Goal: Task Accomplishment & Management: Use online tool/utility

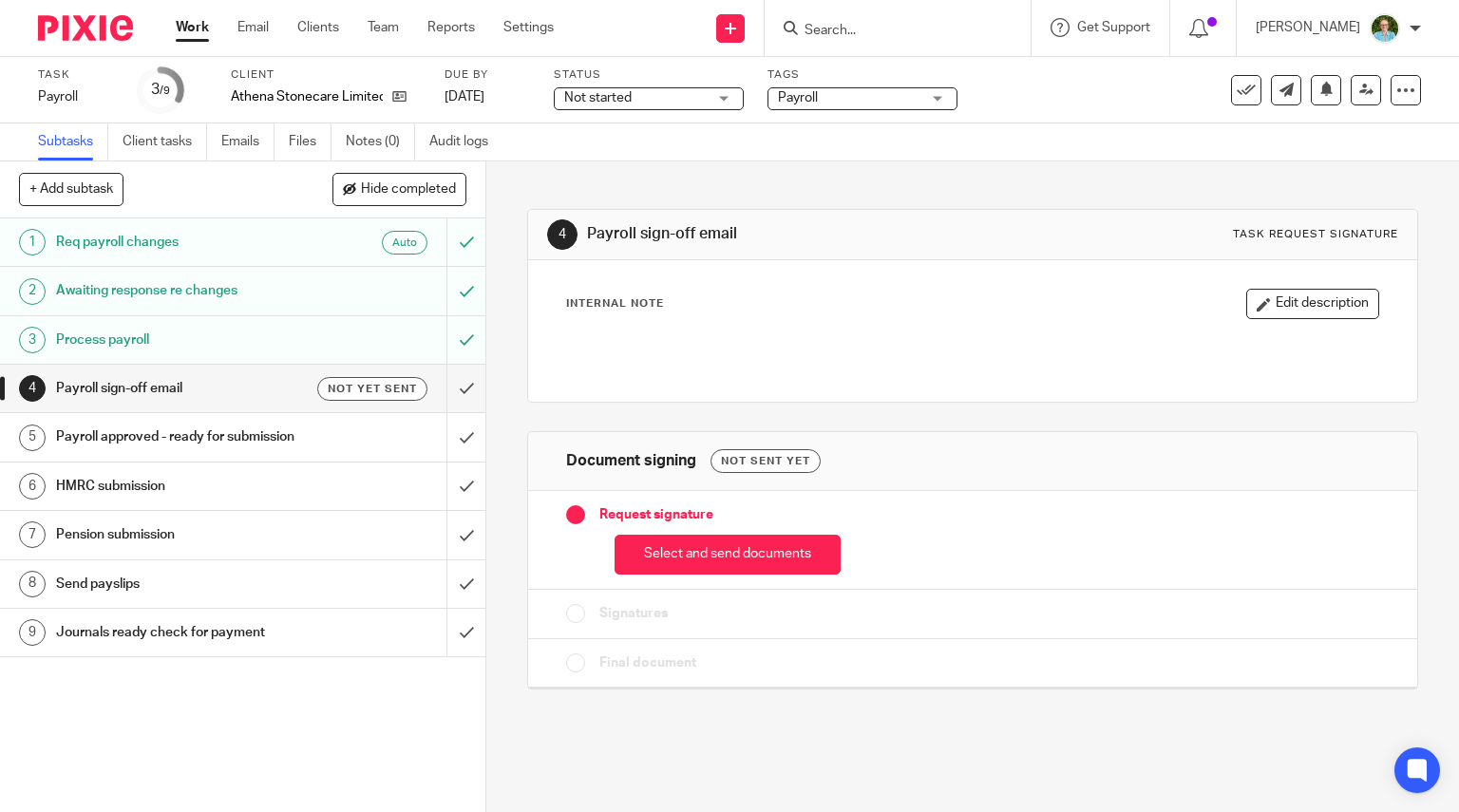
click at [664, 534] on button "Select and send documents" at bounding box center [727, 555] width 226 height 41
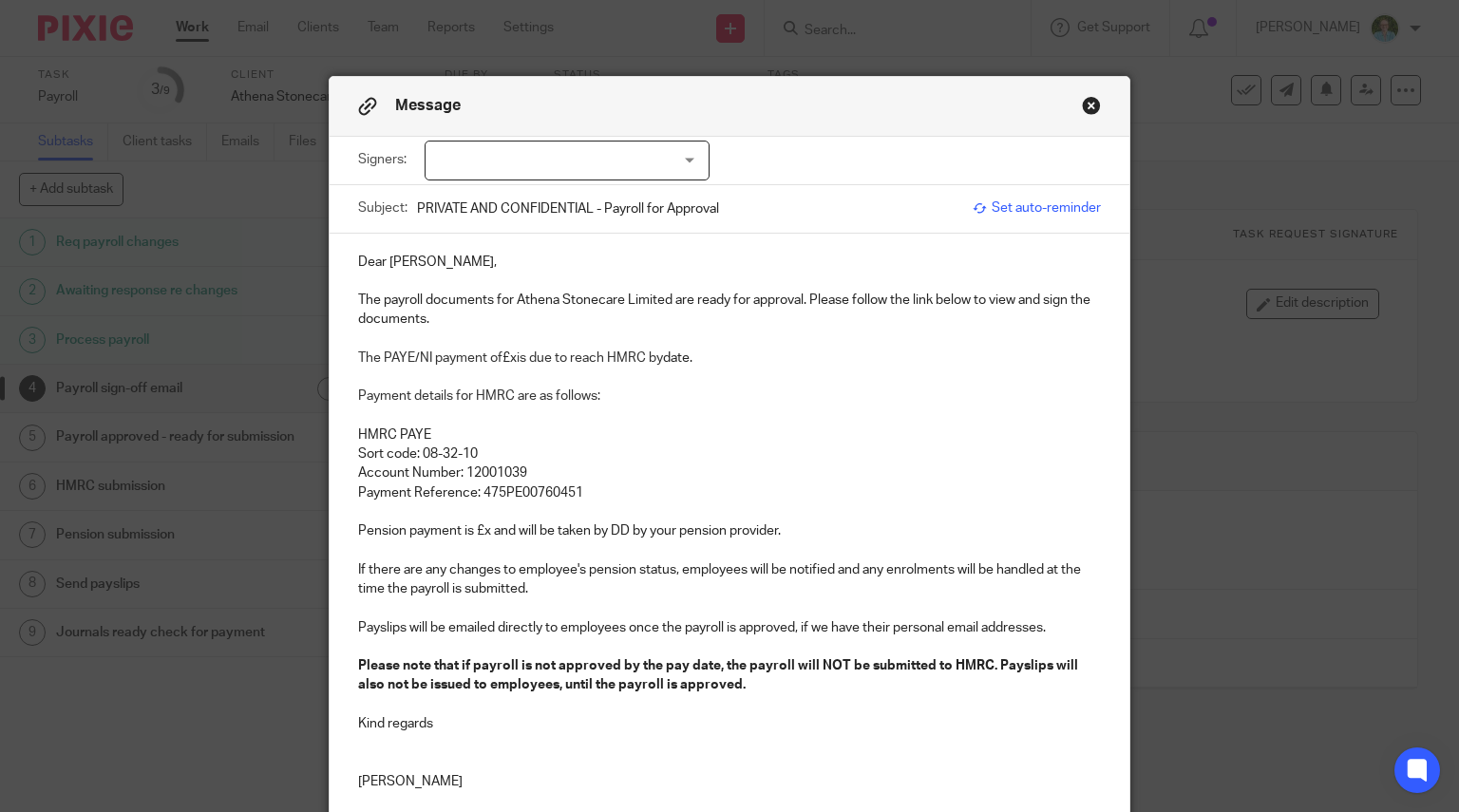
click at [594, 170] on div at bounding box center [566, 160] width 285 height 40
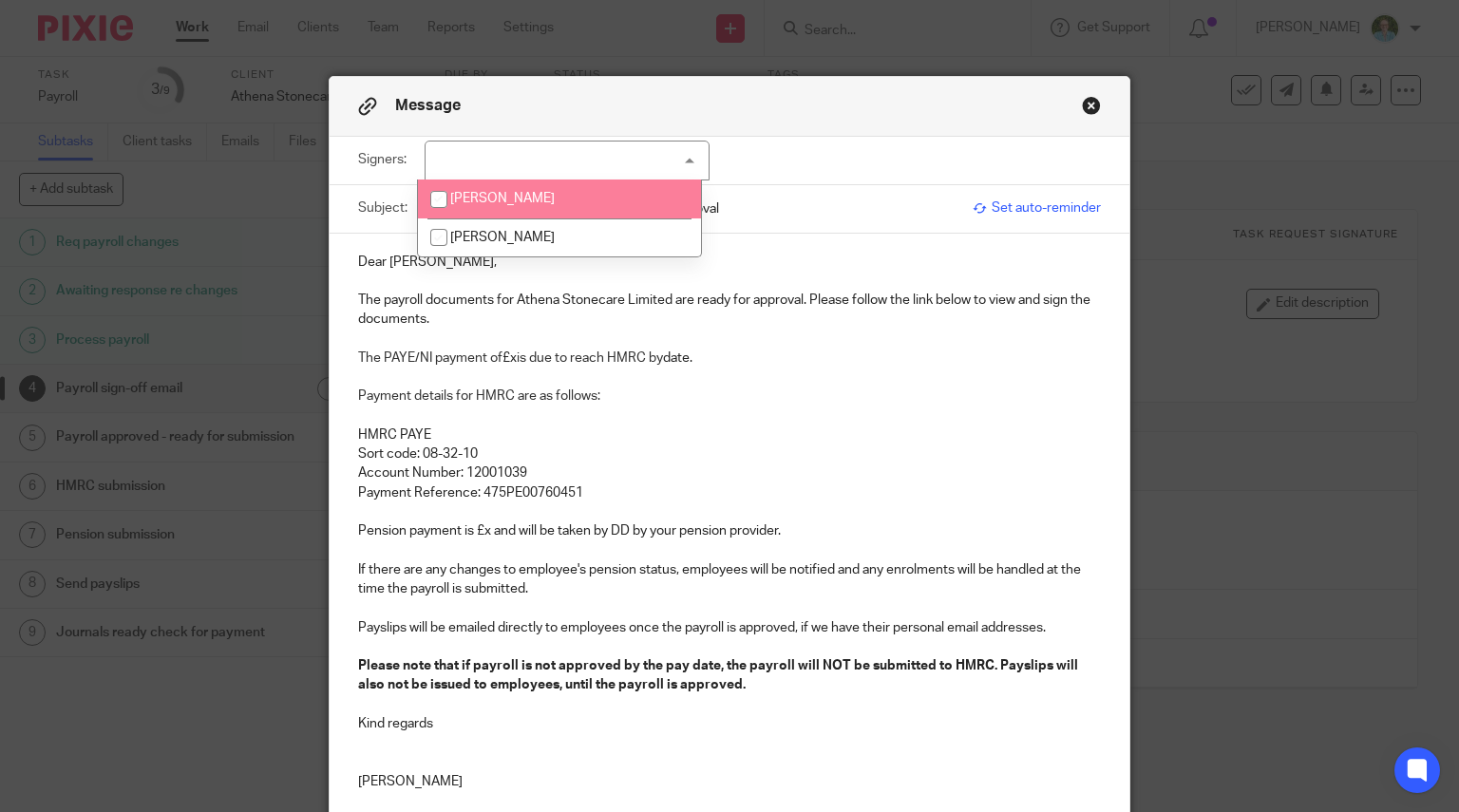
click at [536, 198] on span "Rebecca Cranfield" at bounding box center [502, 198] width 105 height 14
checkbox input "true"
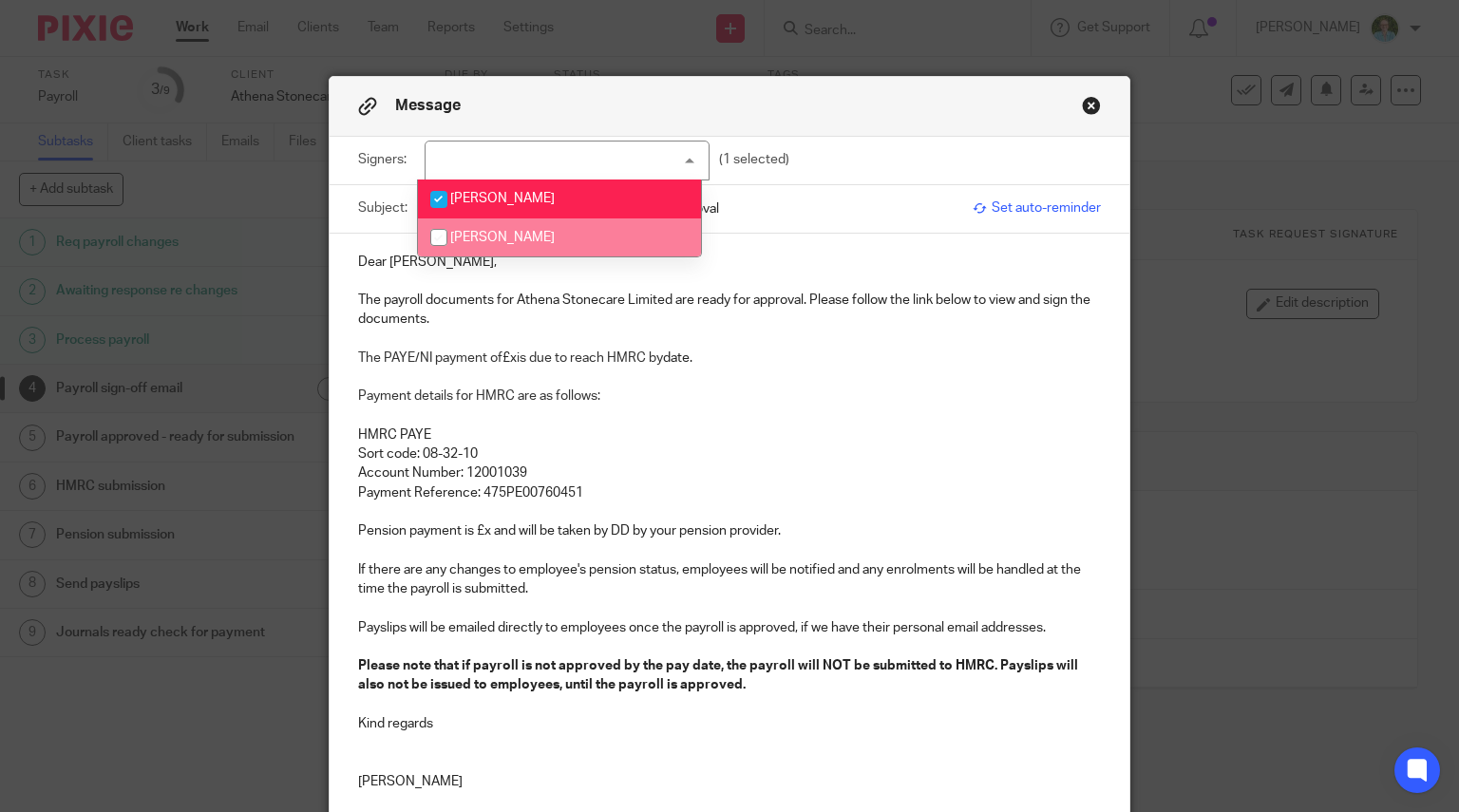
click at [384, 275] on p at bounding box center [730, 282] width 743 height 19
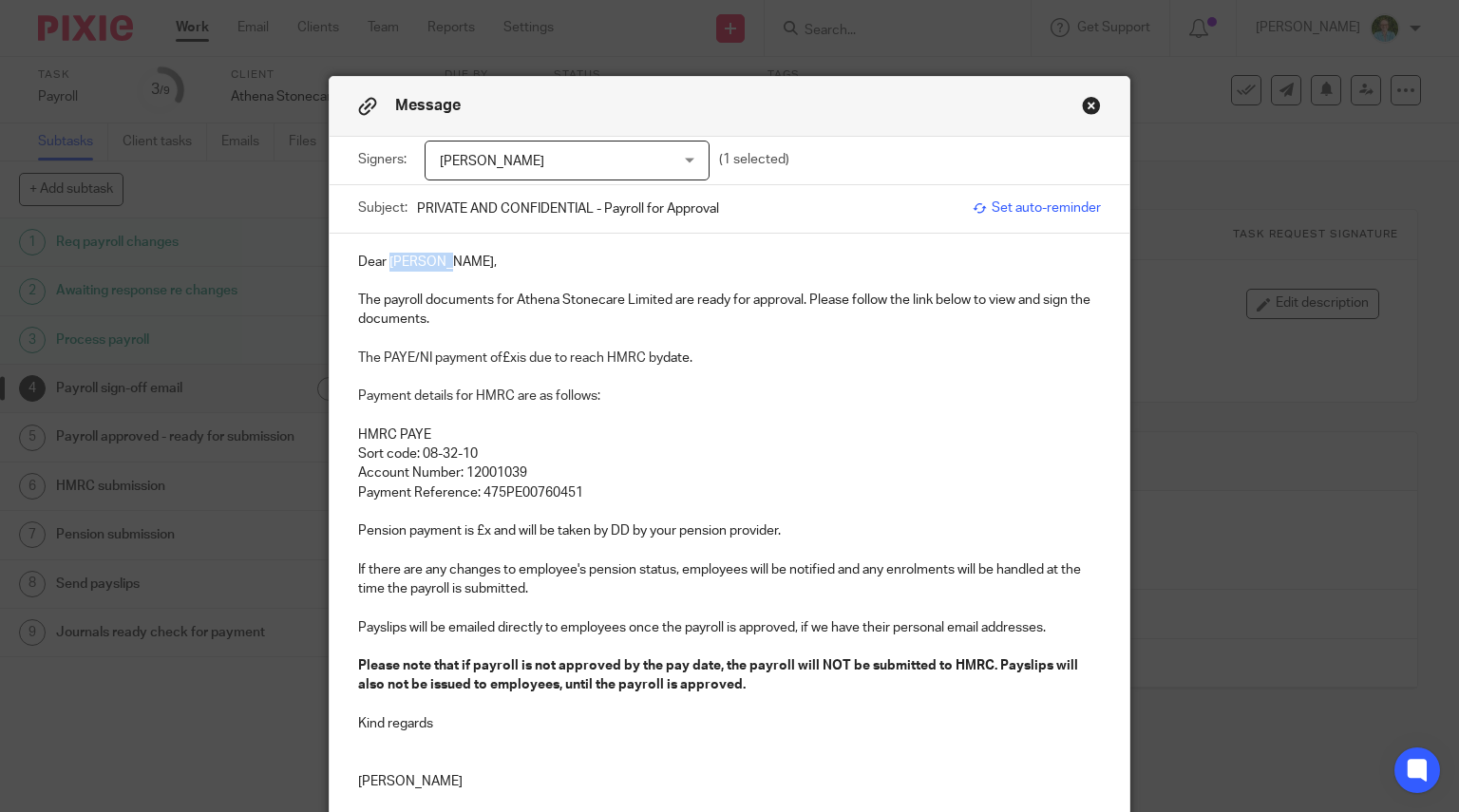
drag, startPoint x: 441, startPoint y: 266, endPoint x: 382, endPoint y: 266, distance: 59.0
click at [382, 266] on p "Dear Rebecca," at bounding box center [730, 262] width 743 height 19
click at [347, 301] on div "Dear Becca, The payroll documents for Athena Stonecare Limited are ready for ap…" at bounding box center [730, 519] width 800 height 571
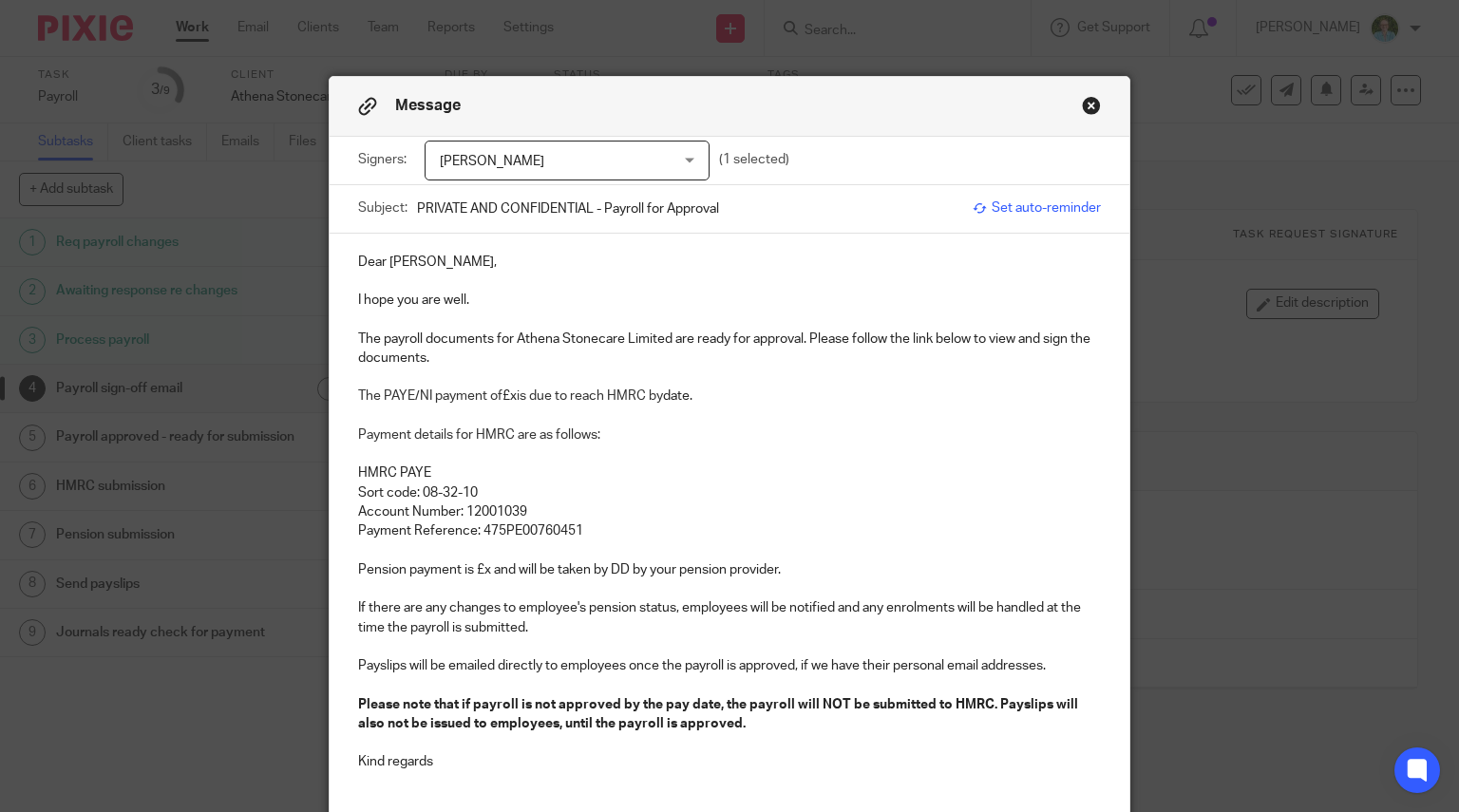
click at [379, 338] on p "The payroll documents for Athena Stonecare Limited are ready for approval. Plea…" at bounding box center [730, 349] width 743 height 39
click at [509, 395] on p "The PAYE/NI payment of £x is due to reach HMRC by date." at bounding box center [730, 396] width 743 height 19
drag, startPoint x: 740, startPoint y: 394, endPoint x: 710, endPoint y: 392, distance: 30.1
click at [710, 392] on p "The PAYE/NI payment of £1,121,39 is due to reach HMRC by date." at bounding box center [730, 396] width 743 height 19
click at [621, 534] on p "Payment Reference: 475PE00760451" at bounding box center [730, 531] width 743 height 19
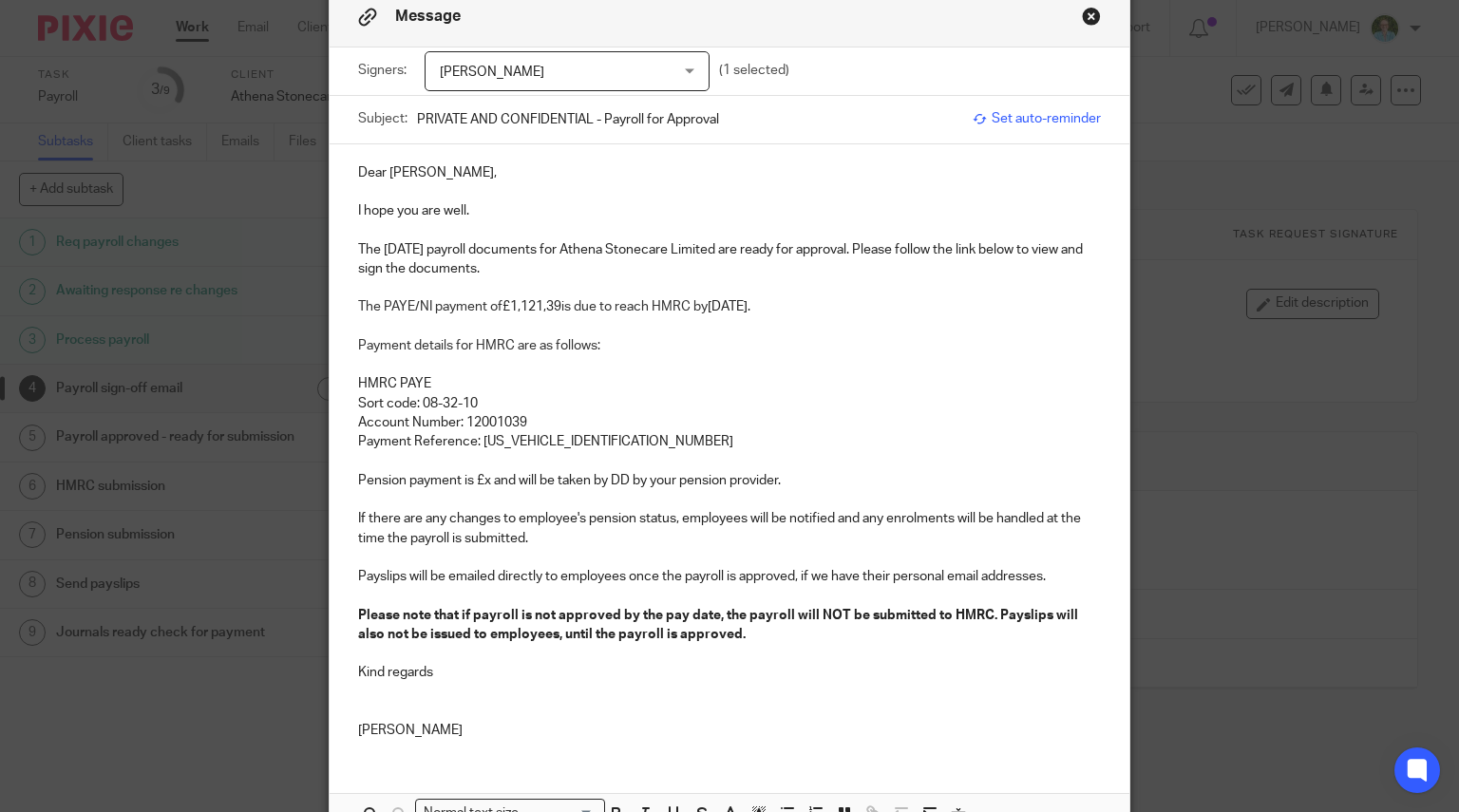
scroll to position [190, 0]
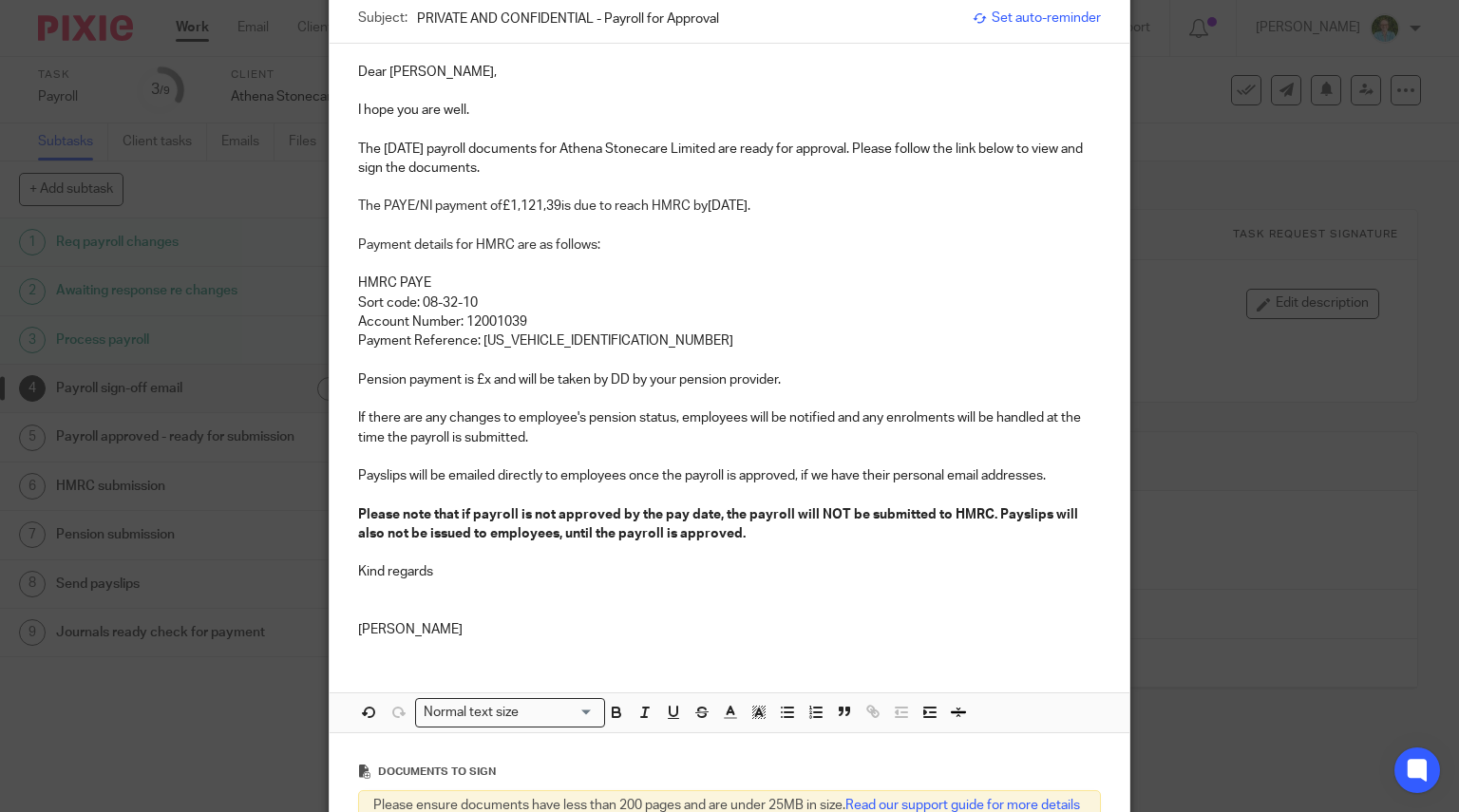
click at [483, 385] on p "Pension payment is £x and will be taken by DD by your pension provider." at bounding box center [730, 380] width 743 height 19
click at [639, 489] on p at bounding box center [730, 495] width 743 height 19
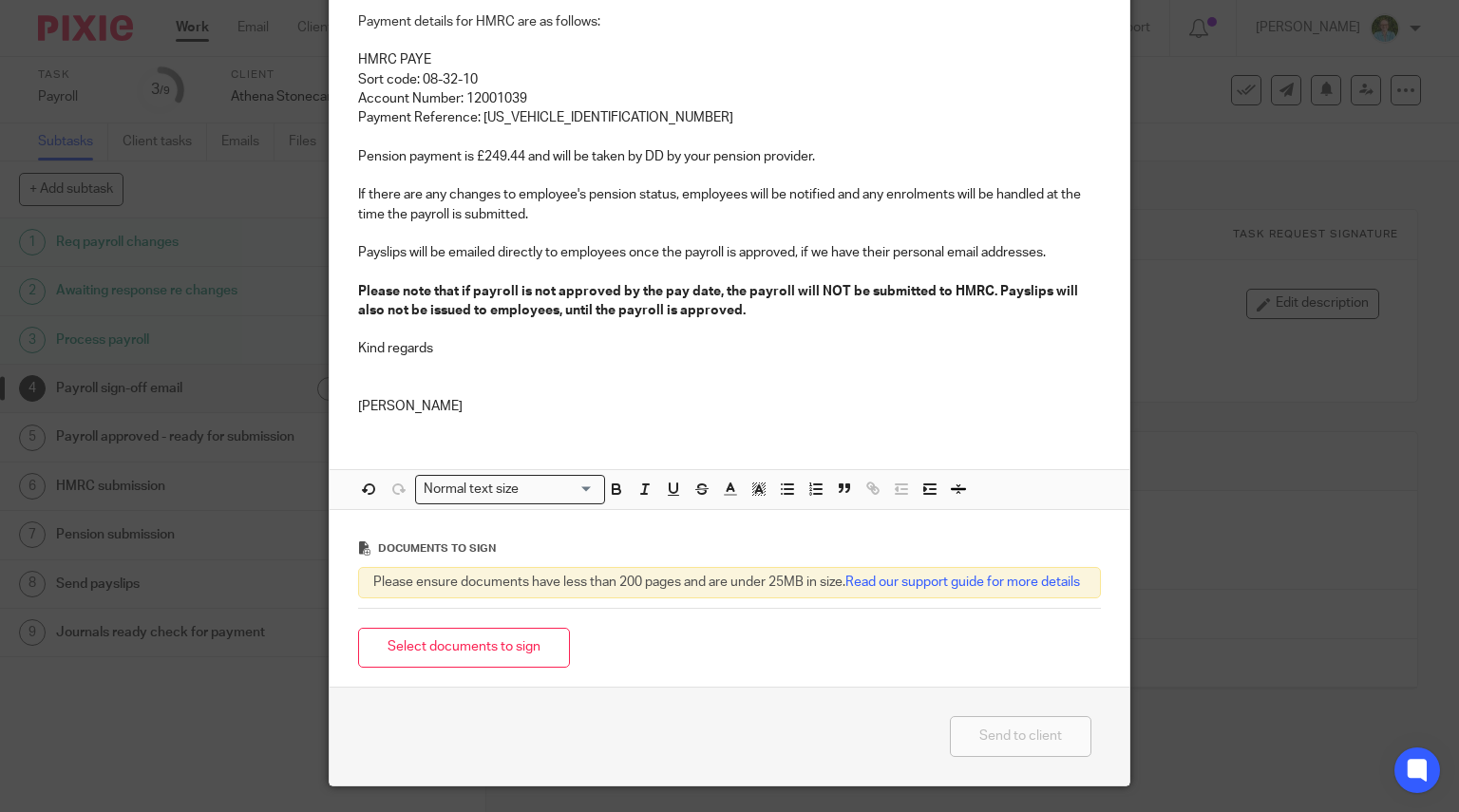
scroll to position [475, 0]
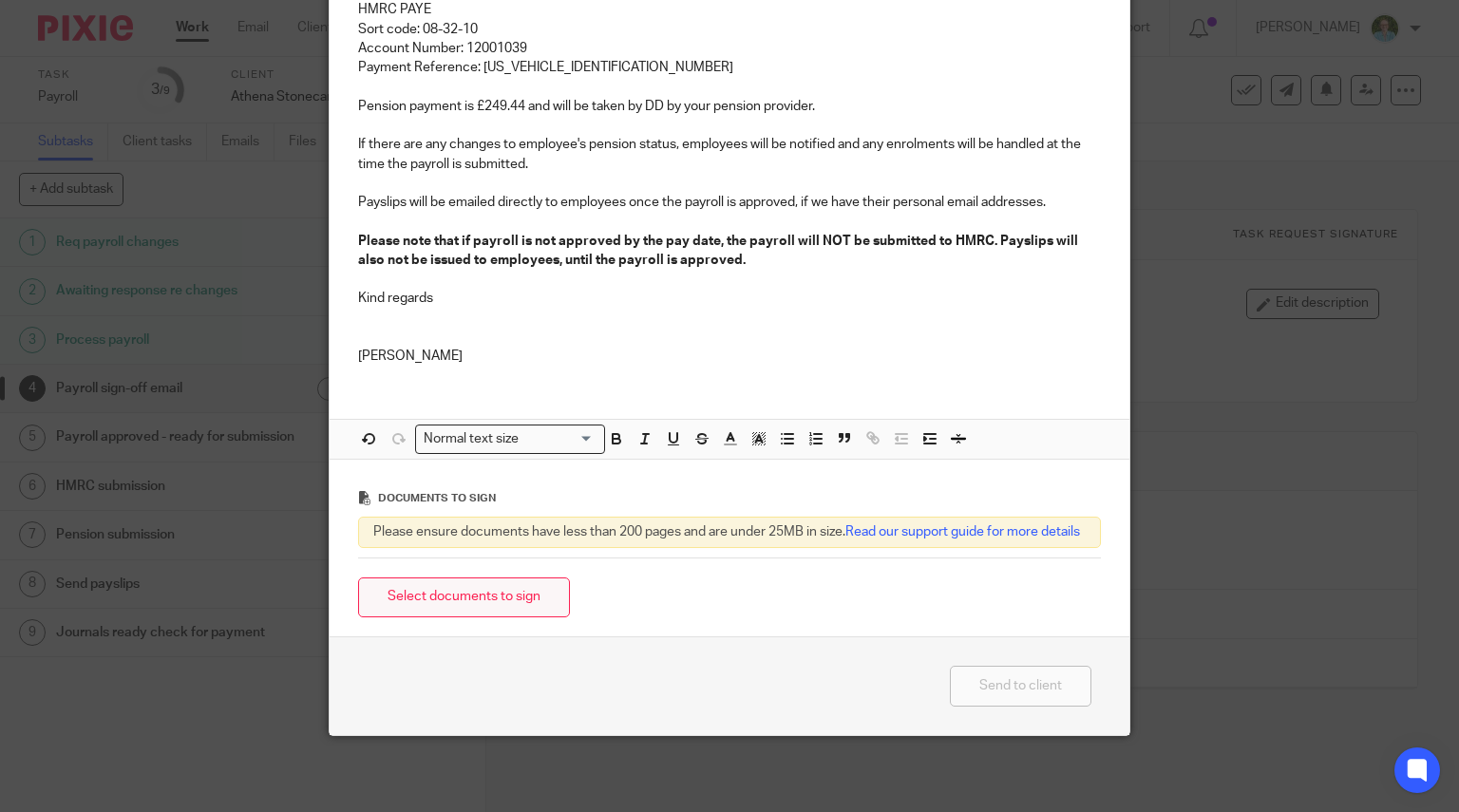
click at [501, 597] on button "Select documents to sign" at bounding box center [464, 597] width 212 height 41
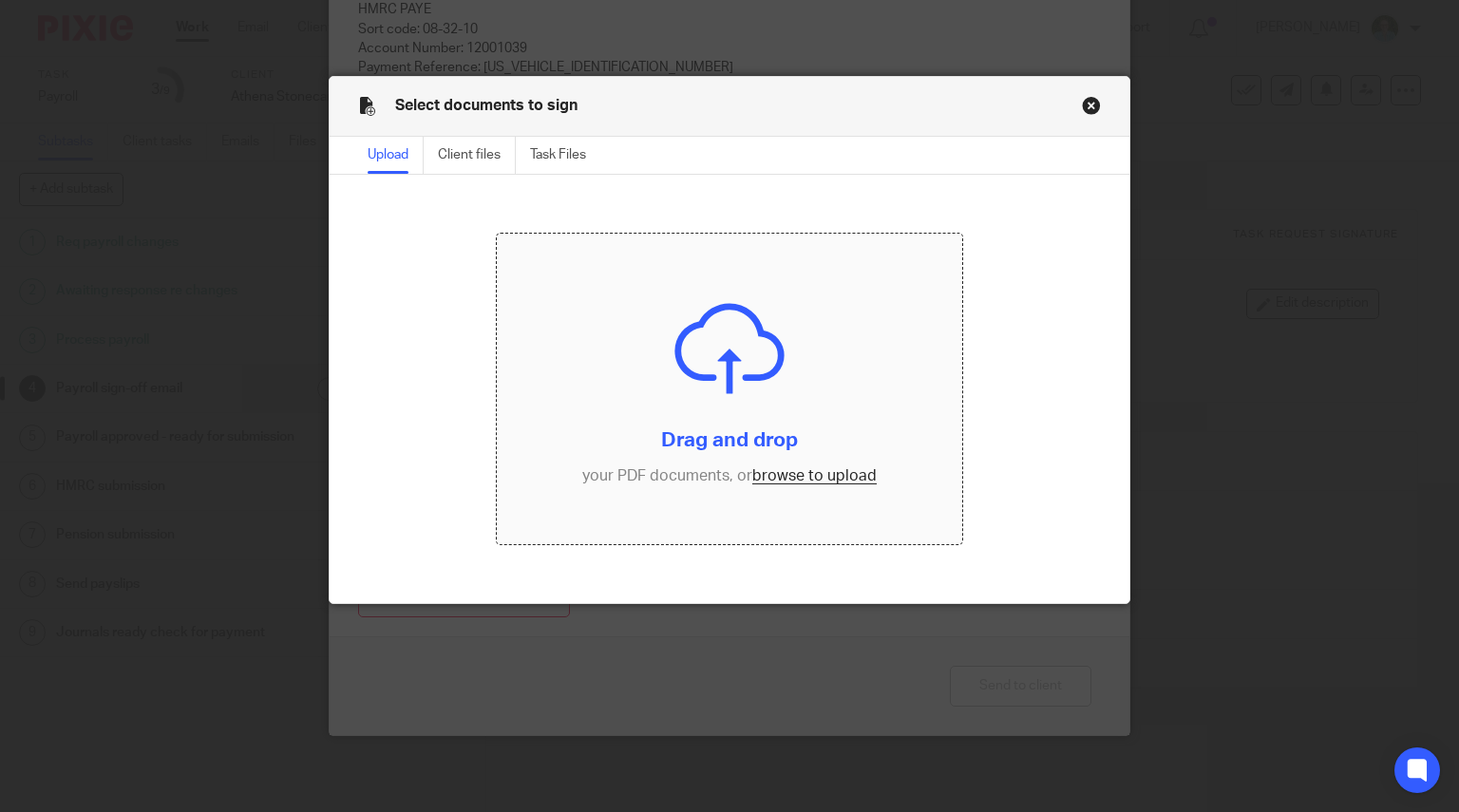
click at [749, 392] on input "file" at bounding box center [729, 389] width 465 height 311
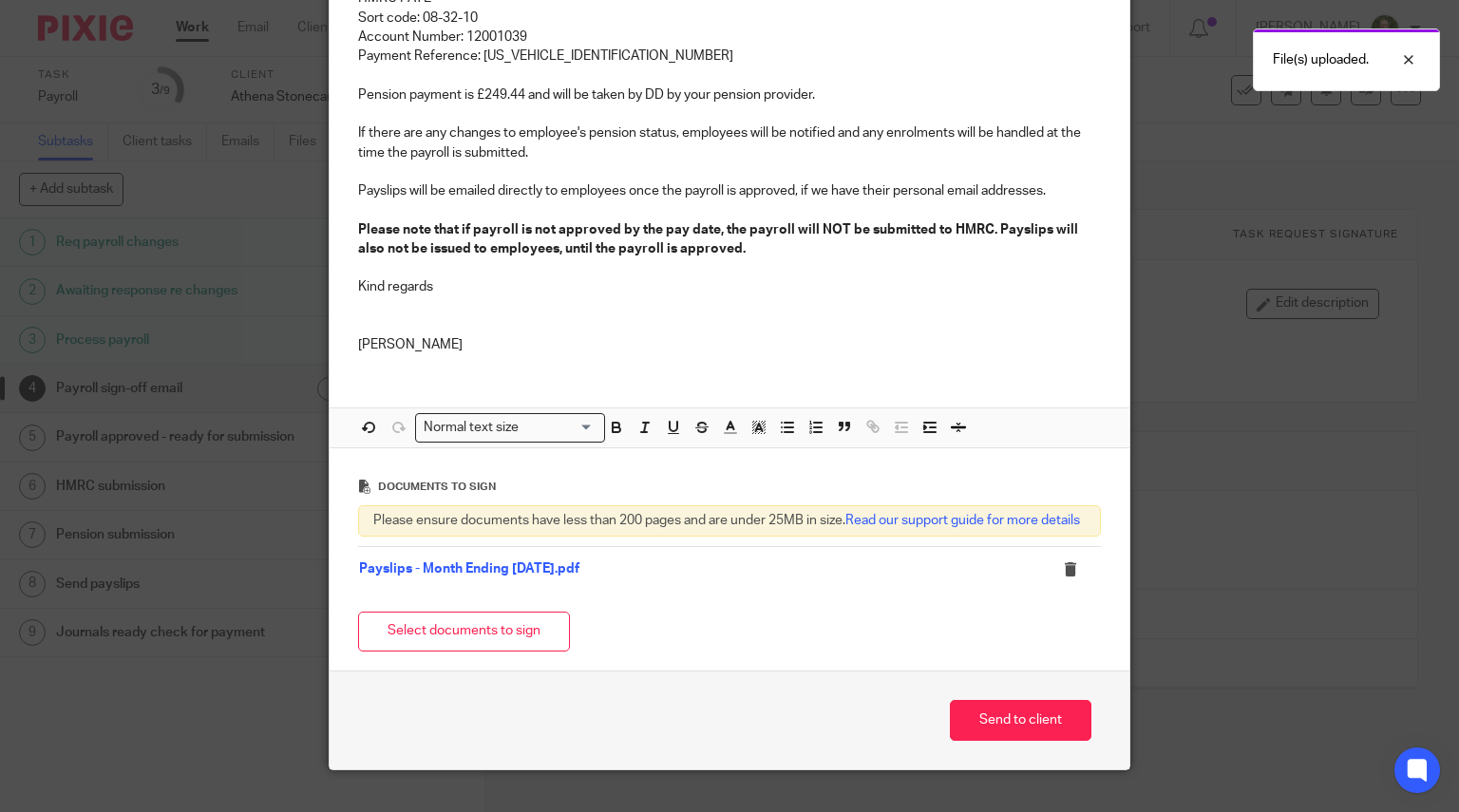
drag, startPoint x: 484, startPoint y: 649, endPoint x: 487, endPoint y: 637, distance: 12.4
click at [484, 649] on button "Select documents to sign" at bounding box center [464, 632] width 212 height 41
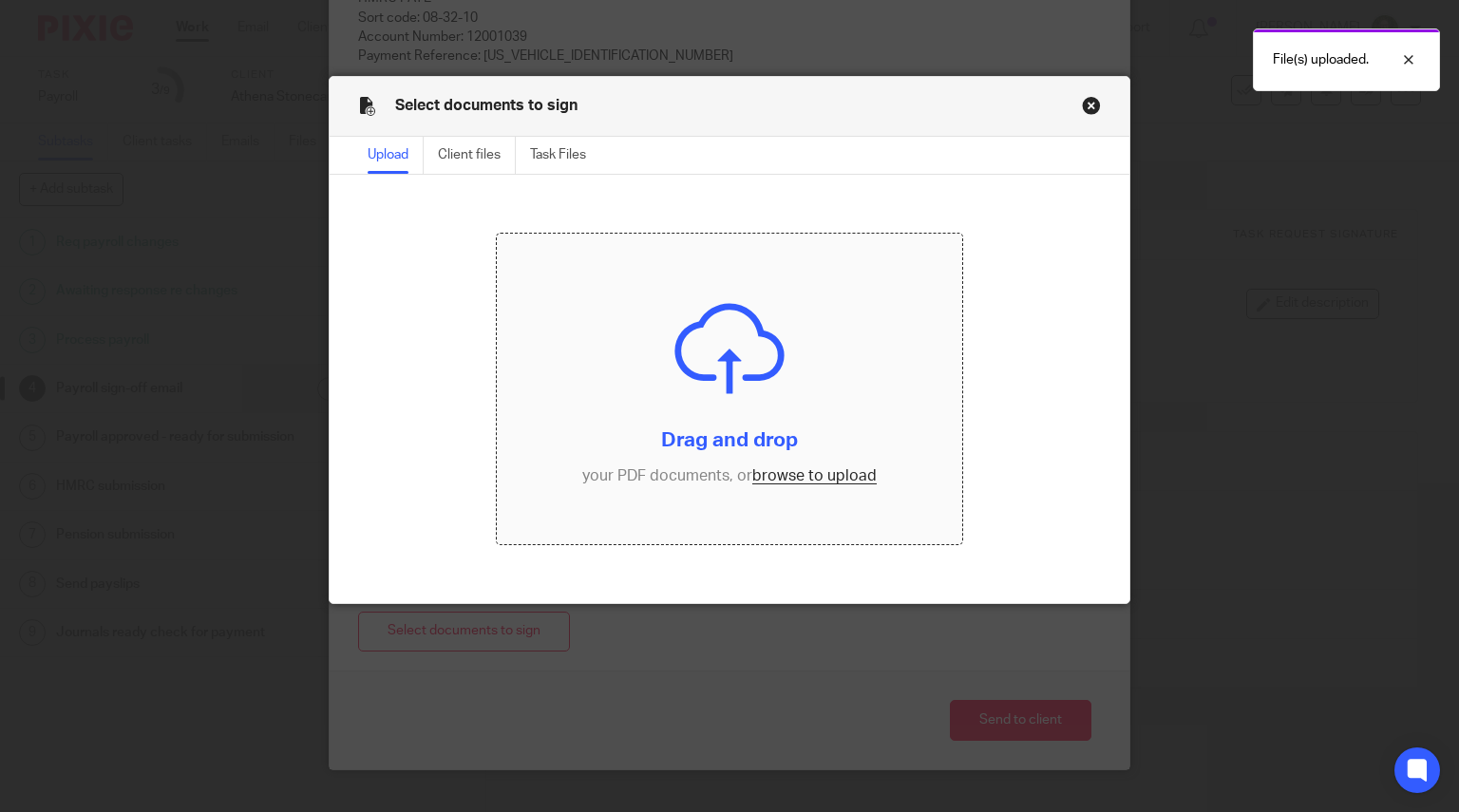
click at [639, 399] on input "file" at bounding box center [729, 389] width 465 height 311
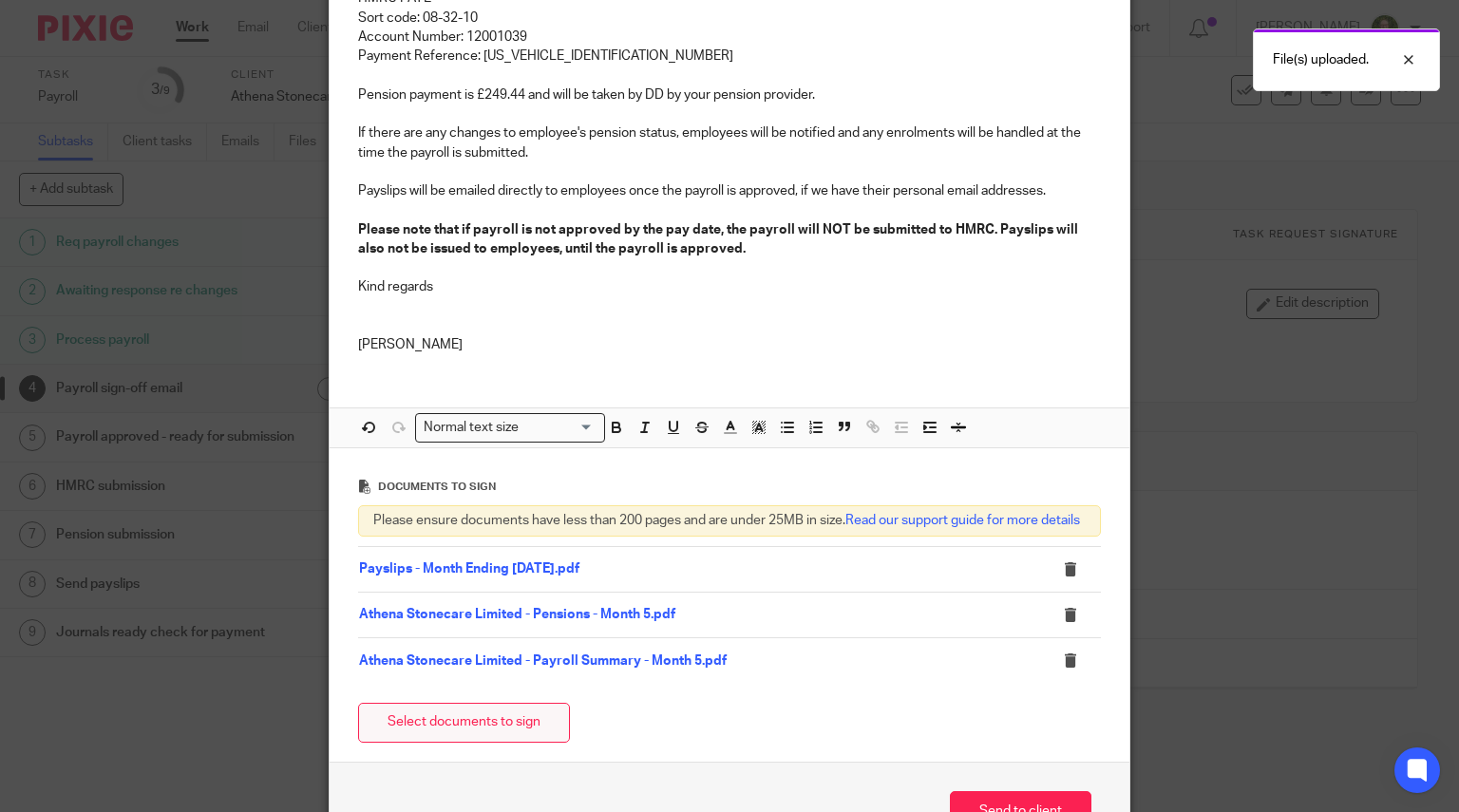
click at [466, 727] on button "Select documents to sign" at bounding box center [464, 723] width 212 height 41
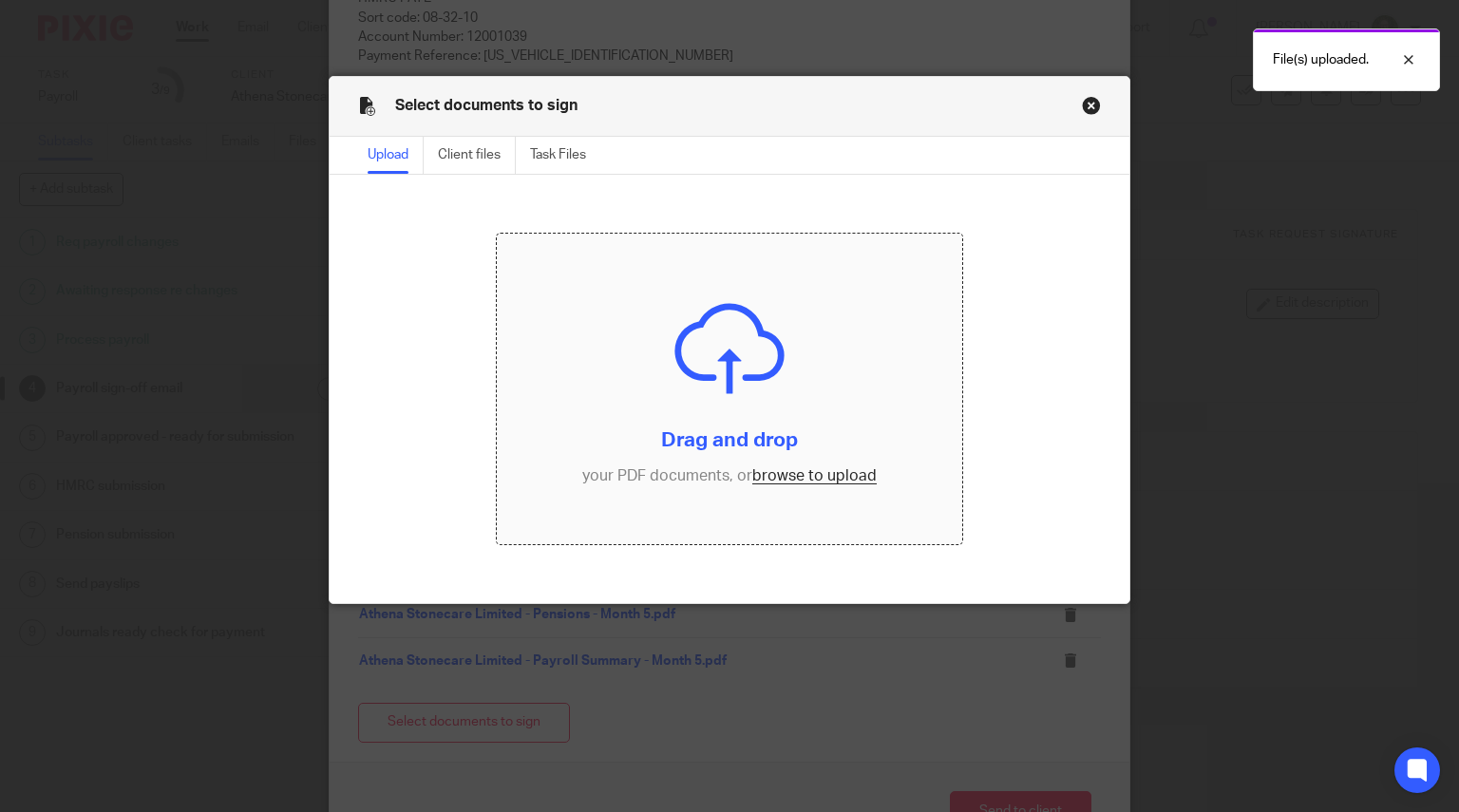
click at [752, 385] on input "file" at bounding box center [729, 389] width 465 height 311
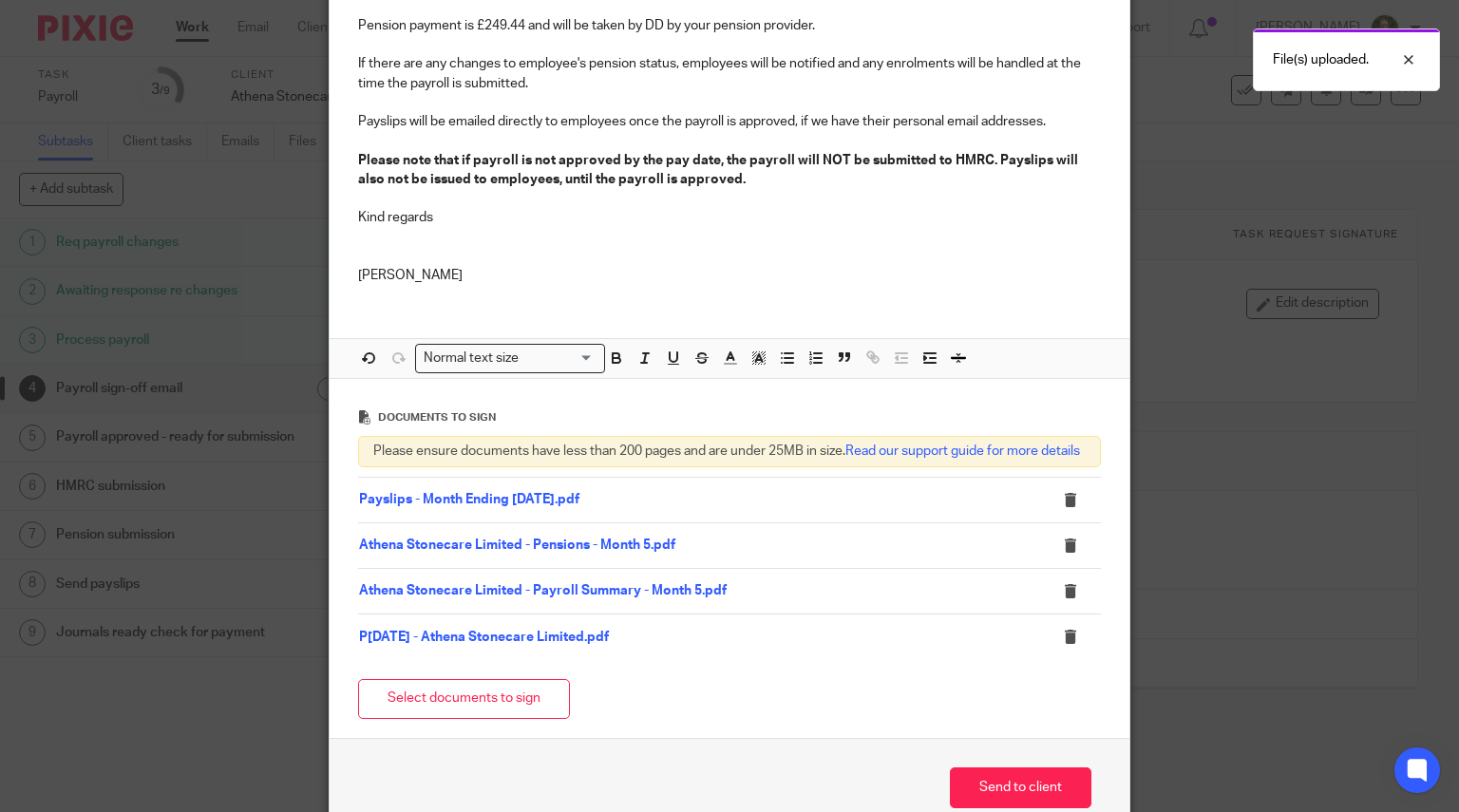
scroll to position [570, 0]
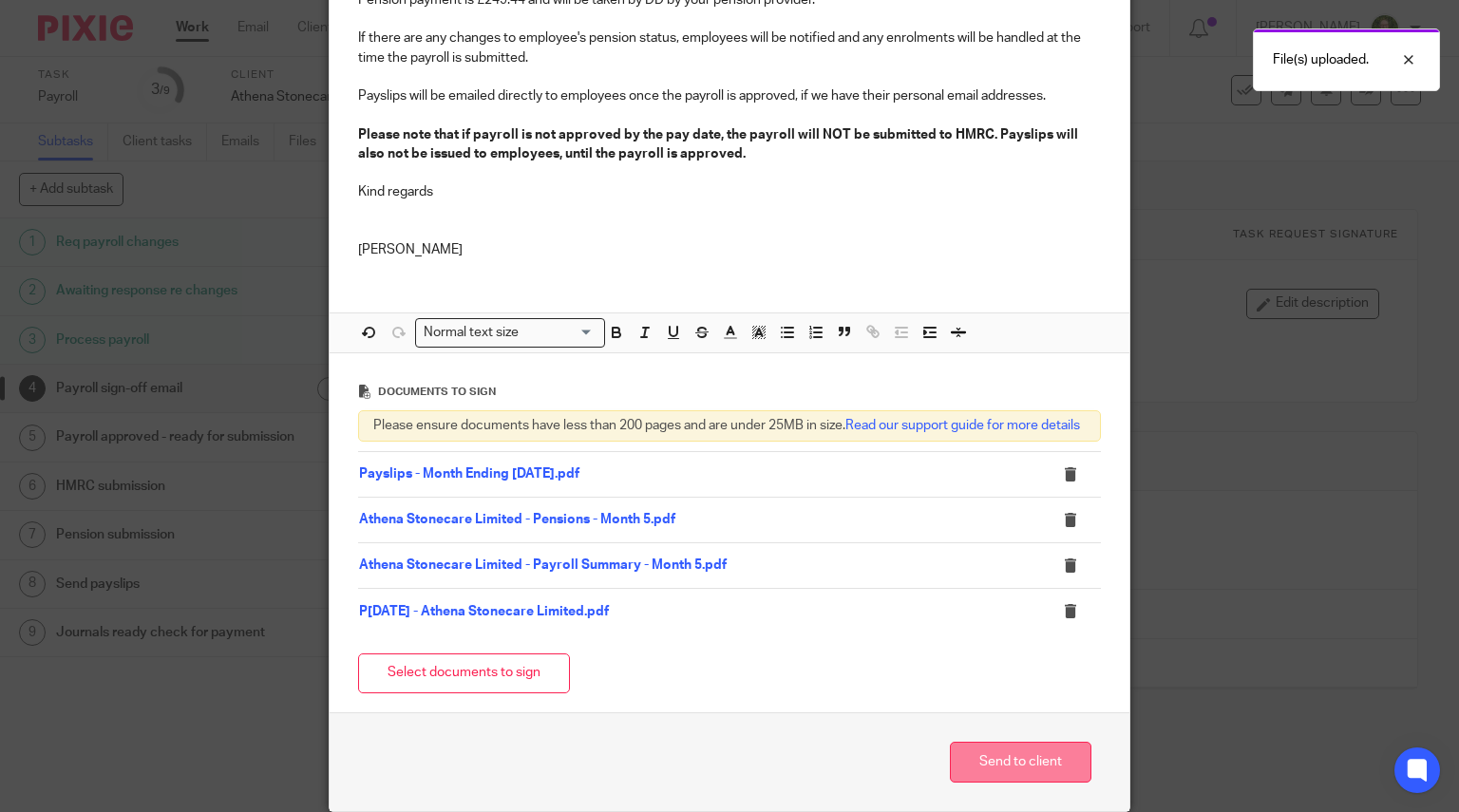
click at [1009, 781] on button "Send to client" at bounding box center [1021, 761] width 142 height 41
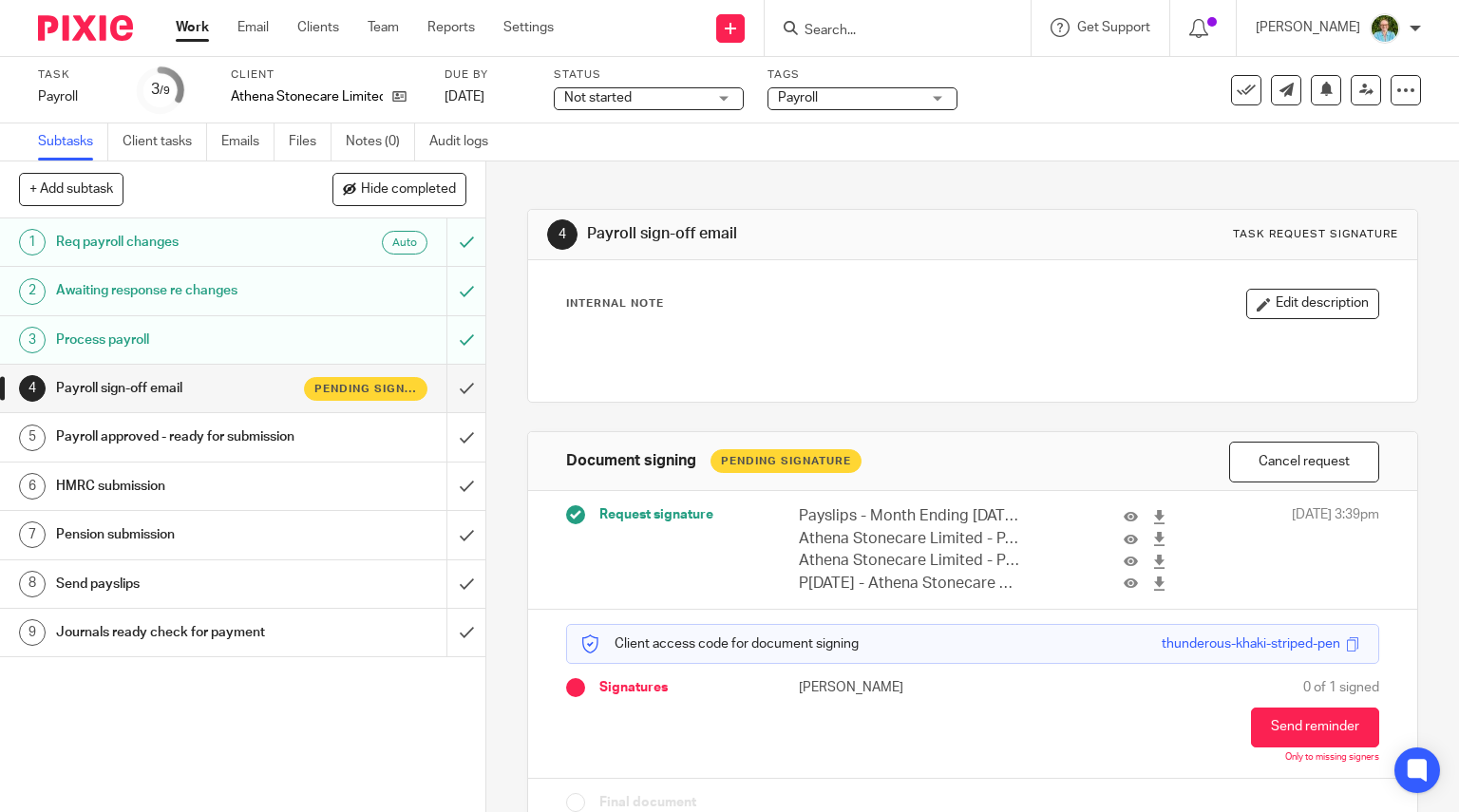
click at [78, 27] on img at bounding box center [85, 28] width 95 height 25
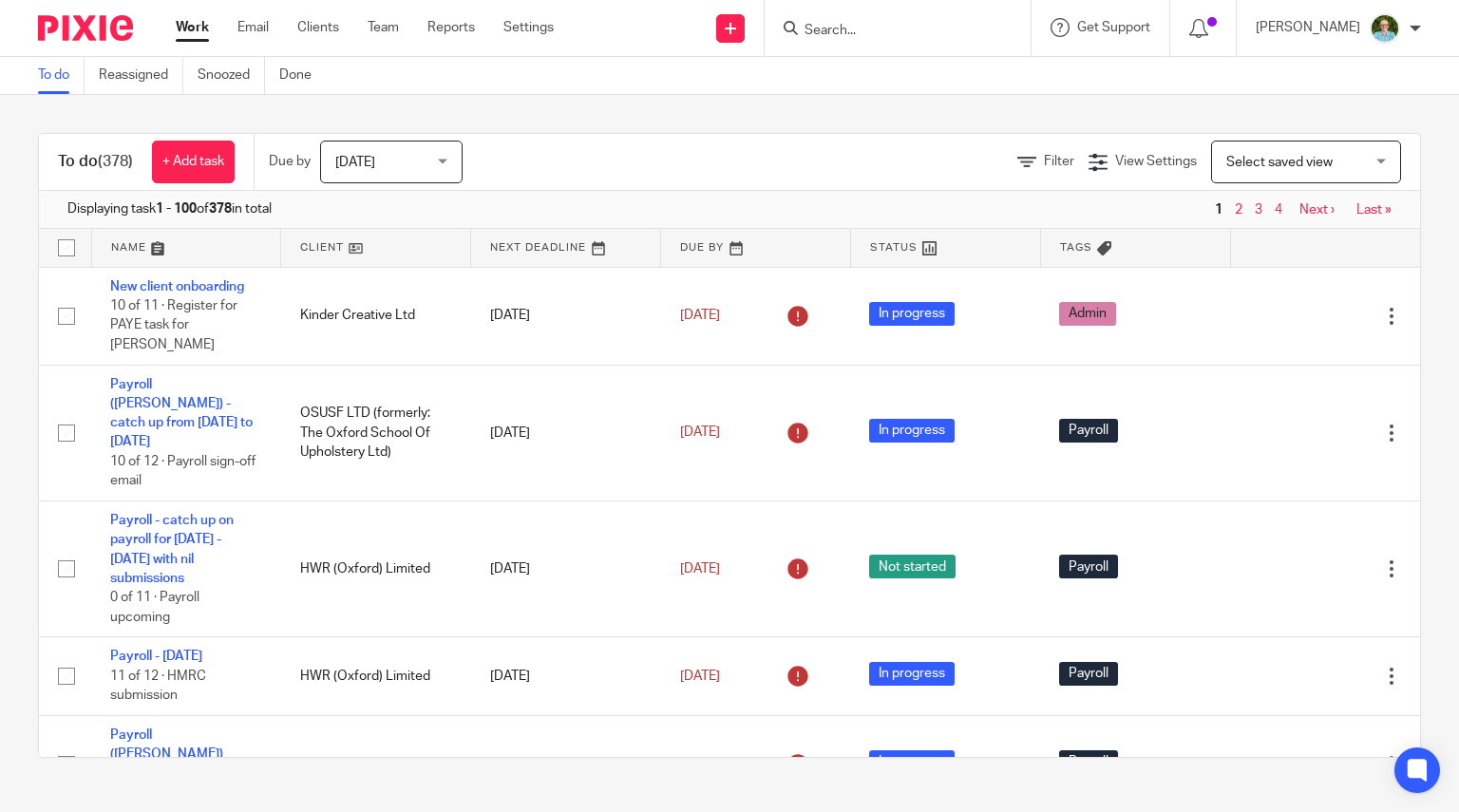
click at [994, 30] on form at bounding box center [903, 28] width 202 height 23
click at [908, 23] on input "Search" at bounding box center [888, 31] width 171 height 17
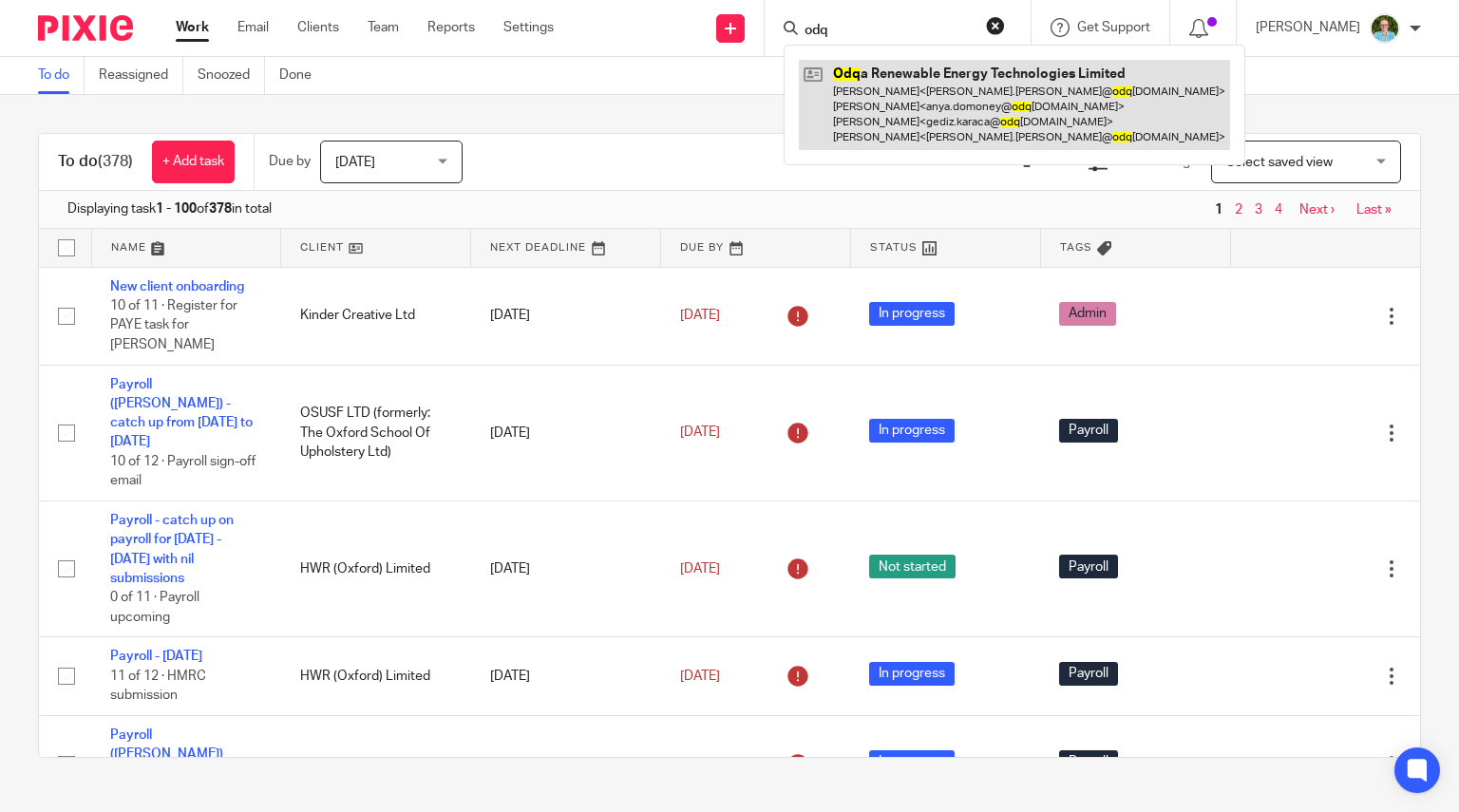
type input "odq"
click at [918, 119] on link at bounding box center [1014, 105] width 431 height 90
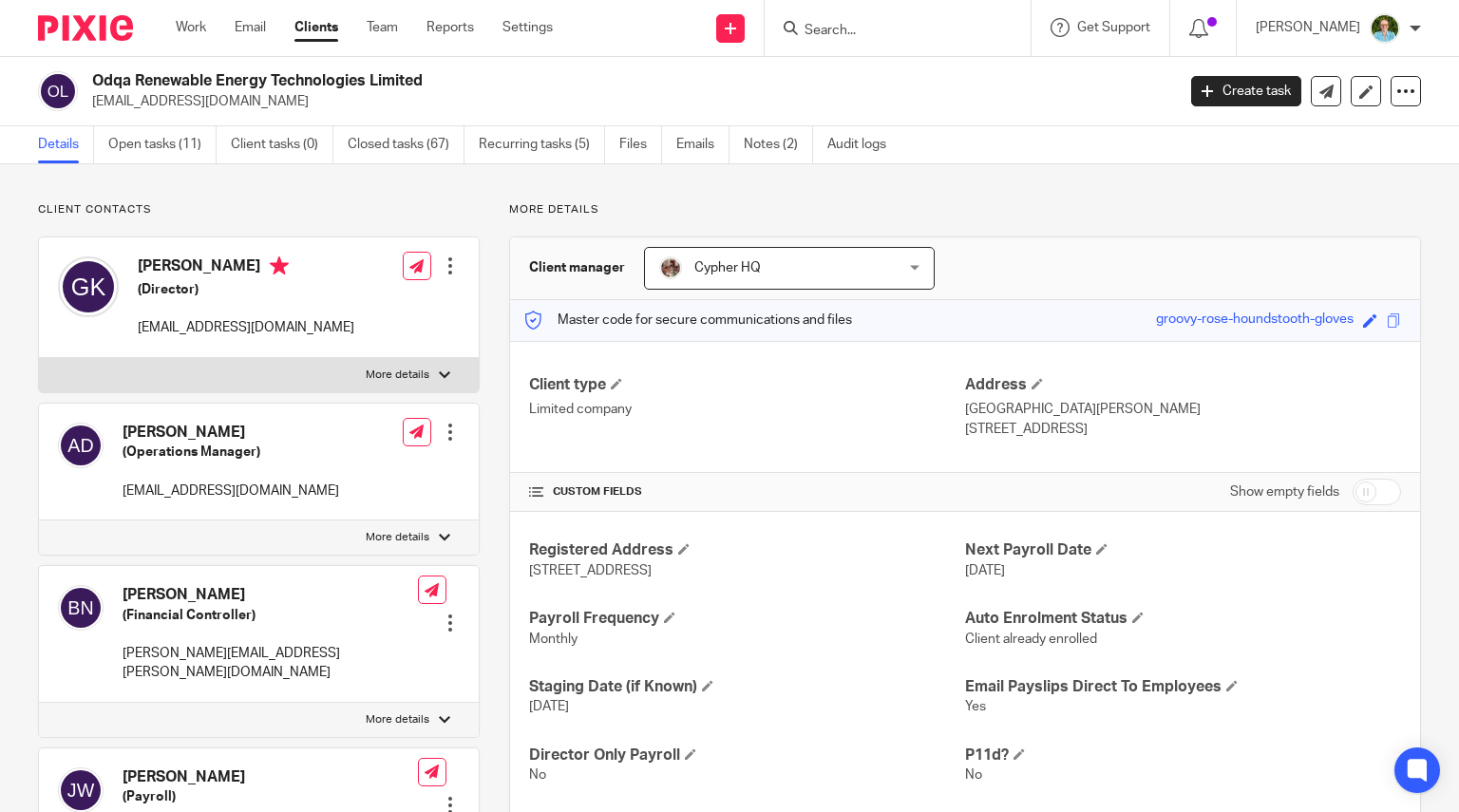
drag, startPoint x: 167, startPoint y: 146, endPoint x: 197, endPoint y: 173, distance: 40.4
click at [167, 146] on link "Open tasks (11)" at bounding box center [161, 145] width 108 height 37
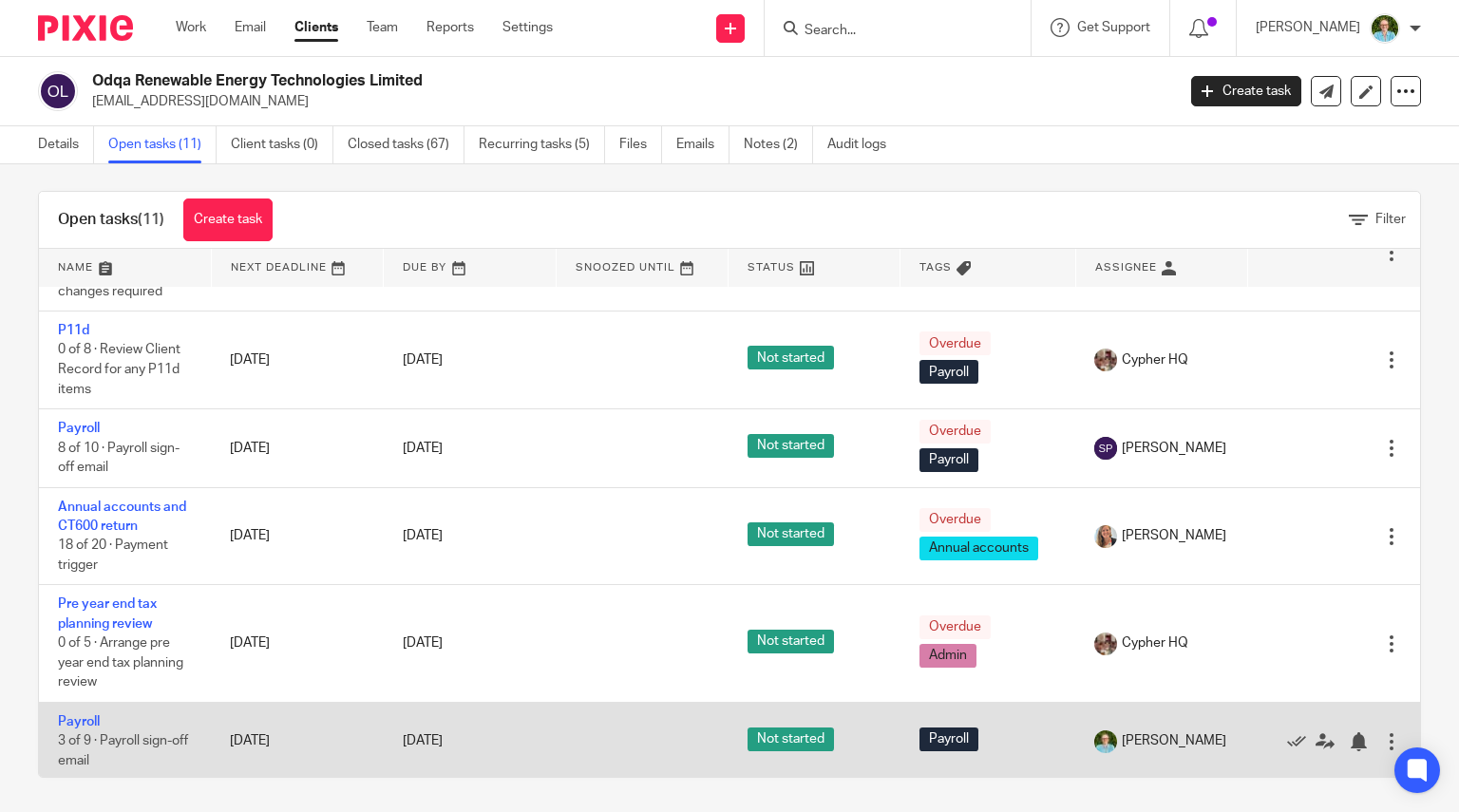
scroll to position [14, 0]
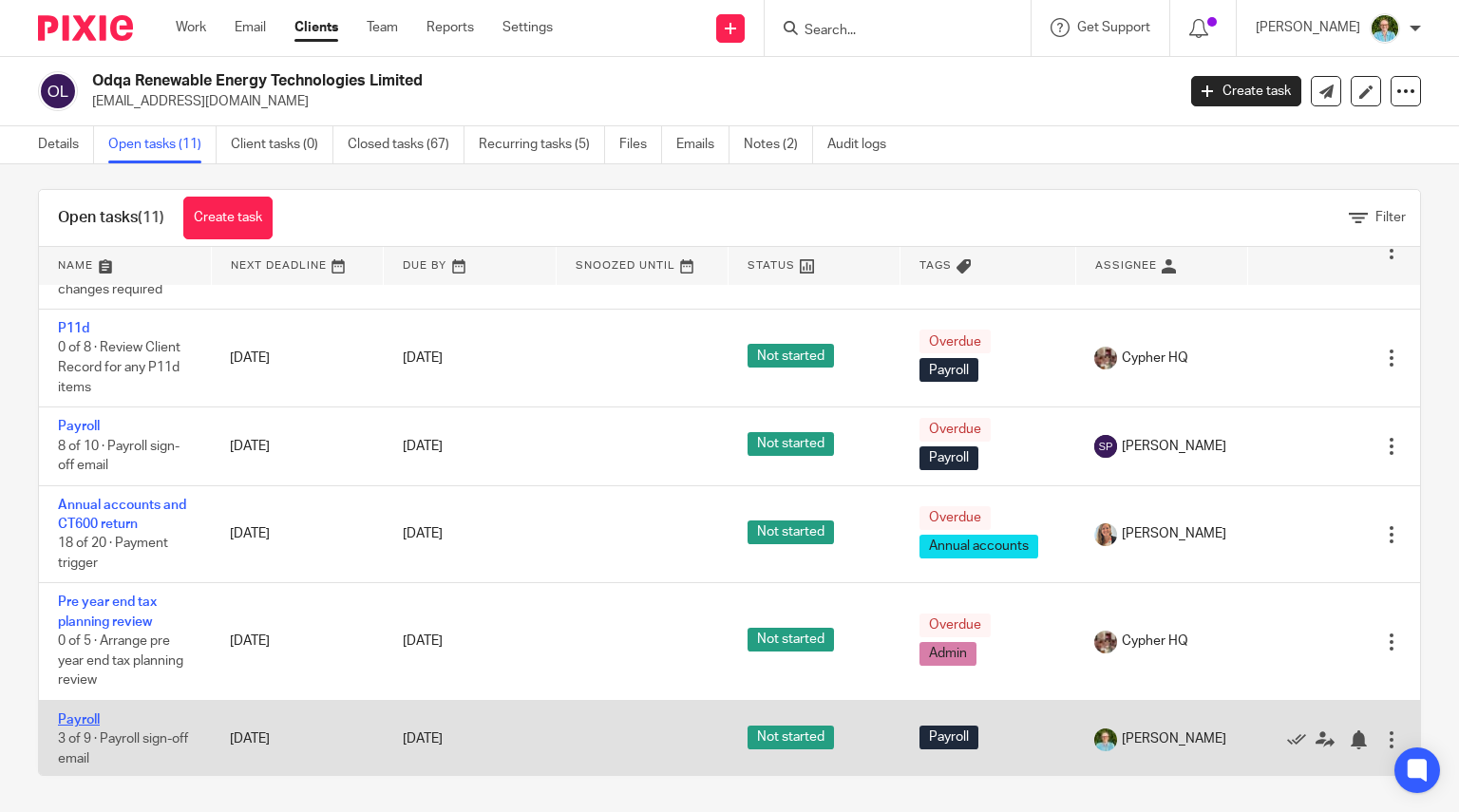
click at [92, 713] on link "Payroll" at bounding box center [79, 720] width 42 height 14
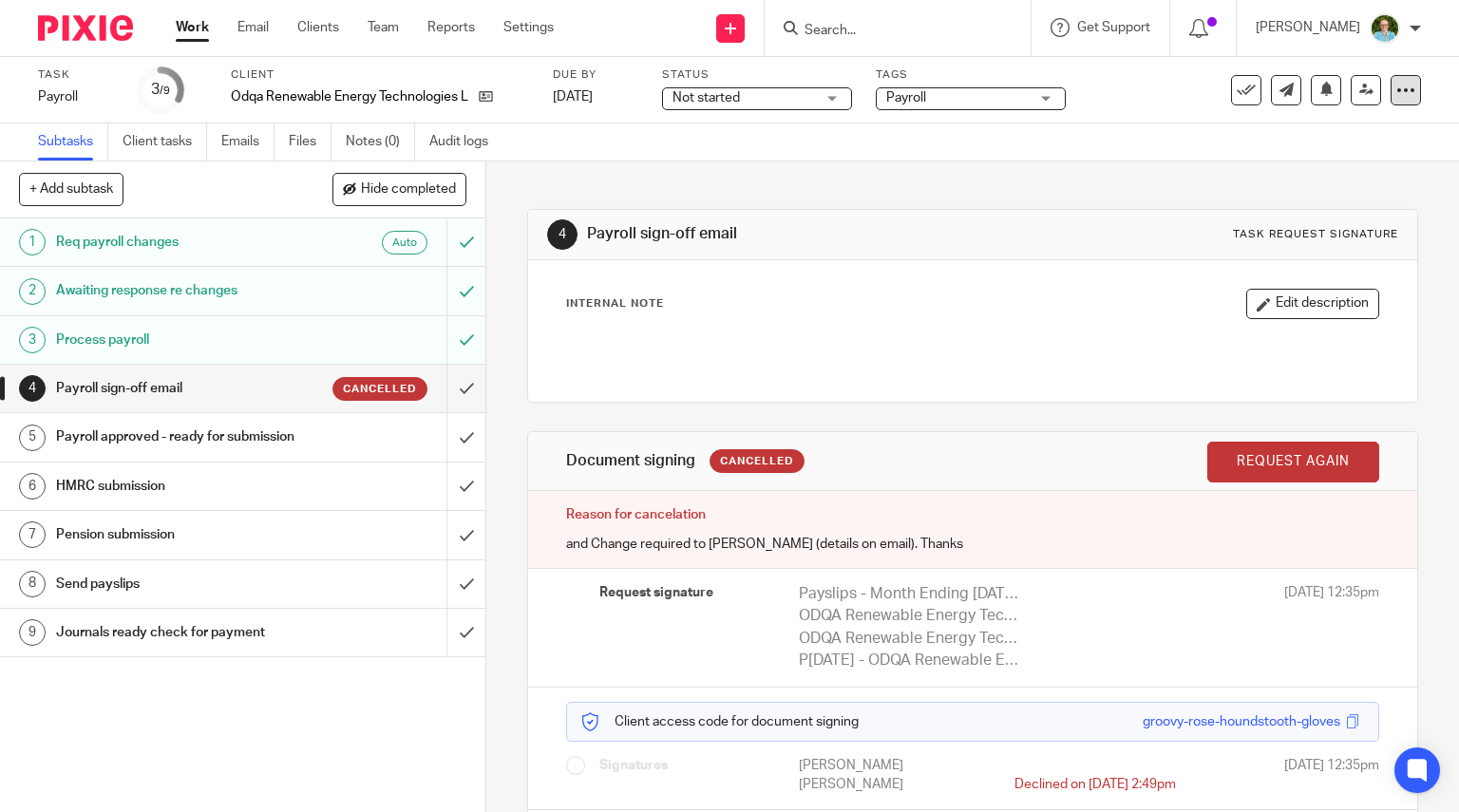
click at [1396, 98] on icon at bounding box center [1406, 90] width 19 height 19
click at [1349, 160] on link "Advanced task editor" at bounding box center [1332, 166] width 125 height 14
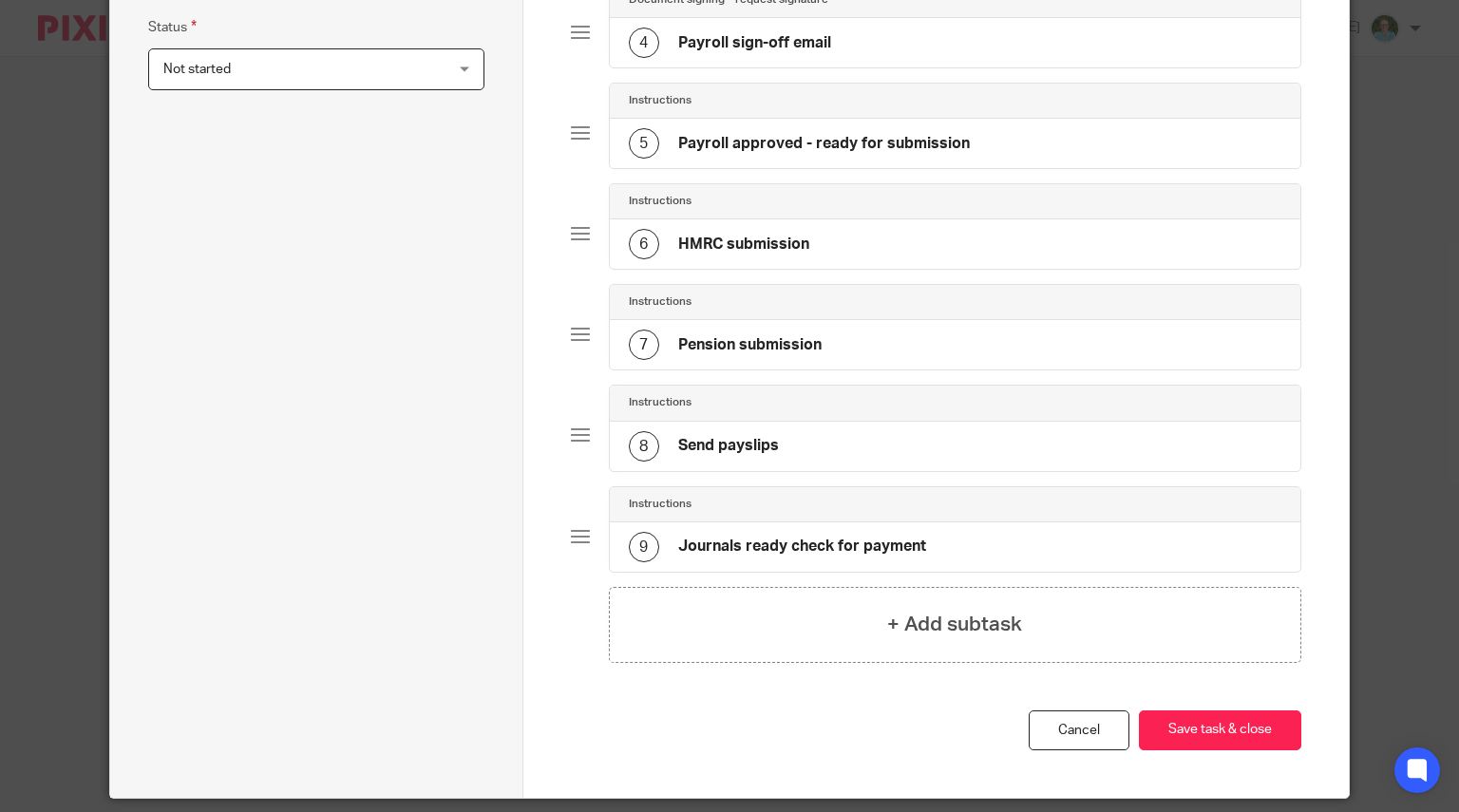
scroll to position [594, 0]
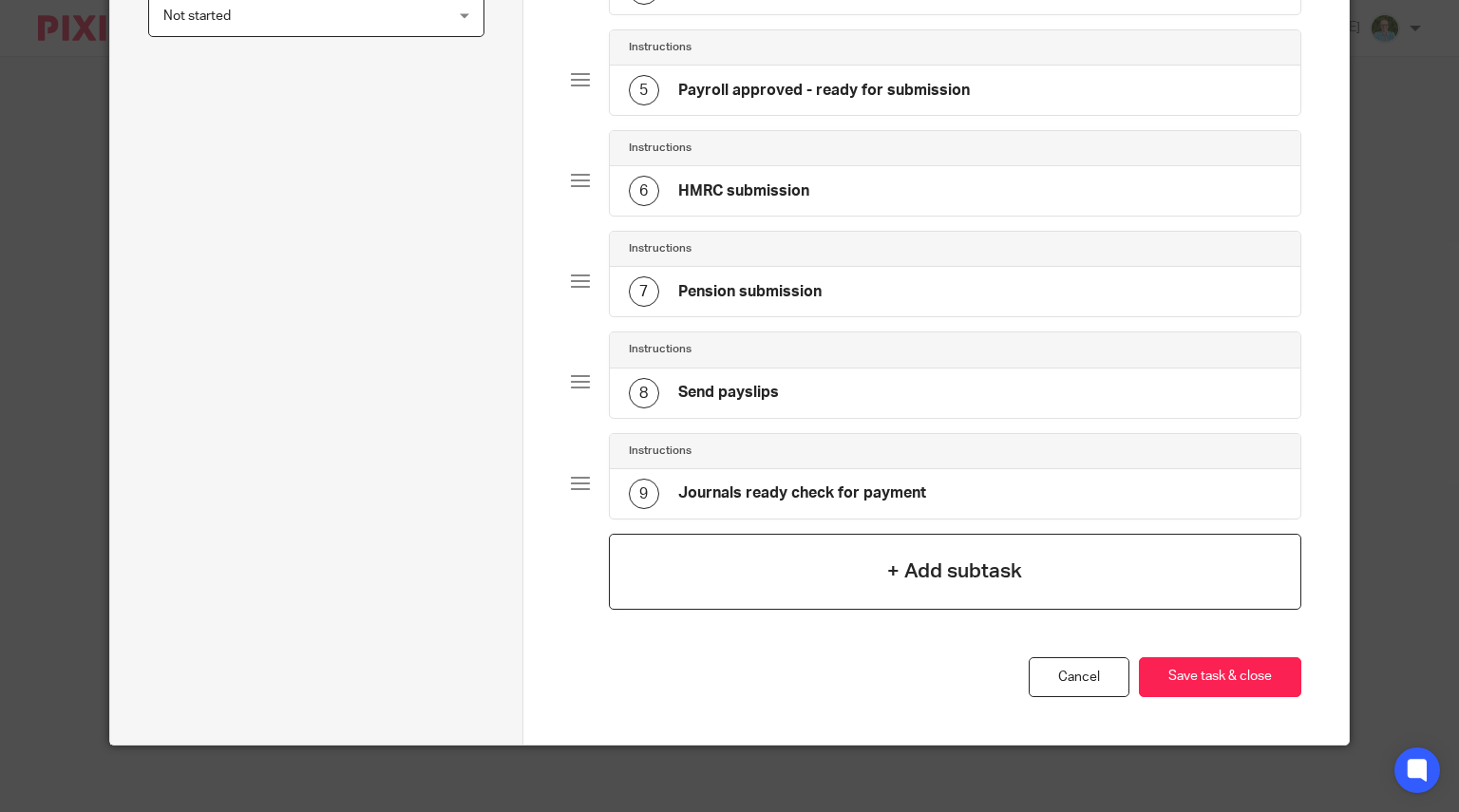
click at [917, 563] on h4 "+ Add subtask" at bounding box center [954, 571] width 135 height 29
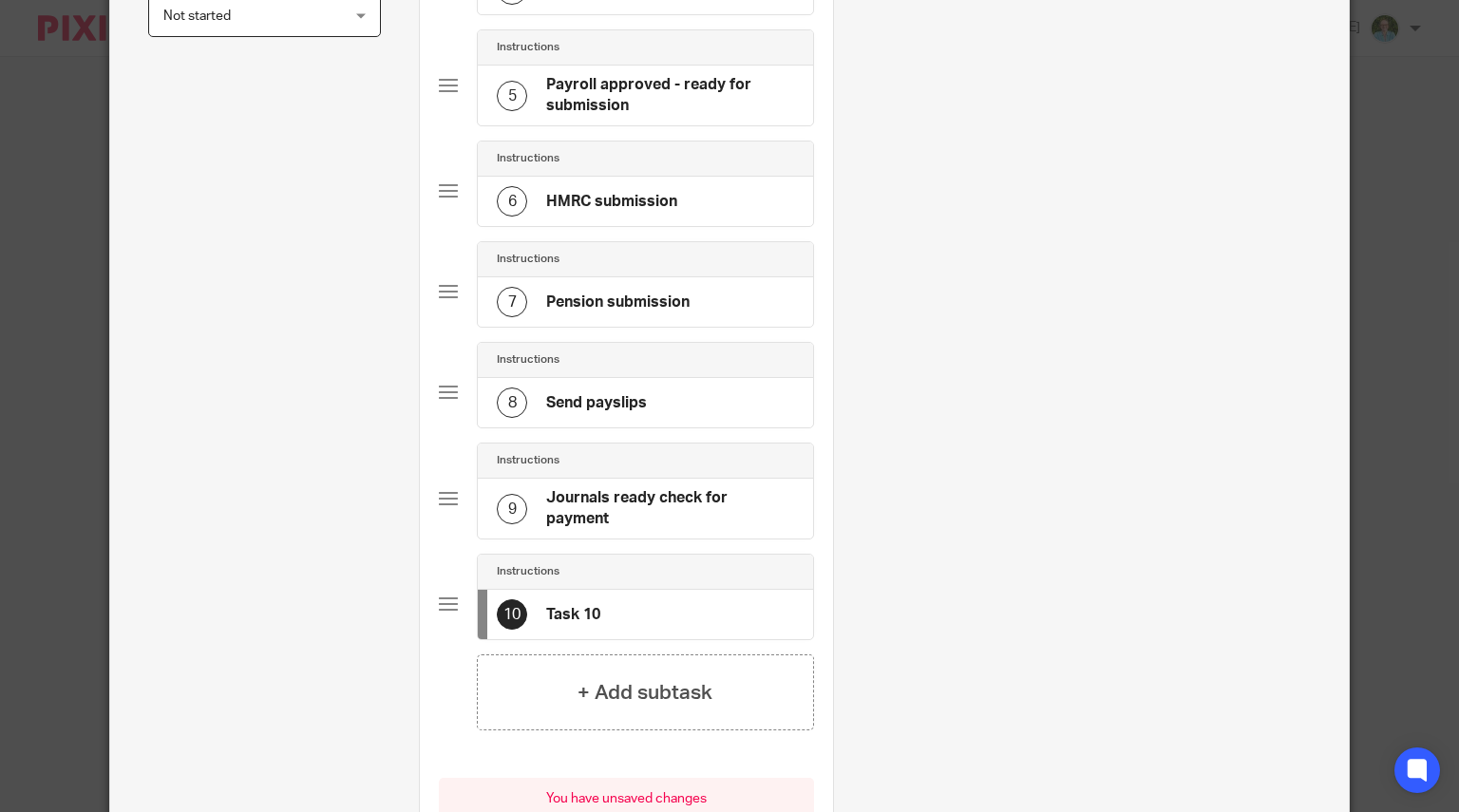
scroll to position [0, 0]
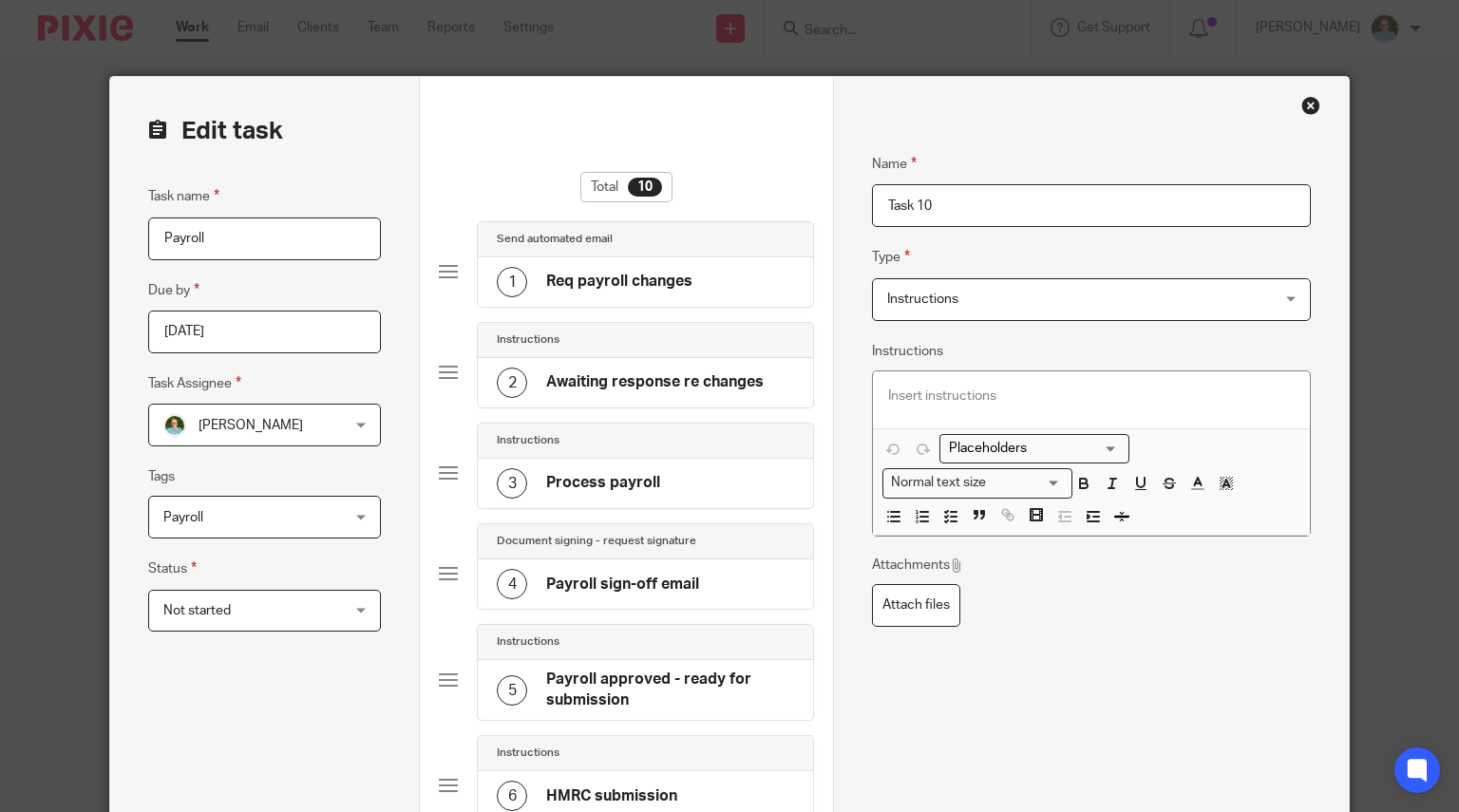
drag, startPoint x: 843, startPoint y: 208, endPoint x: 763, endPoint y: 200, distance: 80.4
click at [763, 200] on form "Edit task Task name Payroll Due by 2025-08-27 Task Assignee Louise Williams Lou…" at bounding box center [729, 798] width 1238 height 1443
type input "Amended payroll sign-off email"
click at [944, 289] on span "Instructions" at bounding box center [1056, 298] width 338 height 40
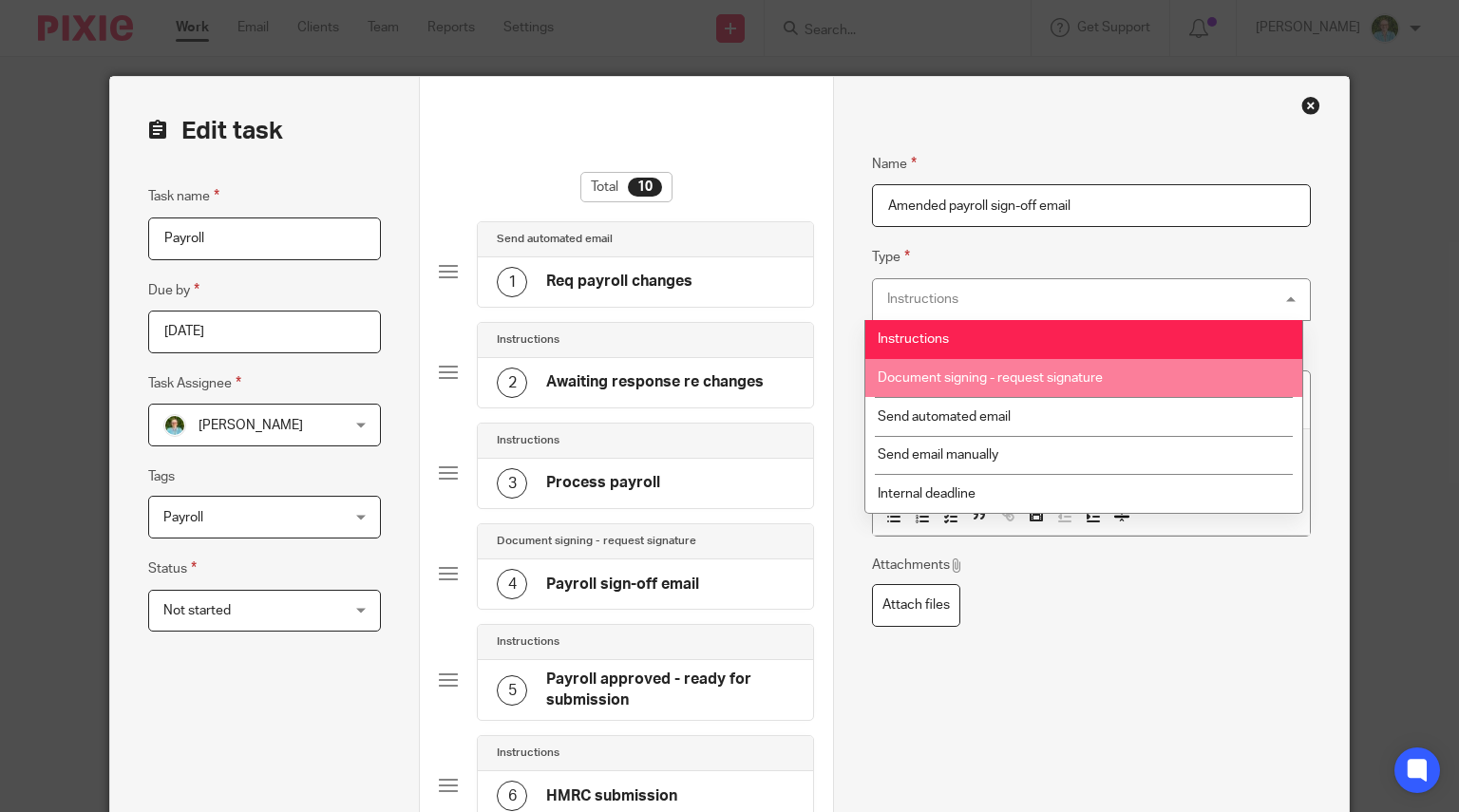
click at [982, 381] on span "Document signing - request signature" at bounding box center [990, 378] width 225 height 14
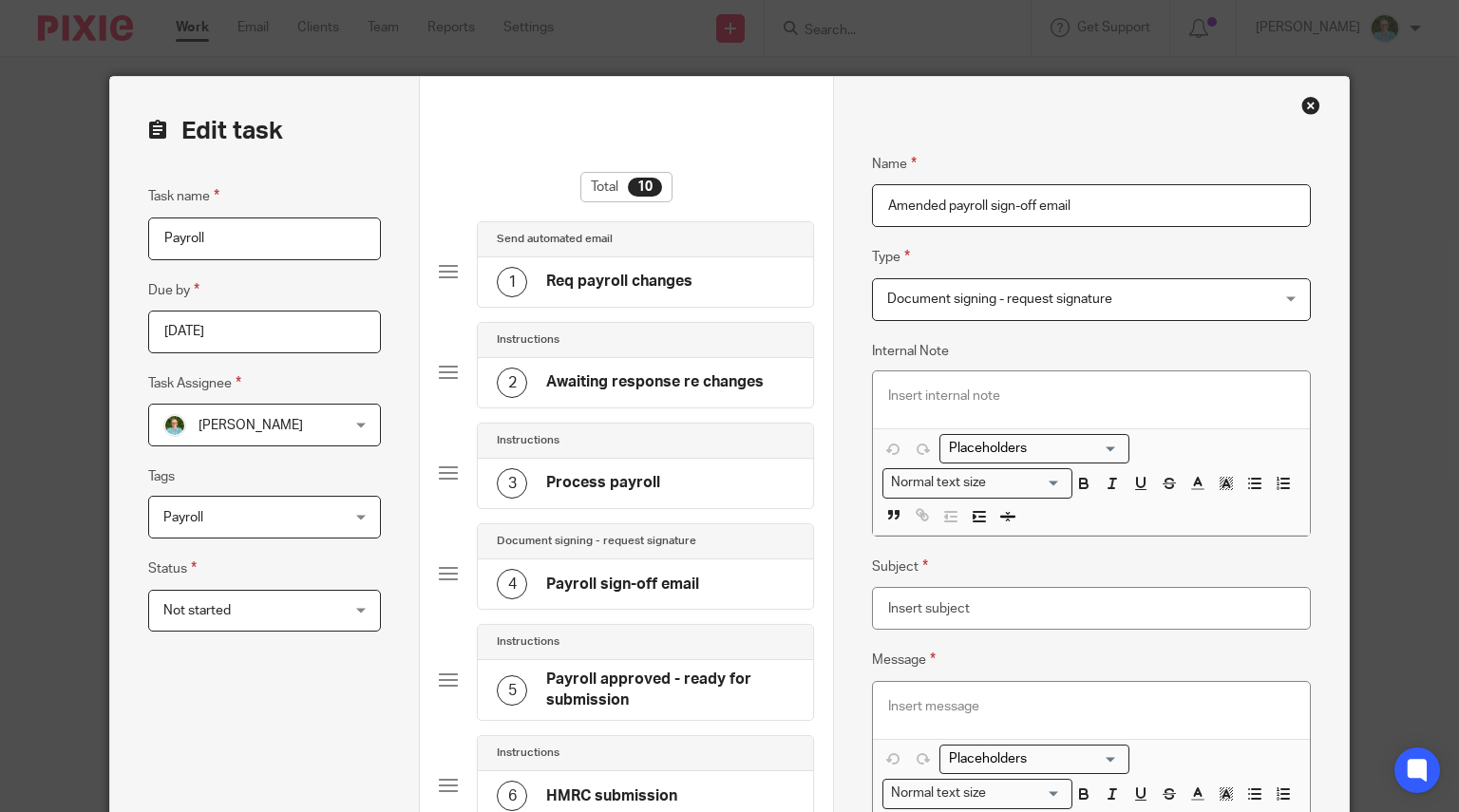
scroll to position [190, 0]
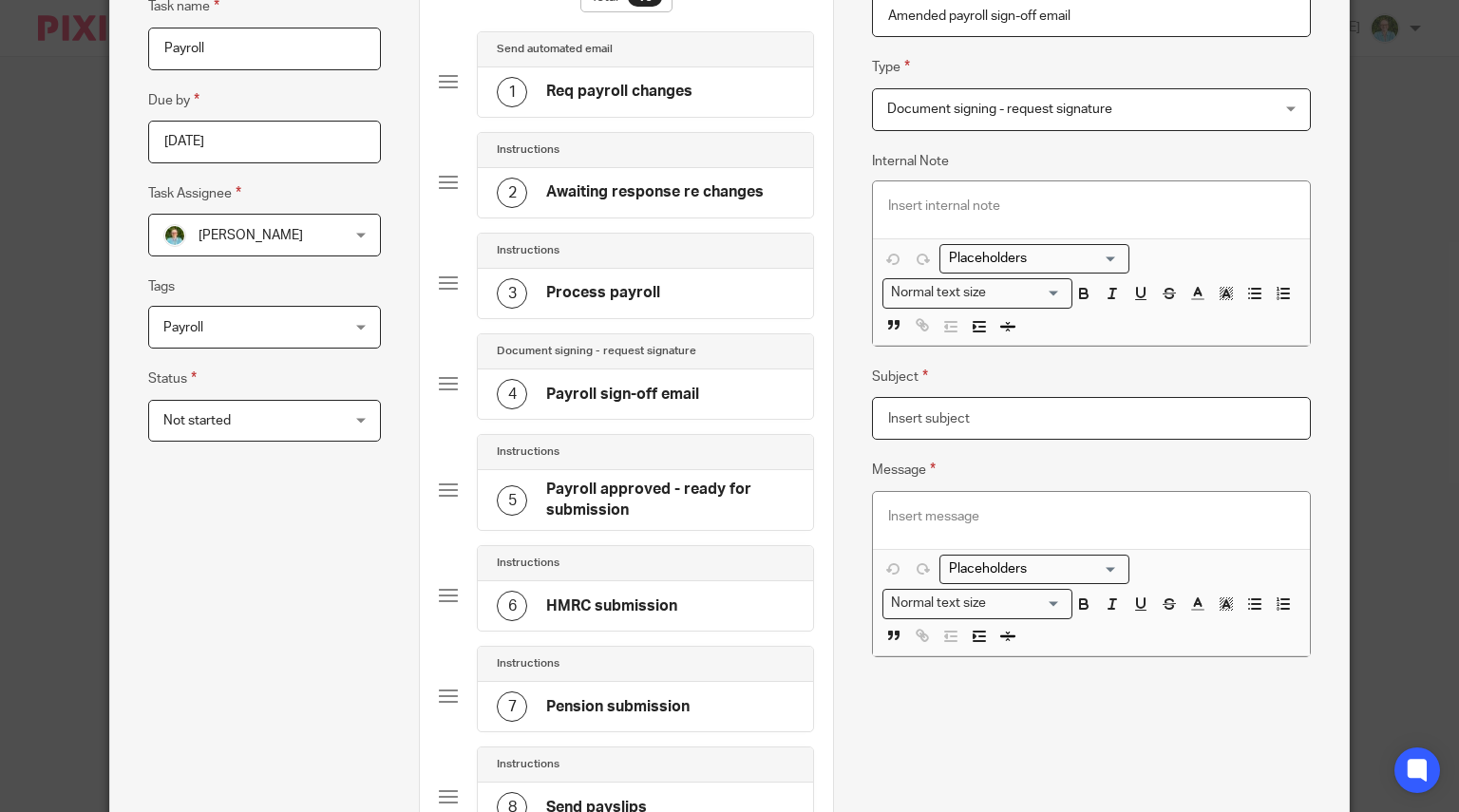
click at [899, 413] on input "Subject" at bounding box center [1091, 419] width 439 height 43
type input "a"
click at [927, 507] on p at bounding box center [1091, 517] width 406 height 19
click at [630, 402] on div "4 Payroll sign-off email" at bounding box center [597, 393] width 202 height 30
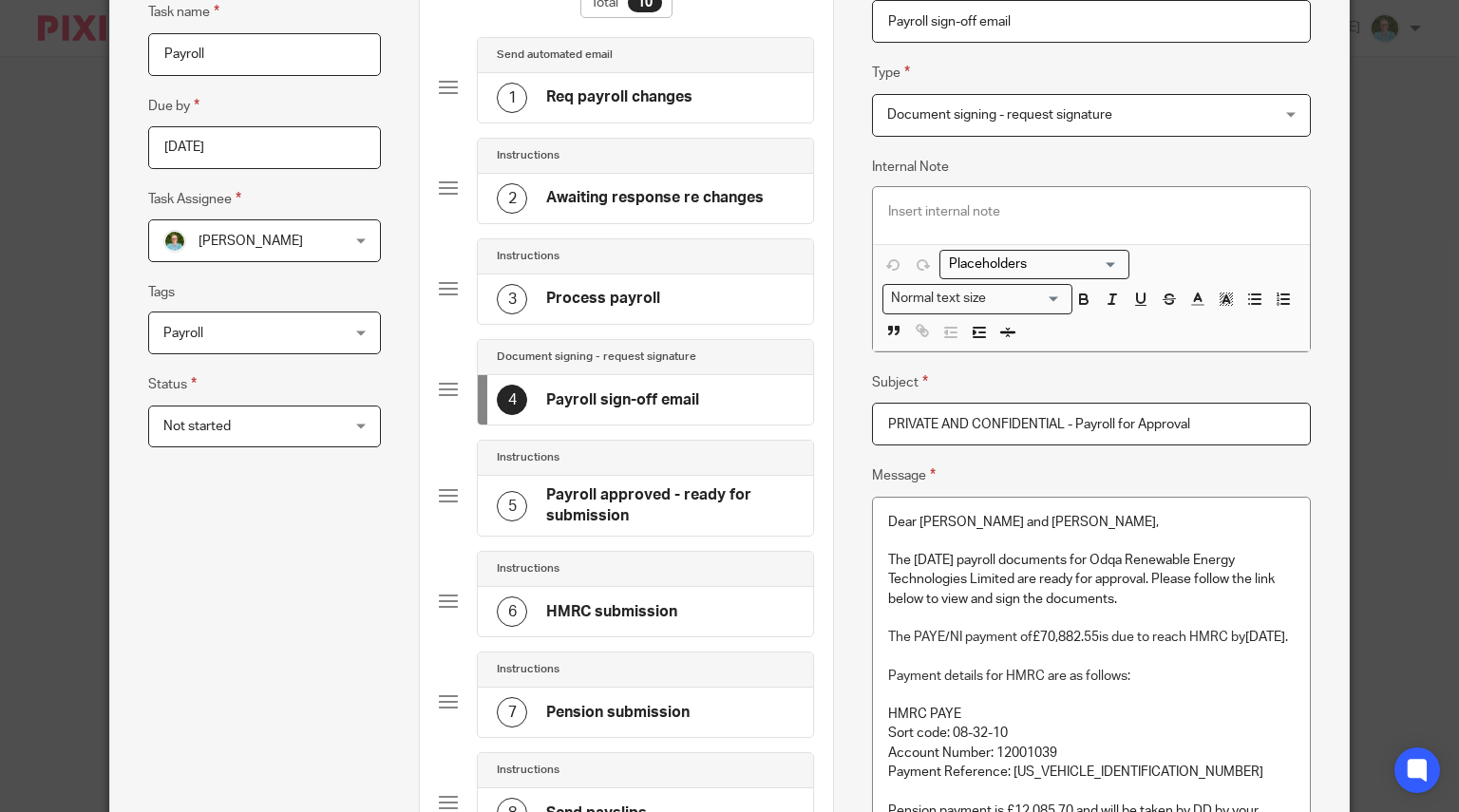
drag, startPoint x: 1189, startPoint y: 413, endPoint x: 754, endPoint y: 405, distance: 435.1
click at [754, 405] on form "Edit task Task name Payroll Due by 2025-08-27 Task Assignee Louise Williams Lou…" at bounding box center [729, 659] width 1238 height 1531
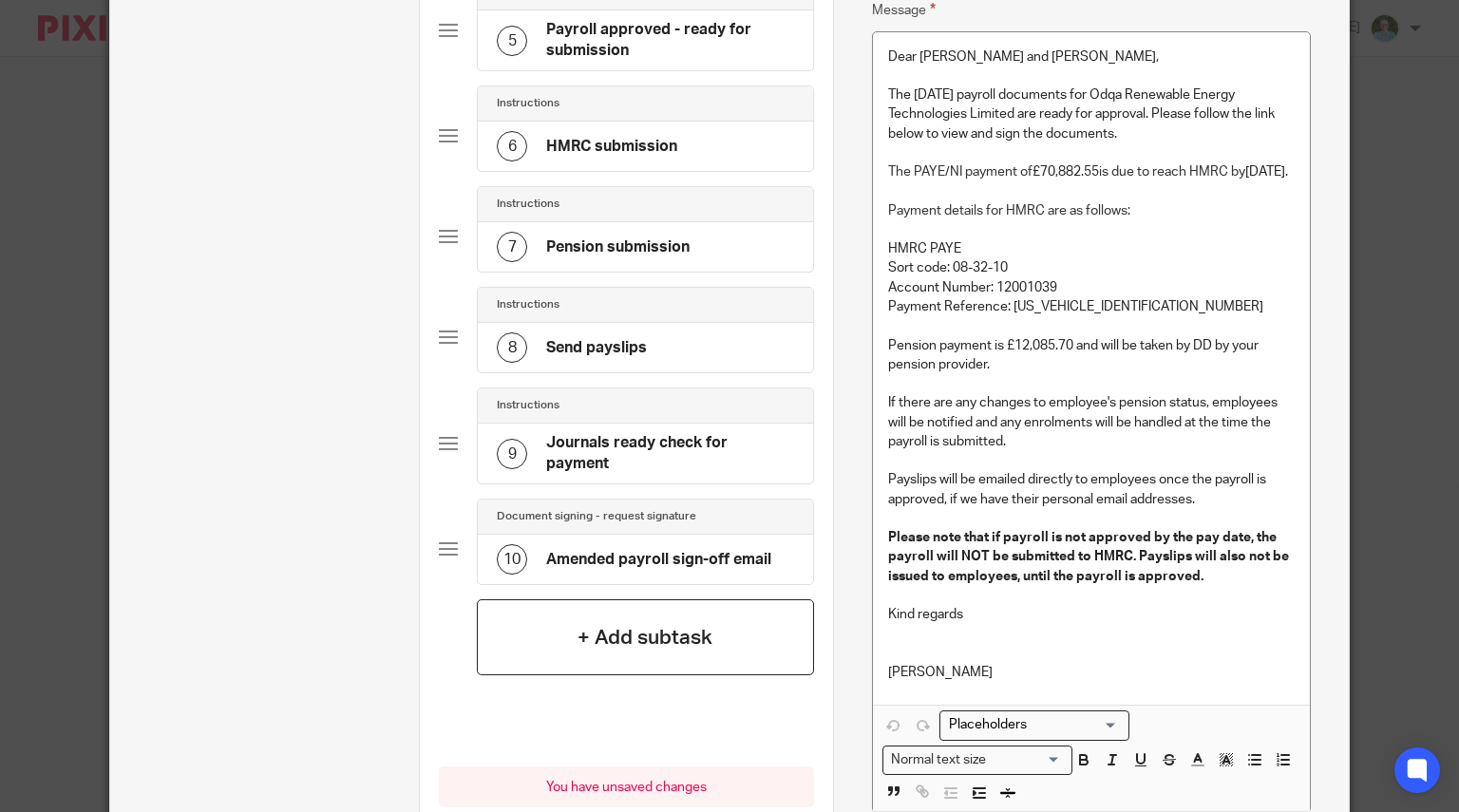
scroll to position [659, 0]
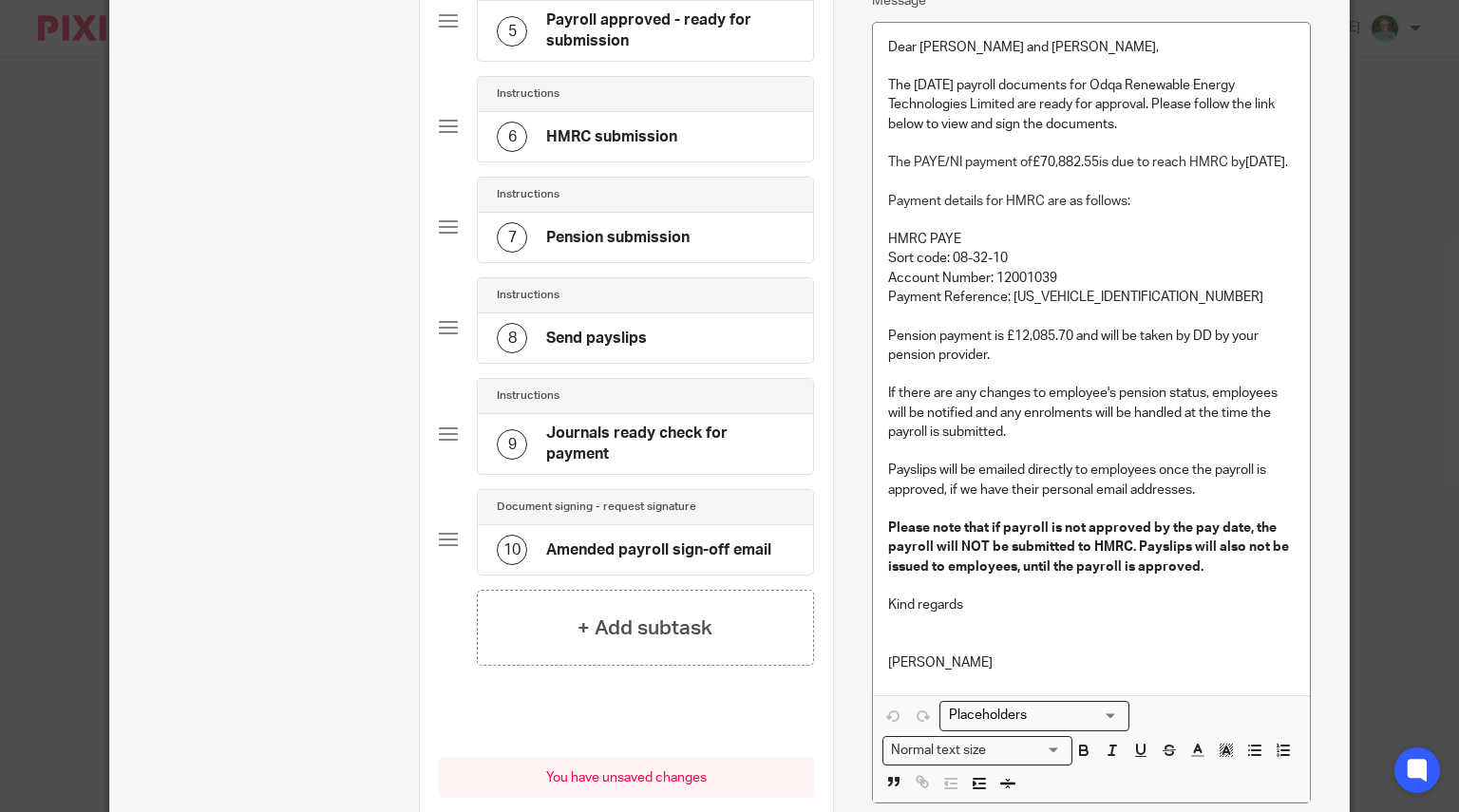
click at [634, 540] on h4 "Amended payroll sign-off email" at bounding box center [659, 550] width 225 height 20
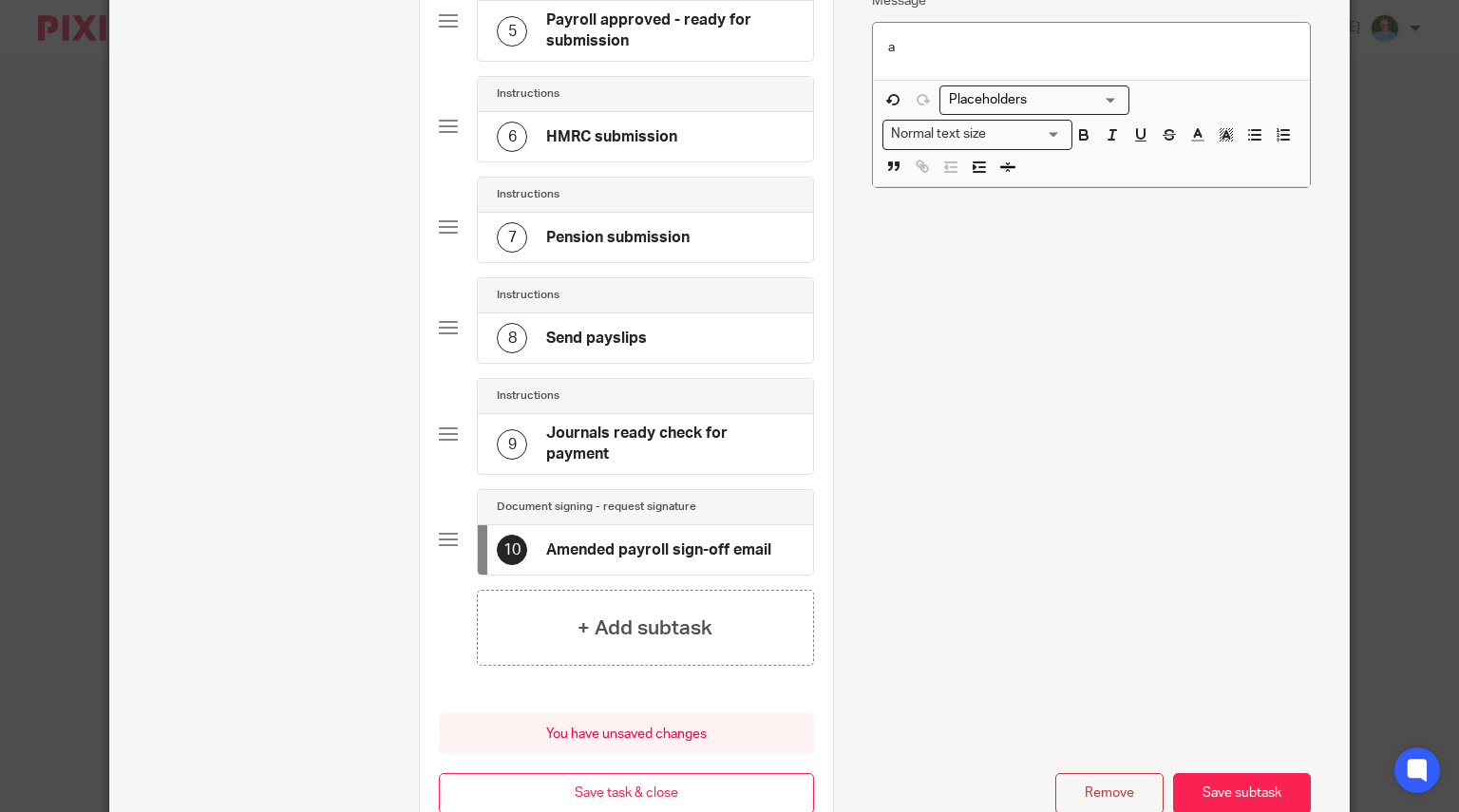
scroll to position [0, 0]
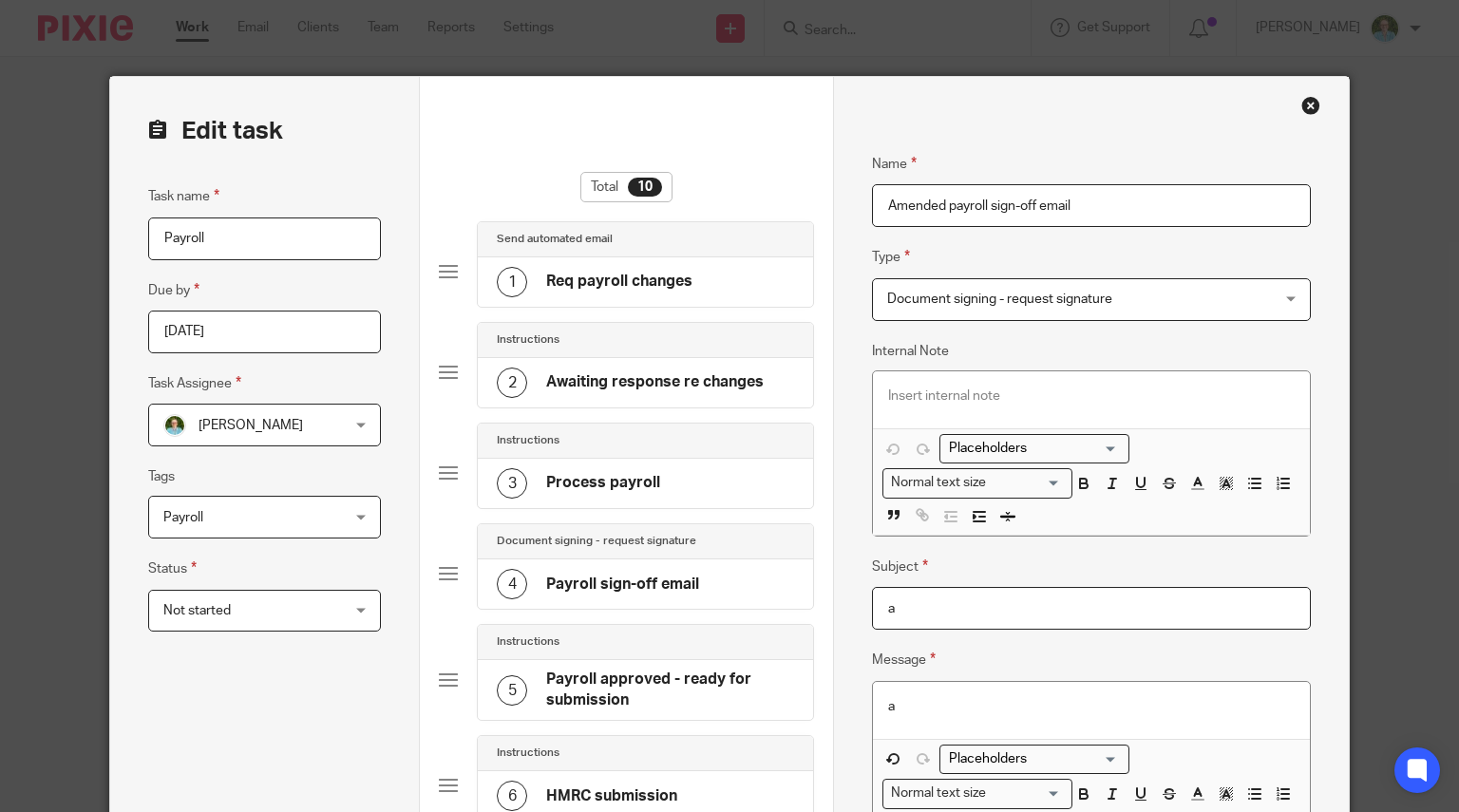
drag, startPoint x: 921, startPoint y: 597, endPoint x: 756, endPoint y: 614, distance: 165.9
click at [757, 614] on form "Edit task Task name Payroll Due by 2025-08-27 Task Assignee Louise Williams Lou…" at bounding box center [729, 798] width 1238 height 1443
paste input "PRIVATE AND CONFIDENTIAL - Payroll for Approval"
click at [1070, 602] on input "PRIVATE AND CONFIDENTIAL - Payroll for Approval" at bounding box center [1091, 608] width 439 height 43
type input "PRIVATE AND CONFIDENTIAL - Amended Payroll for Approval"
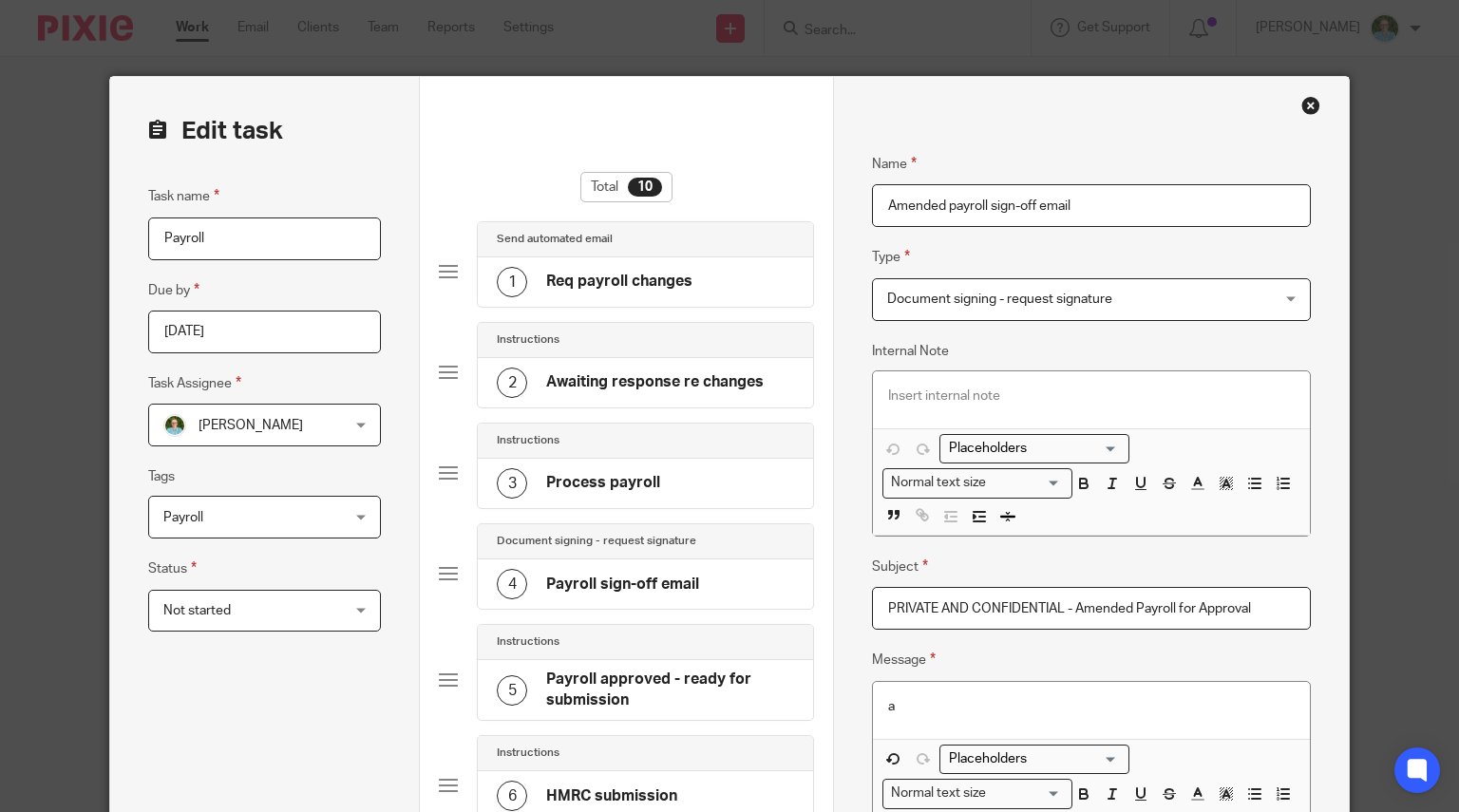
click at [592, 579] on h4 "Payroll sign-off email" at bounding box center [622, 584] width 153 height 20
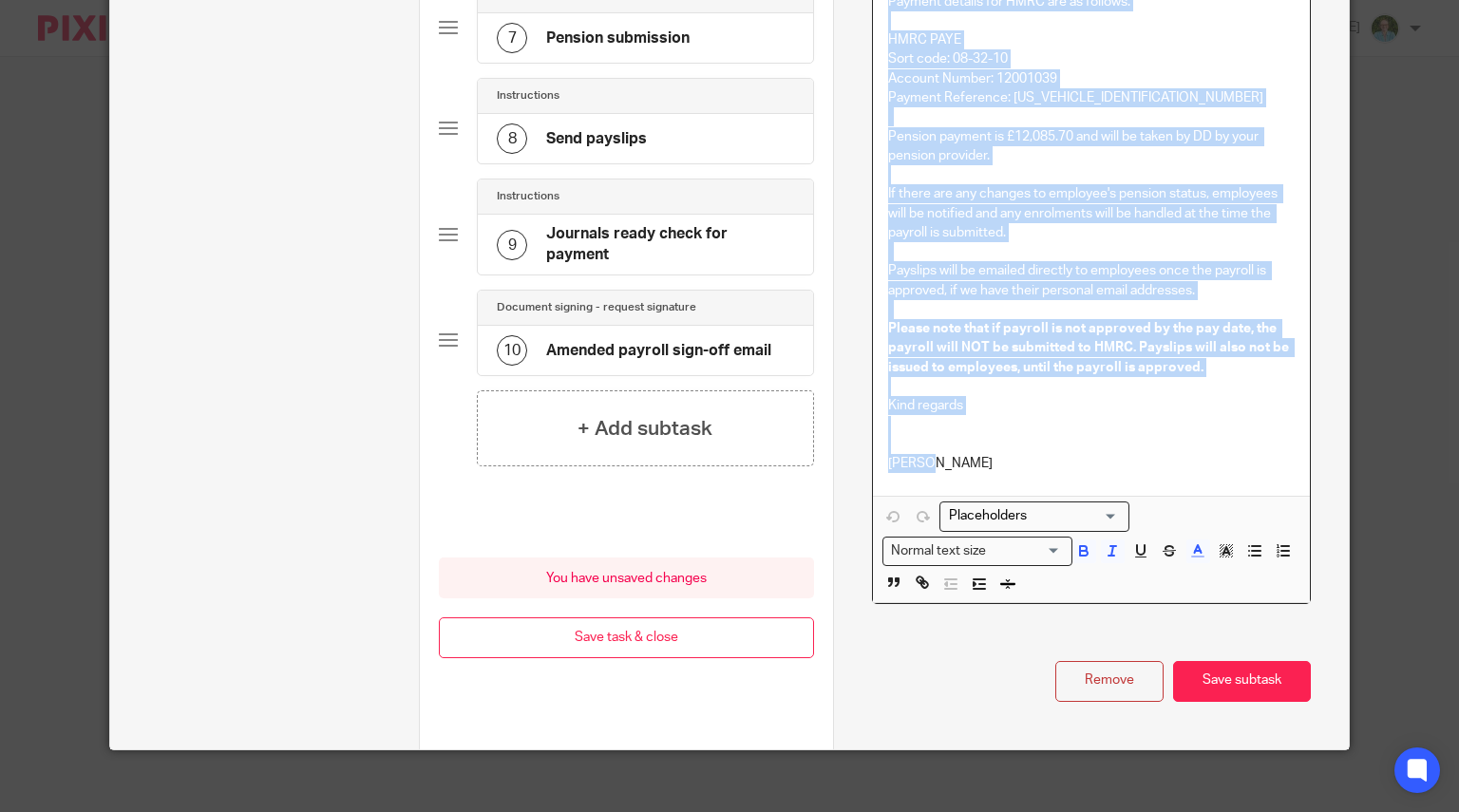
scroll to position [883, 0]
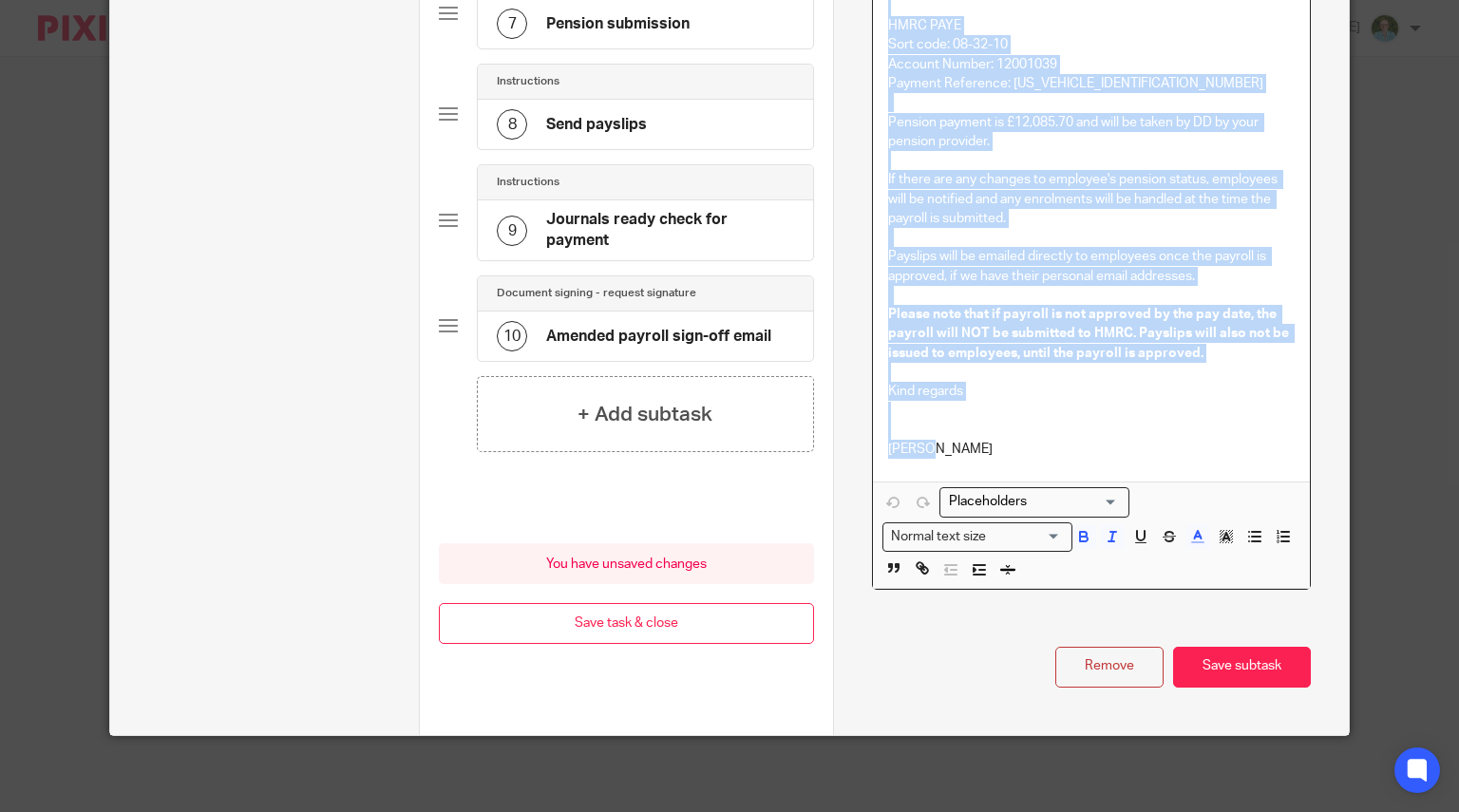
drag, startPoint x: 883, startPoint y: 409, endPoint x: 1239, endPoint y: 822, distance: 545.3
click at [1239, 811] on html "Work Email Clients Team Reports Settings Work Email Clients Team Reports Settin…" at bounding box center [730, 406] width 1459 height 812
copy div "Dear Gediz and Janine, The August 2025 payroll documents for Odqa Renewable Ene…"
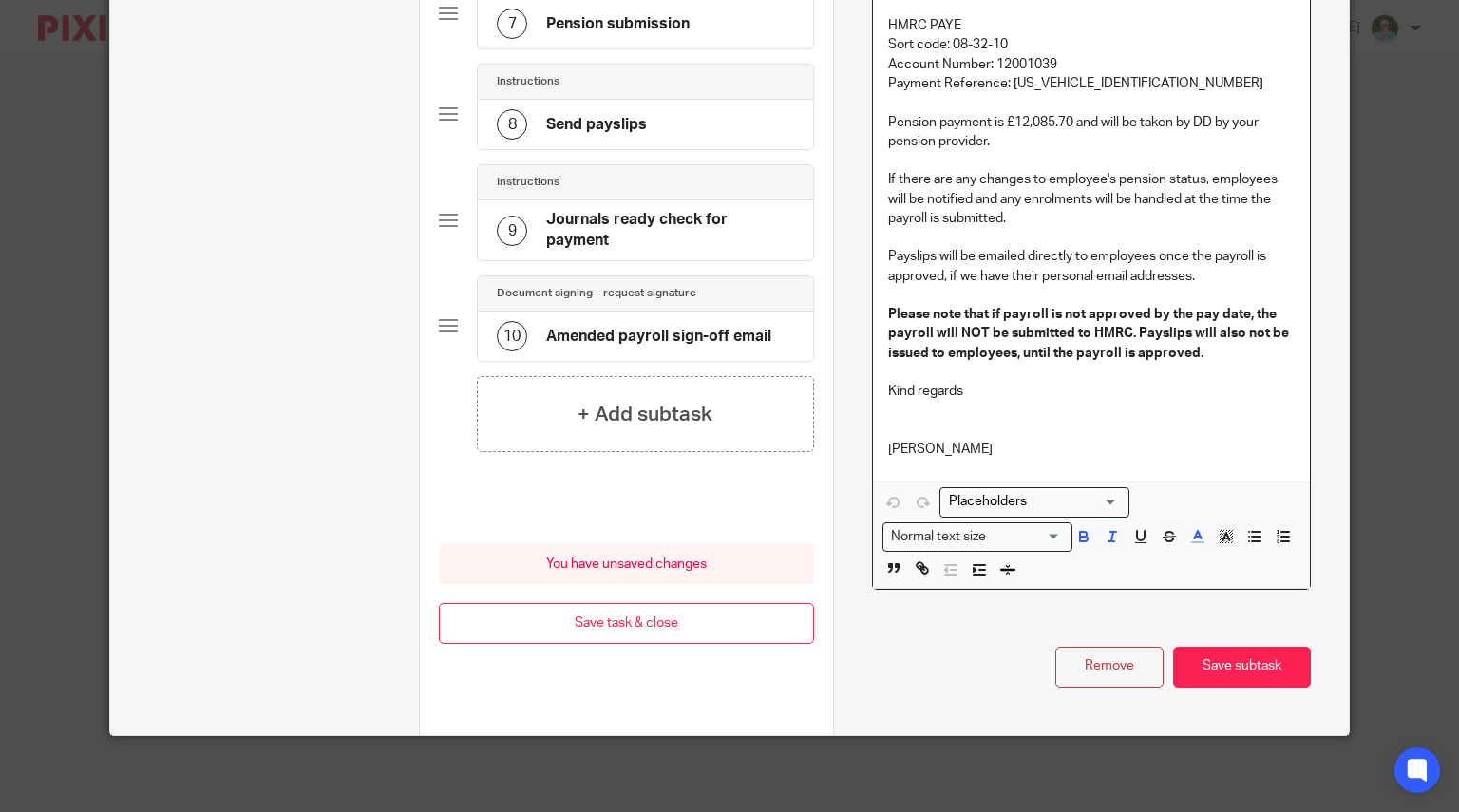
click at [658, 321] on div "10 Amended payroll sign-off email" at bounding box center [633, 335] width 275 height 30
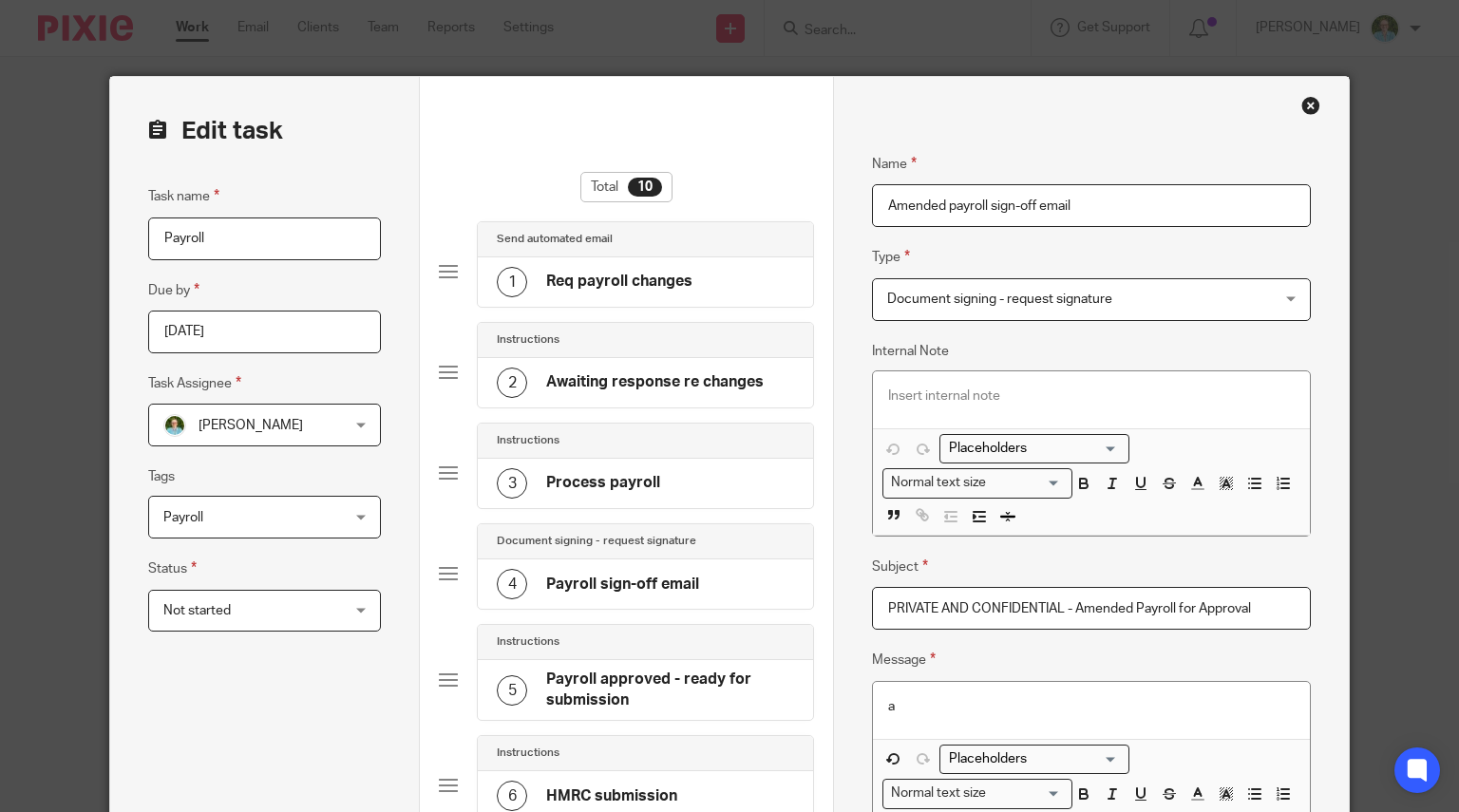
scroll to position [285, 0]
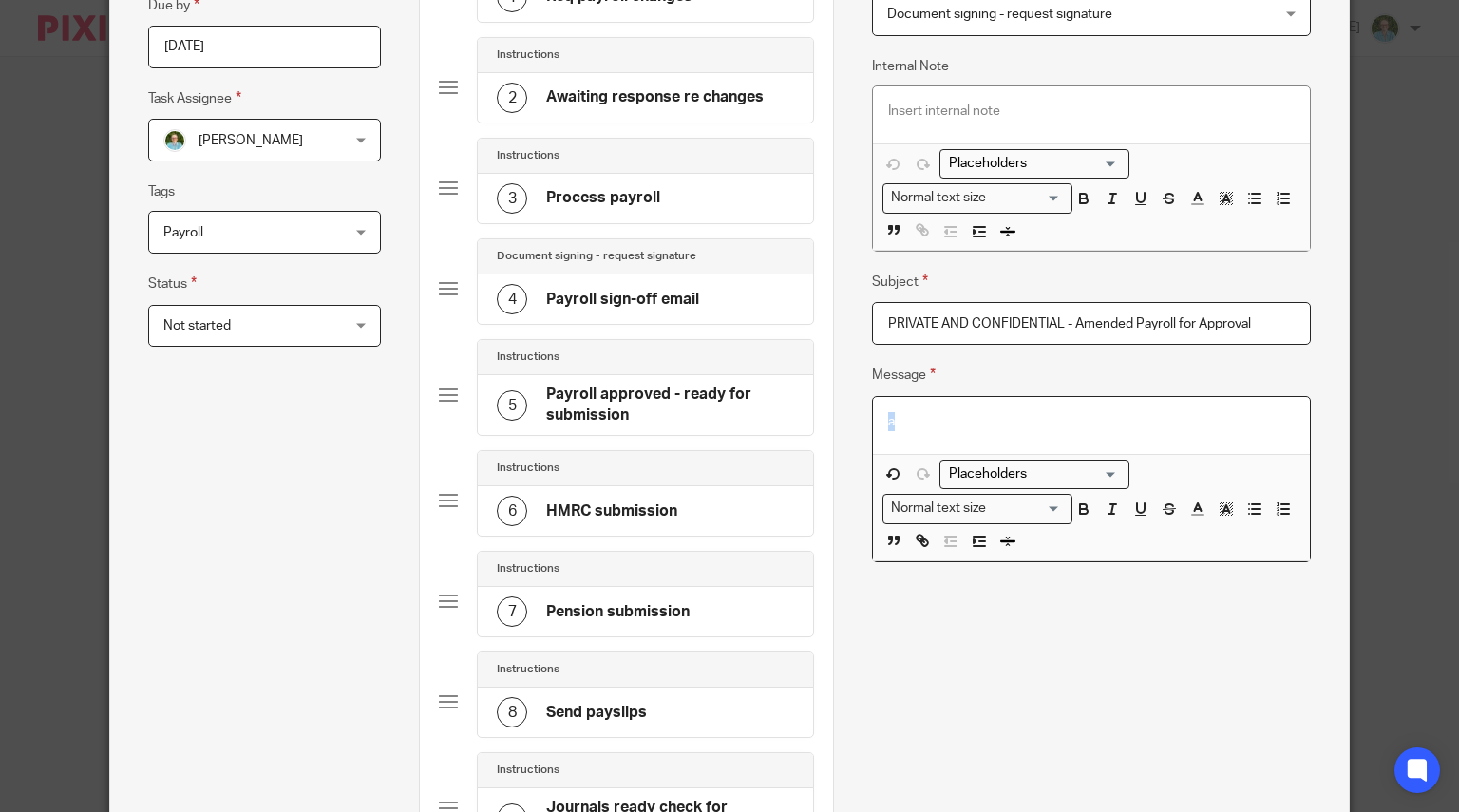
drag, startPoint x: 886, startPoint y: 424, endPoint x: 839, endPoint y: 421, distance: 47.1
click at [839, 421] on div "Name Req payroll changes Type Send automated email Send automated email Instruc…" at bounding box center [1090, 514] width 516 height 1443
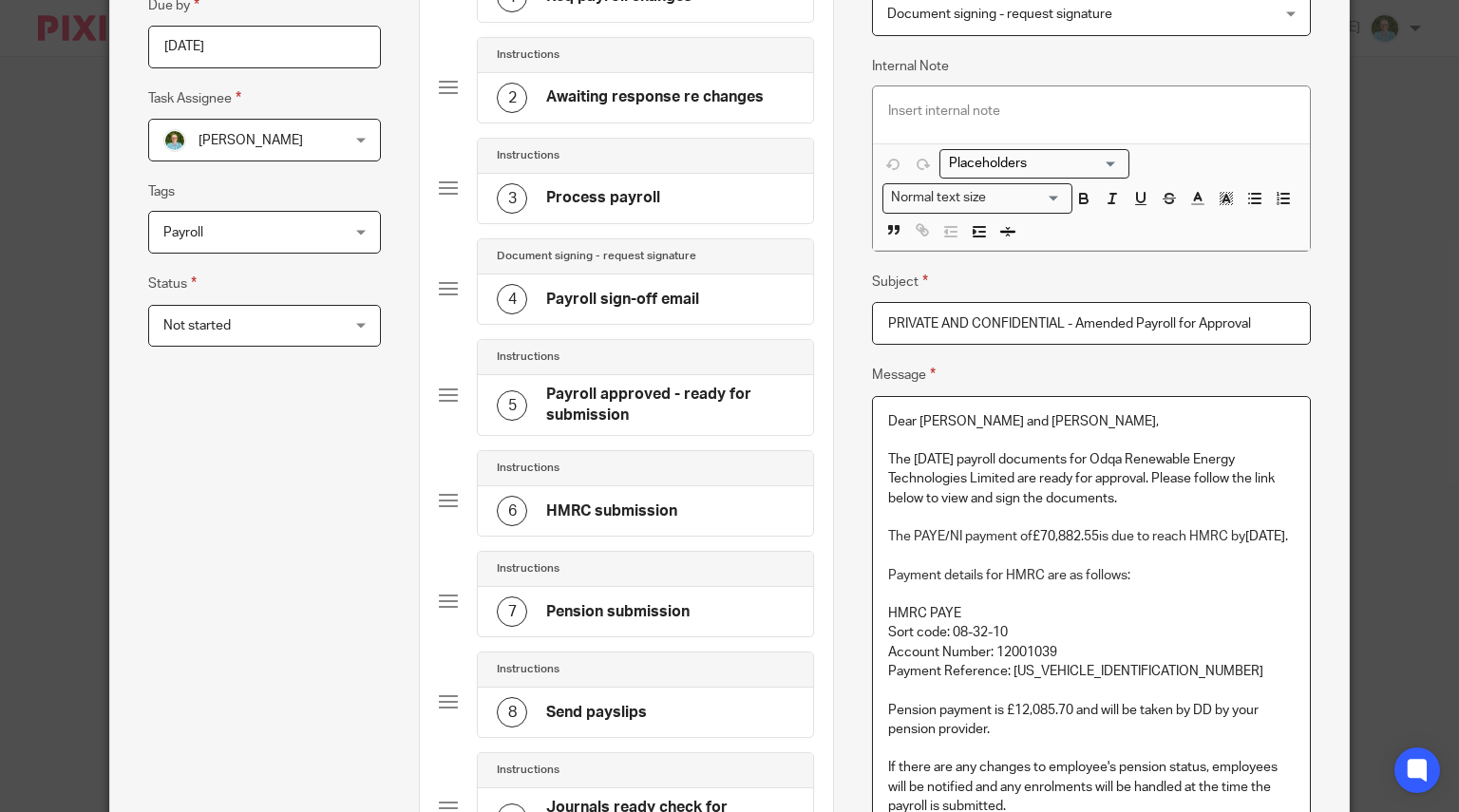
scroll to position [535, 0]
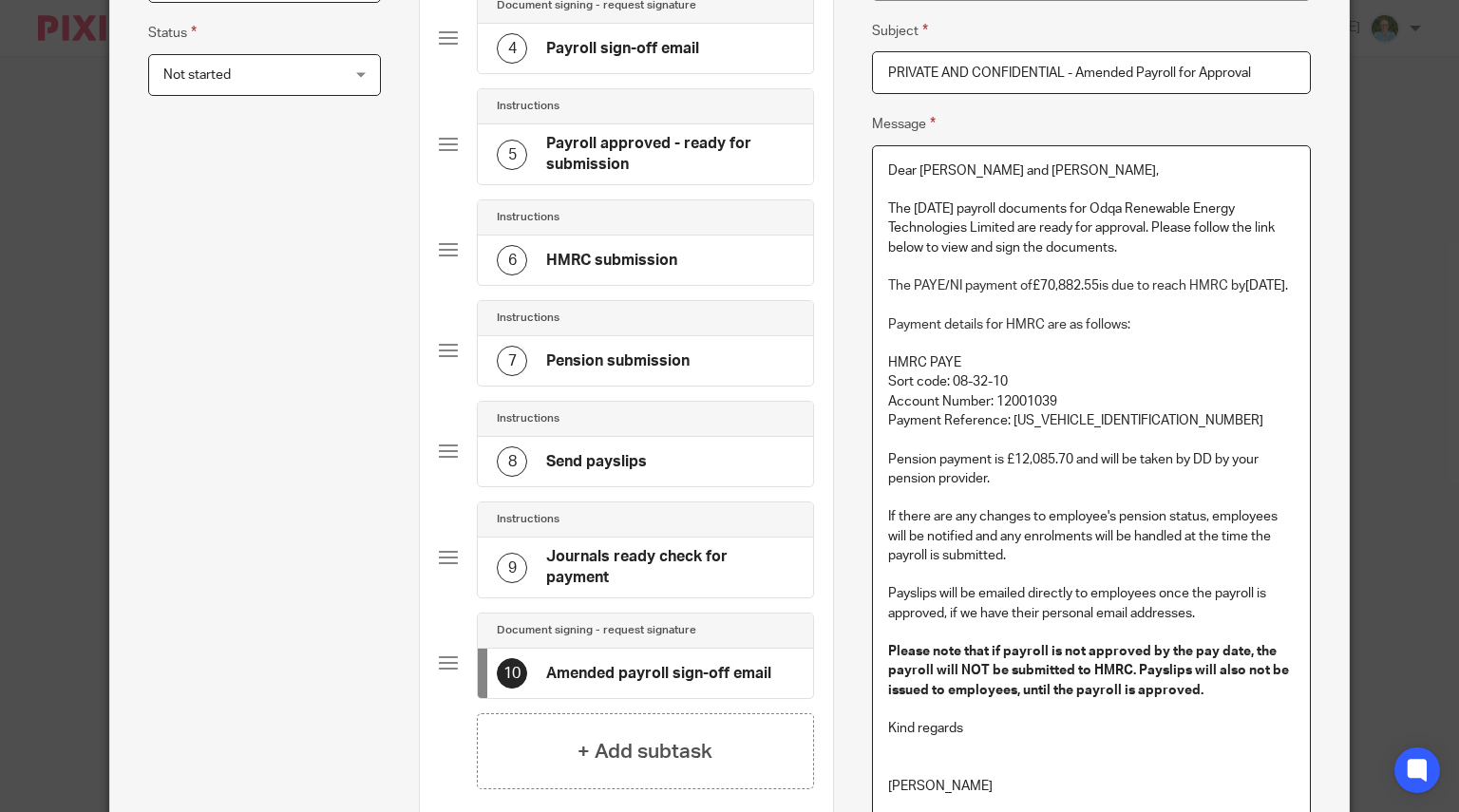
click at [908, 207] on p "The August 2025 payroll documents for Odqa Renewable Energy Technologies Limite…" at bounding box center [1091, 228] width 406 height 58
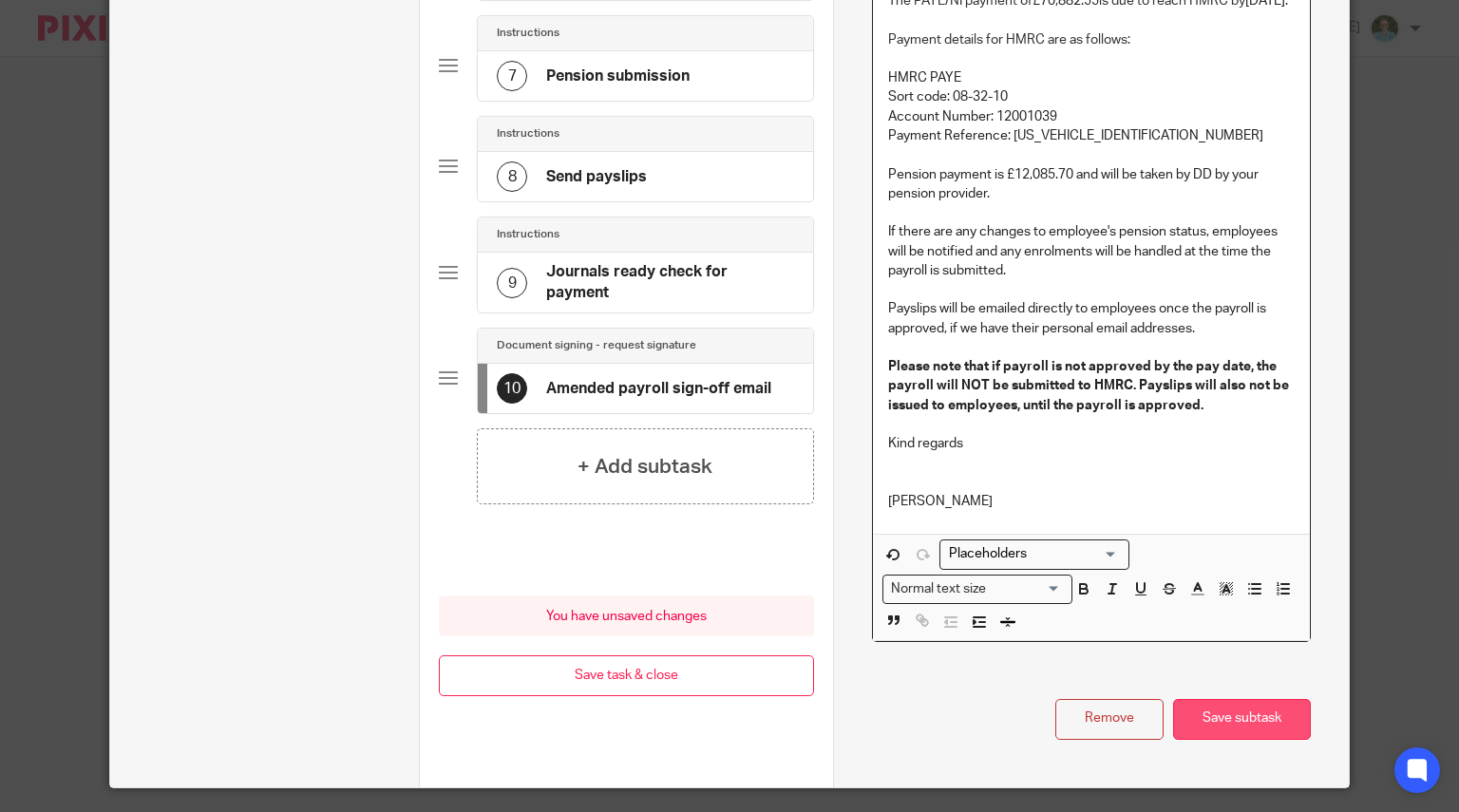
click at [1253, 725] on button "Save subtask" at bounding box center [1241, 719] width 138 height 41
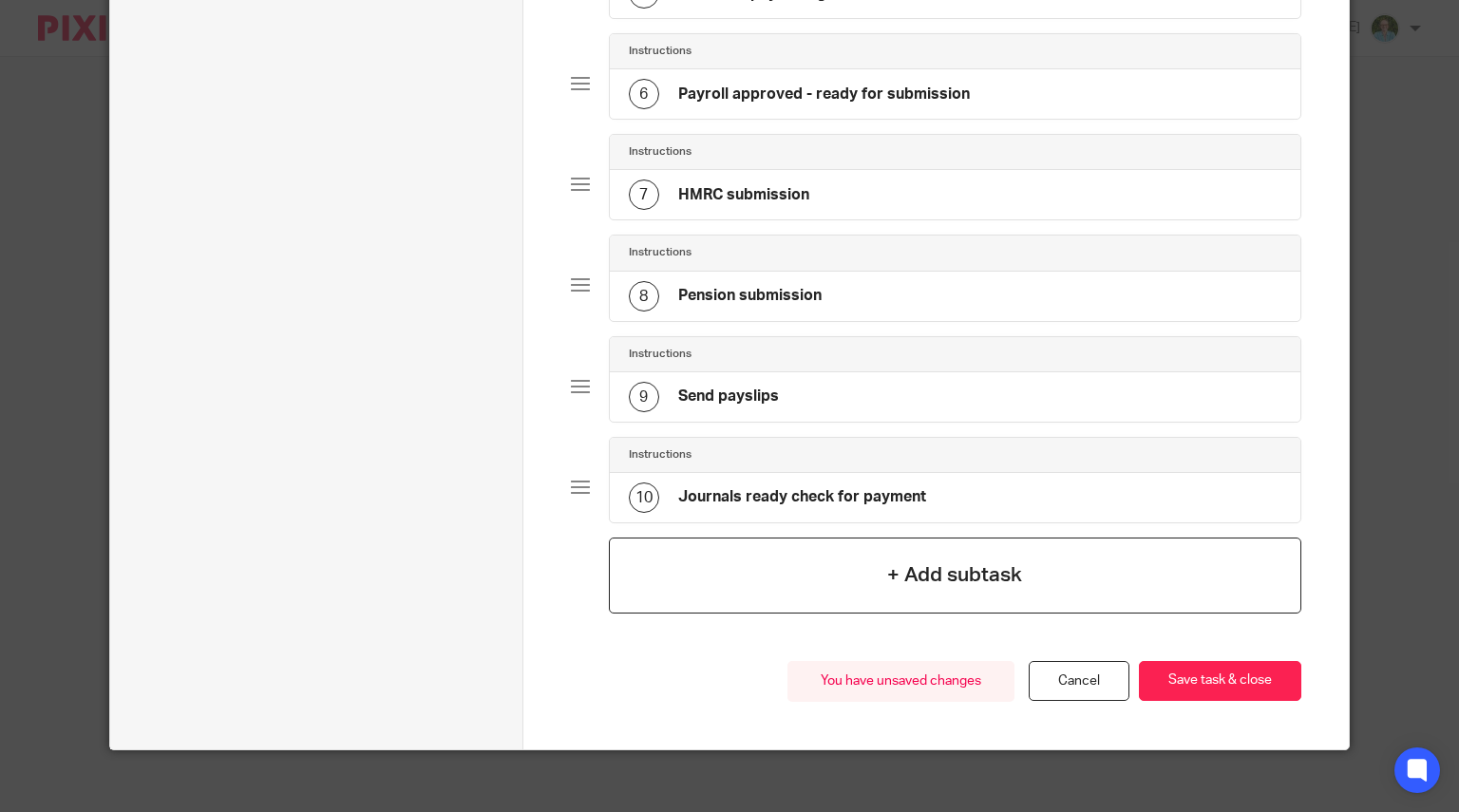
scroll to position [694, 0]
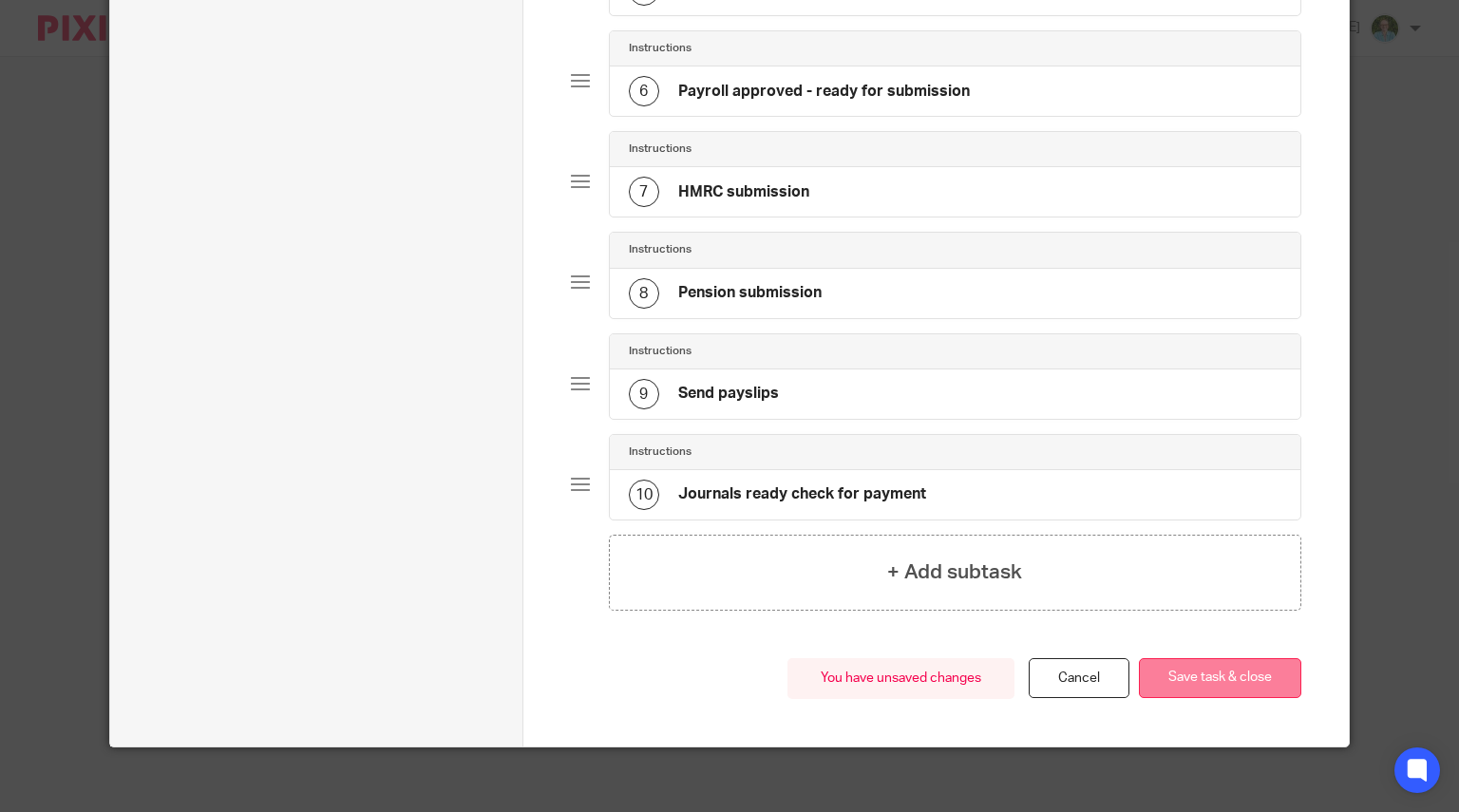
click at [1176, 658] on button "Save task & close" at bounding box center [1219, 678] width 162 height 41
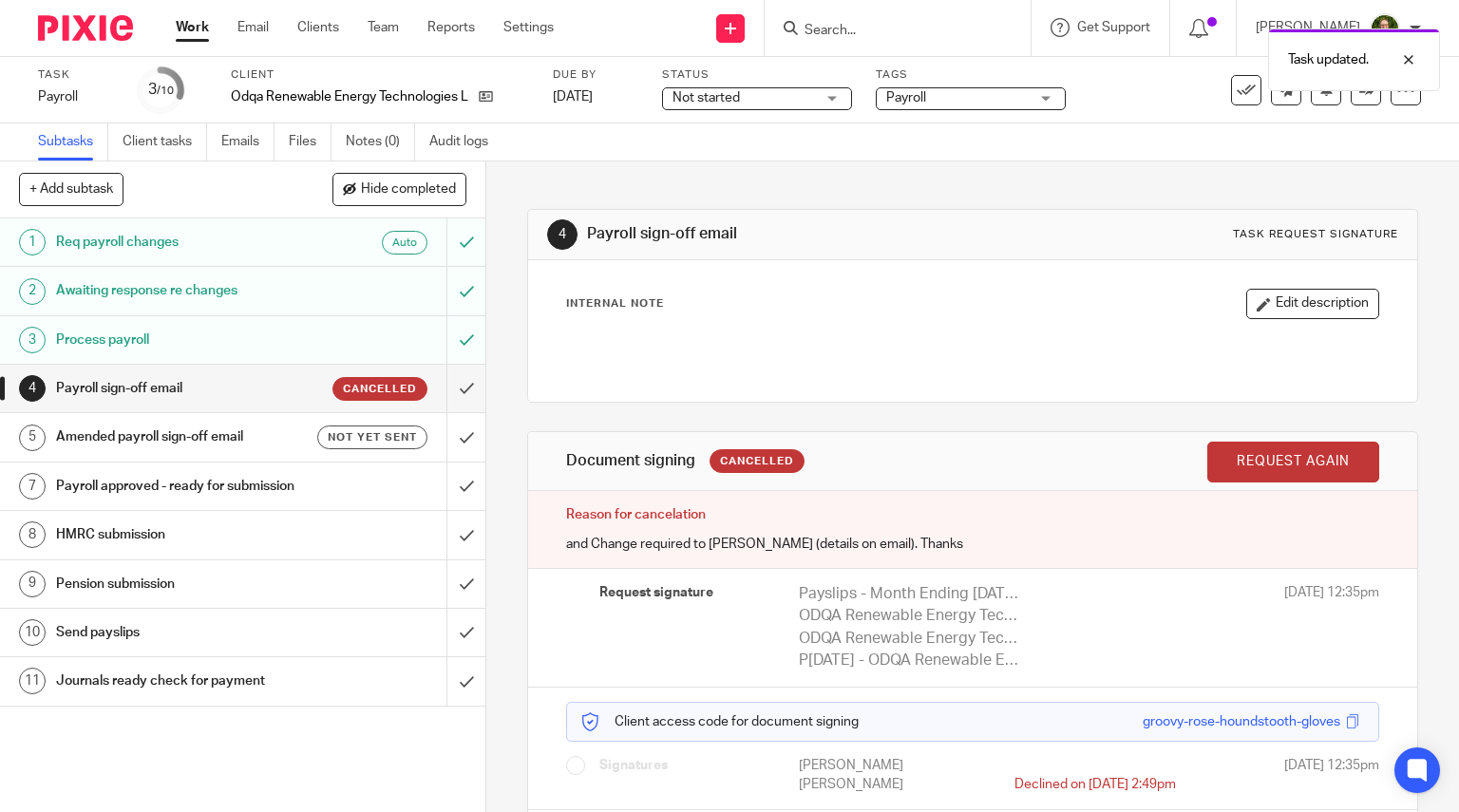
scroll to position [82, 0]
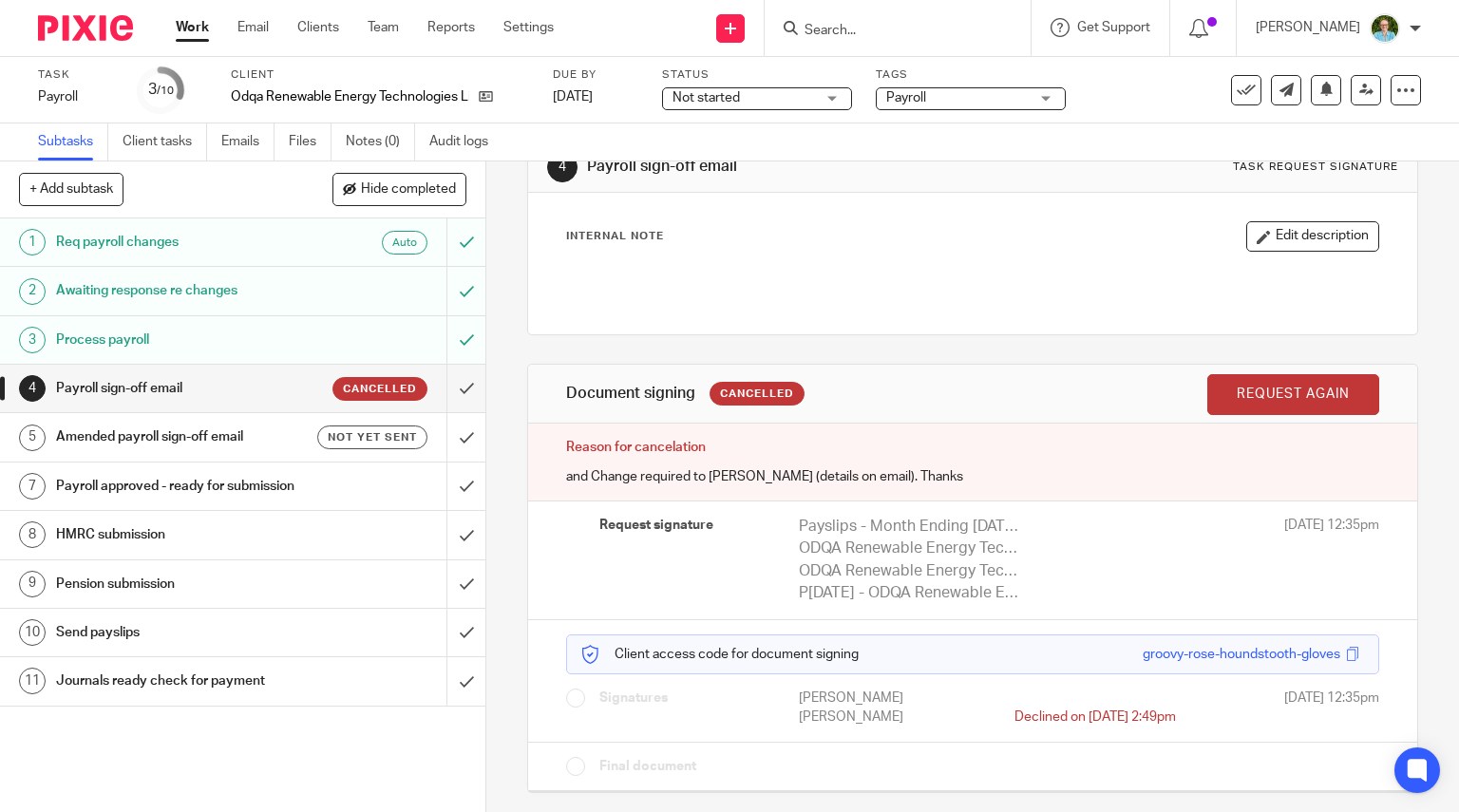
click at [233, 426] on h1 "Amended payroll sign-off email" at bounding box center [180, 436] width 248 height 28
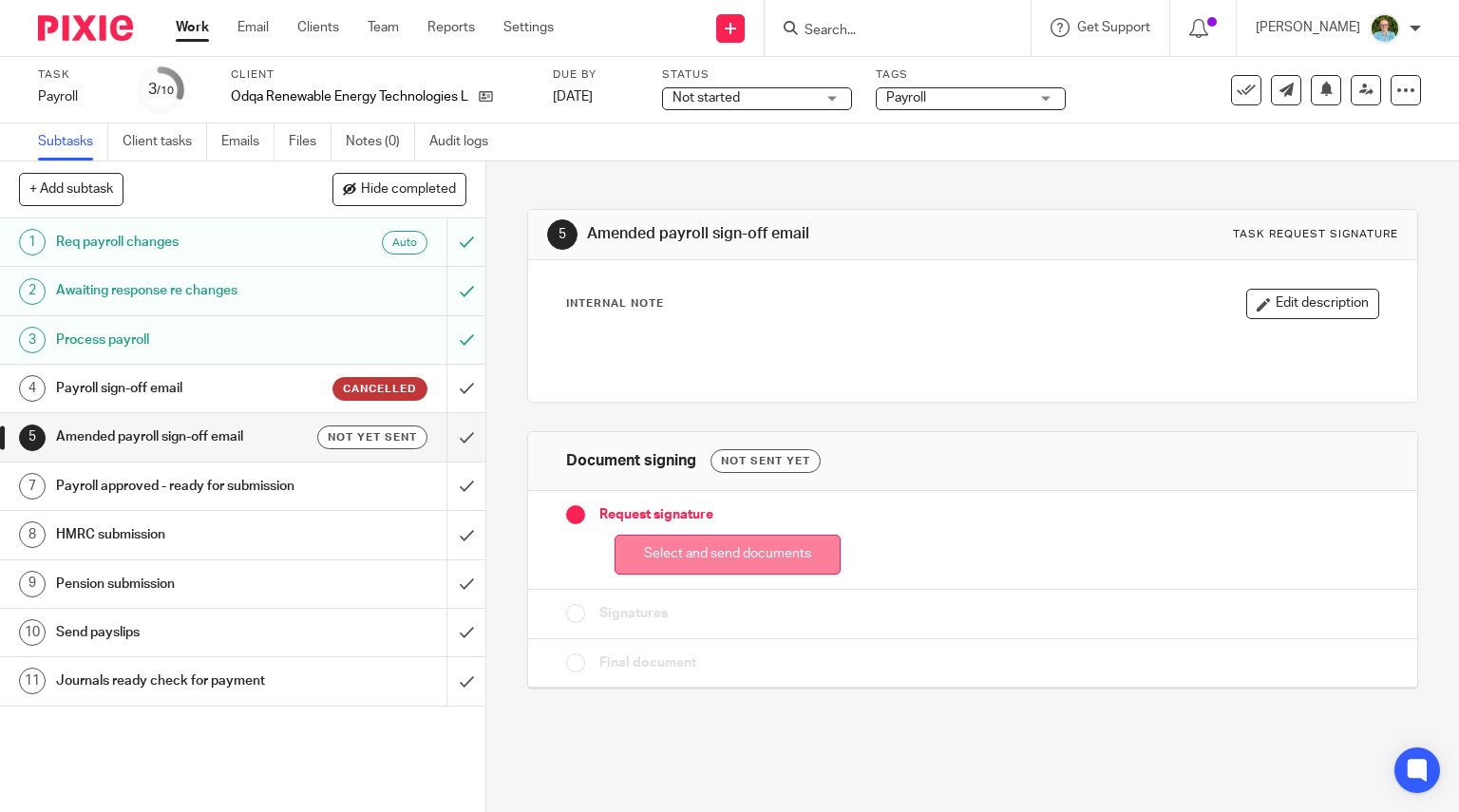
click at [656, 538] on button "Select and send documents" at bounding box center [727, 555] width 226 height 41
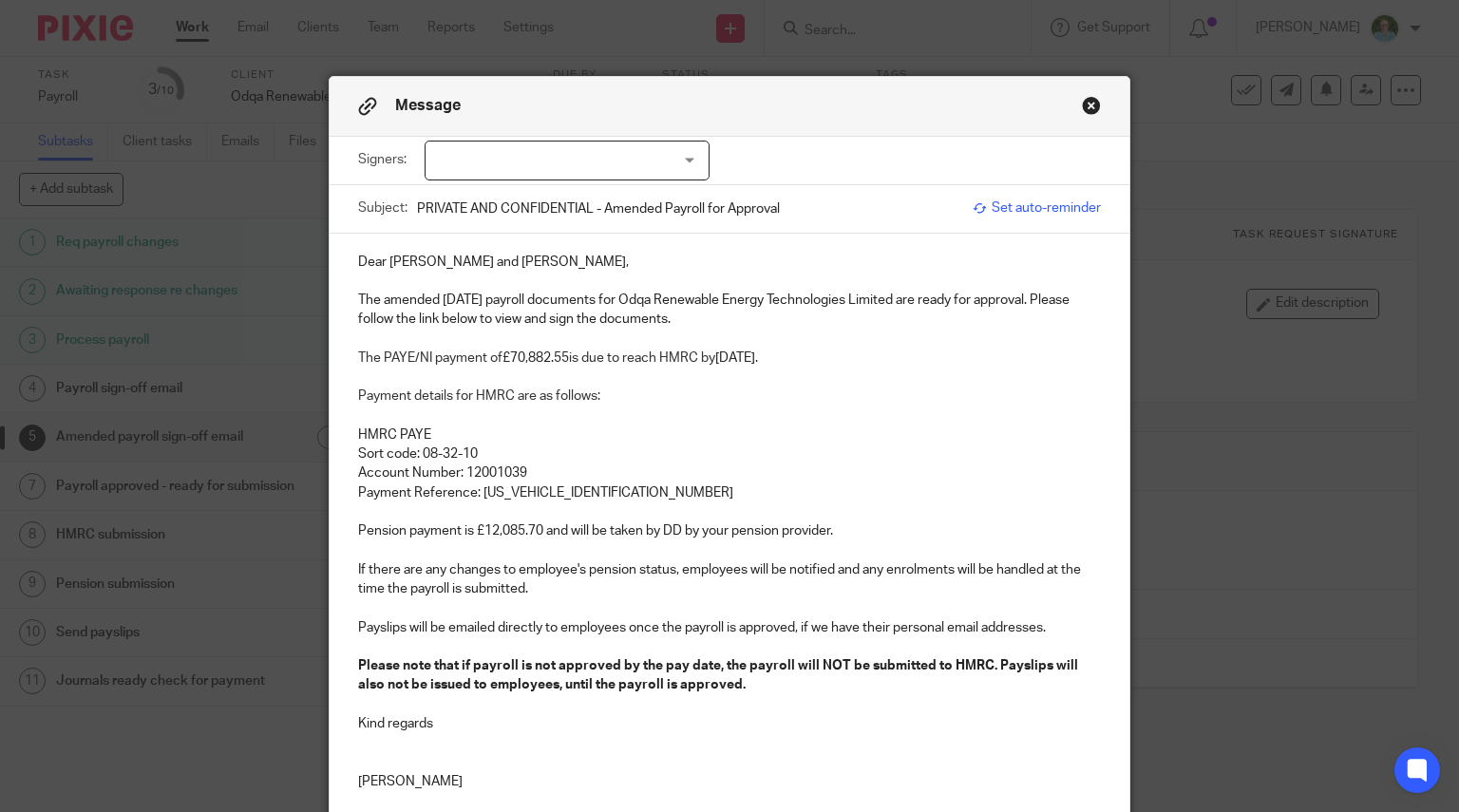
click at [632, 168] on div at bounding box center [566, 160] width 285 height 40
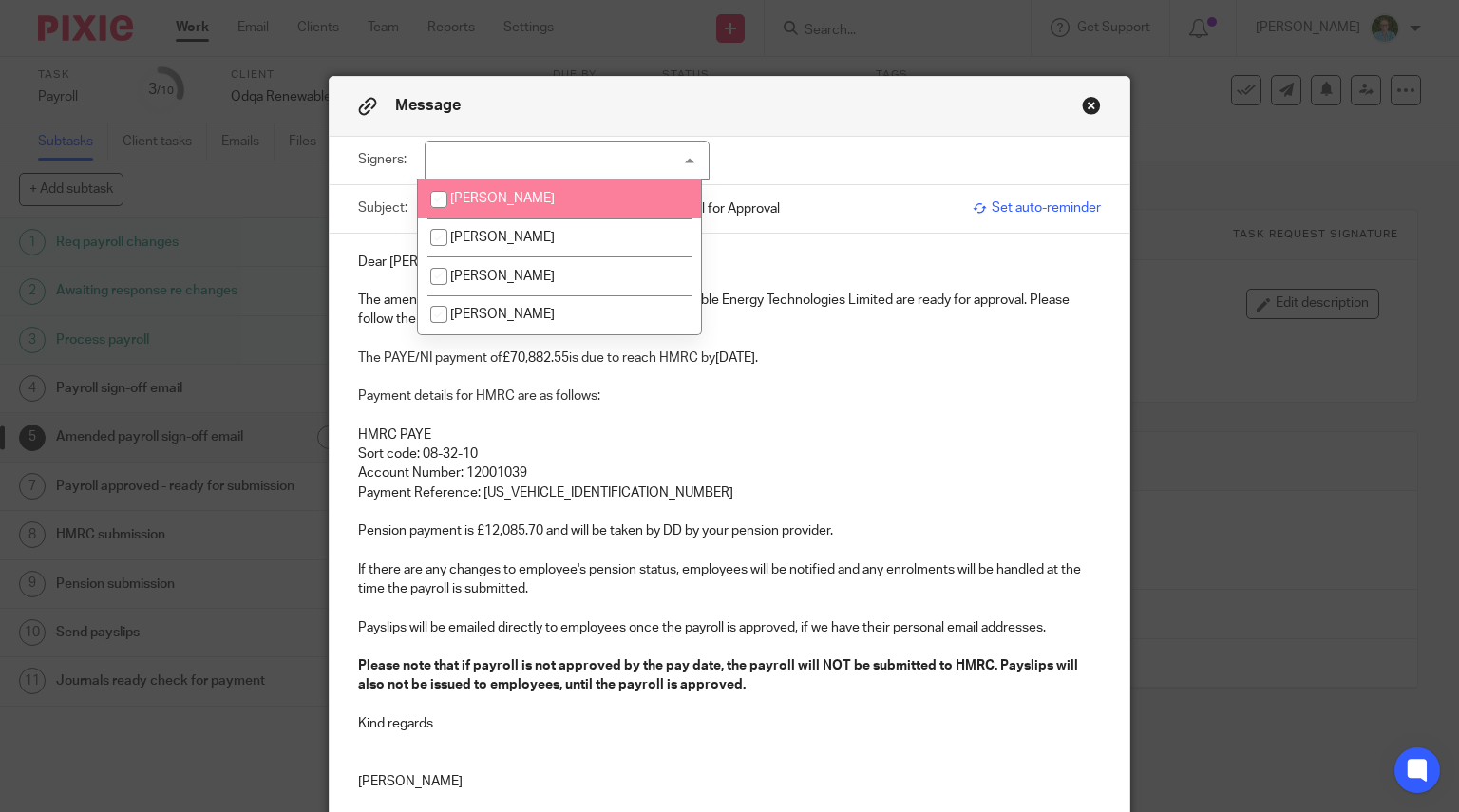
click at [571, 206] on li "[PERSON_NAME]" at bounding box center [559, 199] width 283 height 39
checkbox input "true"
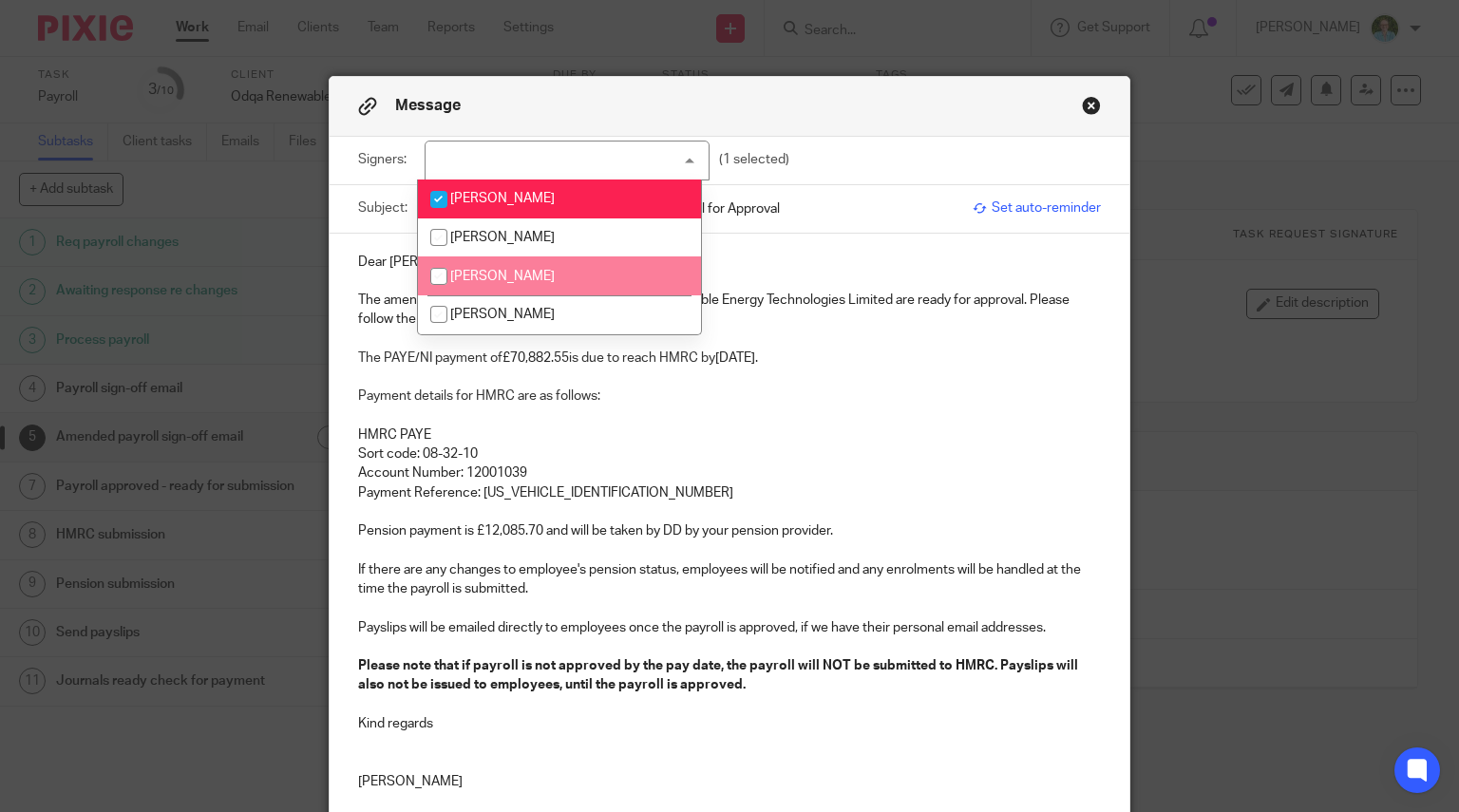
click at [547, 274] on li "[PERSON_NAME]" at bounding box center [559, 276] width 283 height 39
checkbox input "true"
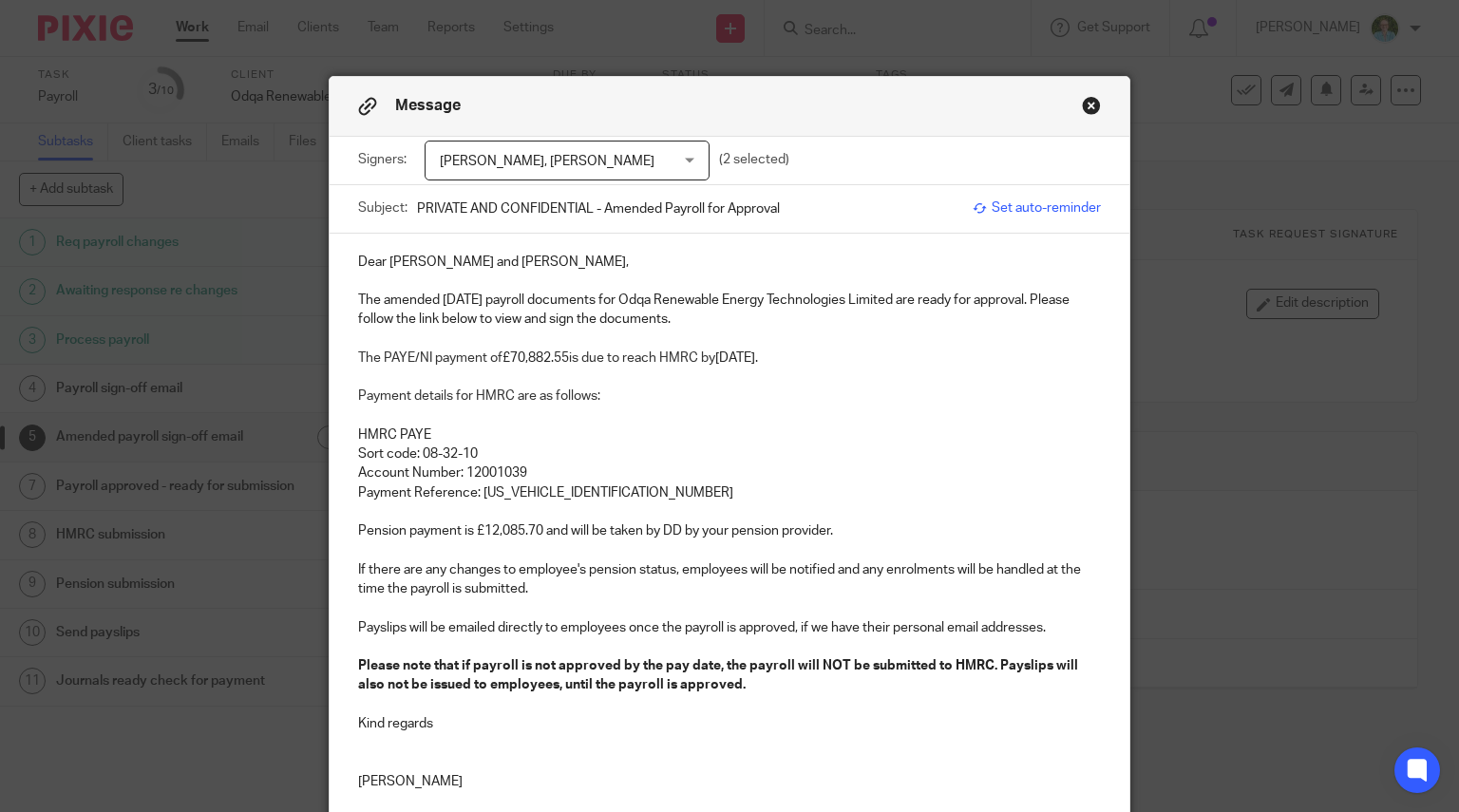
click at [388, 354] on span "The PAYE/NI payment of" at bounding box center [430, 358] width 145 height 14
drag, startPoint x: 377, startPoint y: 353, endPoint x: 402, endPoint y: 362, distance: 26.6
click at [376, 354] on span "The PAYE/NI payment of" at bounding box center [430, 358] width 145 height 14
drag, startPoint x: 608, startPoint y: 358, endPoint x: 555, endPoint y: 359, distance: 53.0
click at [555, 359] on p "The revised PAYE/NI payment of £70,882.55 is due to reach HMRC by 22nd Septembe…" at bounding box center [730, 358] width 743 height 19
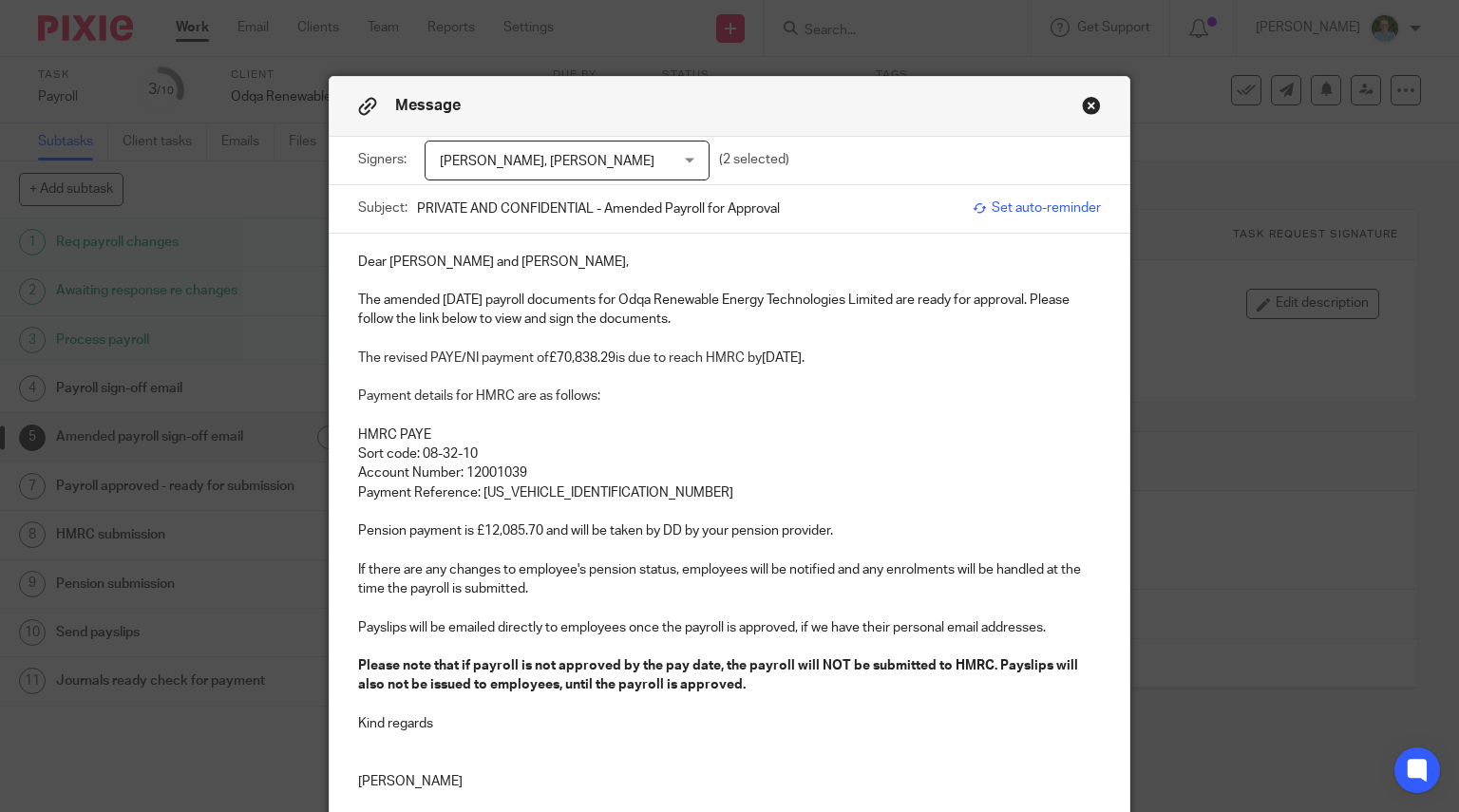
click at [733, 437] on p "HMRC PAYE" at bounding box center [730, 435] width 743 height 19
drag, startPoint x: 537, startPoint y: 529, endPoint x: 511, endPoint y: 529, distance: 26.0
click at [511, 529] on p "Pension payment is £12,085.70 and will be taken by DD by your pension provider." at bounding box center [730, 531] width 743 height 19
click at [358, 524] on p "Pension payment is £12,080.78 and will be taken by DD by your pension provider." at bounding box center [730, 531] width 743 height 19
click at [553, 529] on p "The amended pension payment is £12,080.78 and will be taken by DD by your pensi…" at bounding box center [730, 531] width 743 height 19
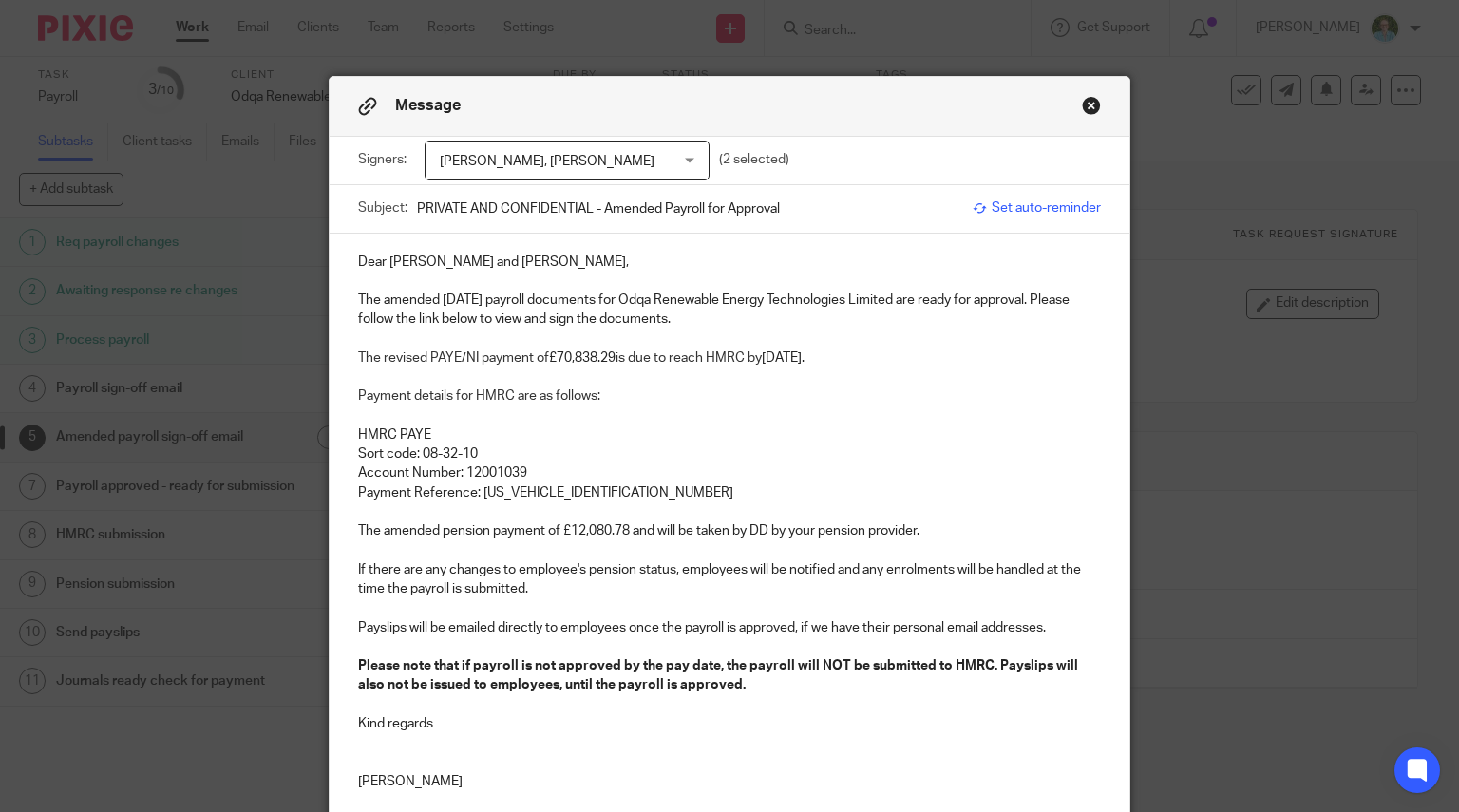
click at [654, 530] on p "The amended pension payment of £12,080.78 and will be taken by DD by your pensi…" at bounding box center [730, 531] width 743 height 19
click at [728, 413] on p at bounding box center [730, 416] width 743 height 19
click at [769, 809] on div "Dear Gediz and Janine, The amended August 2025 payroll documents for Odqa Renew…" at bounding box center [730, 558] width 800 height 651
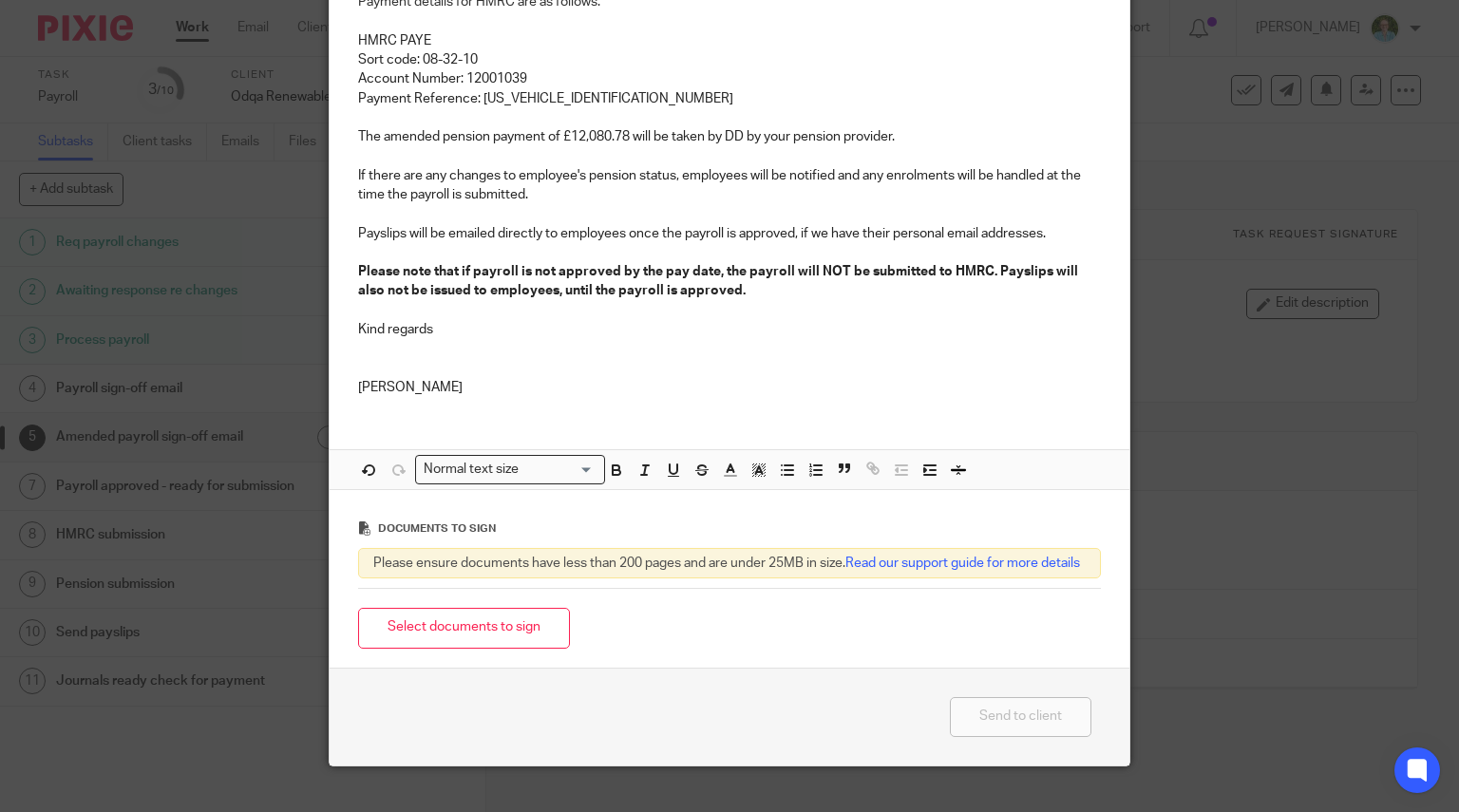
scroll to position [440, 0]
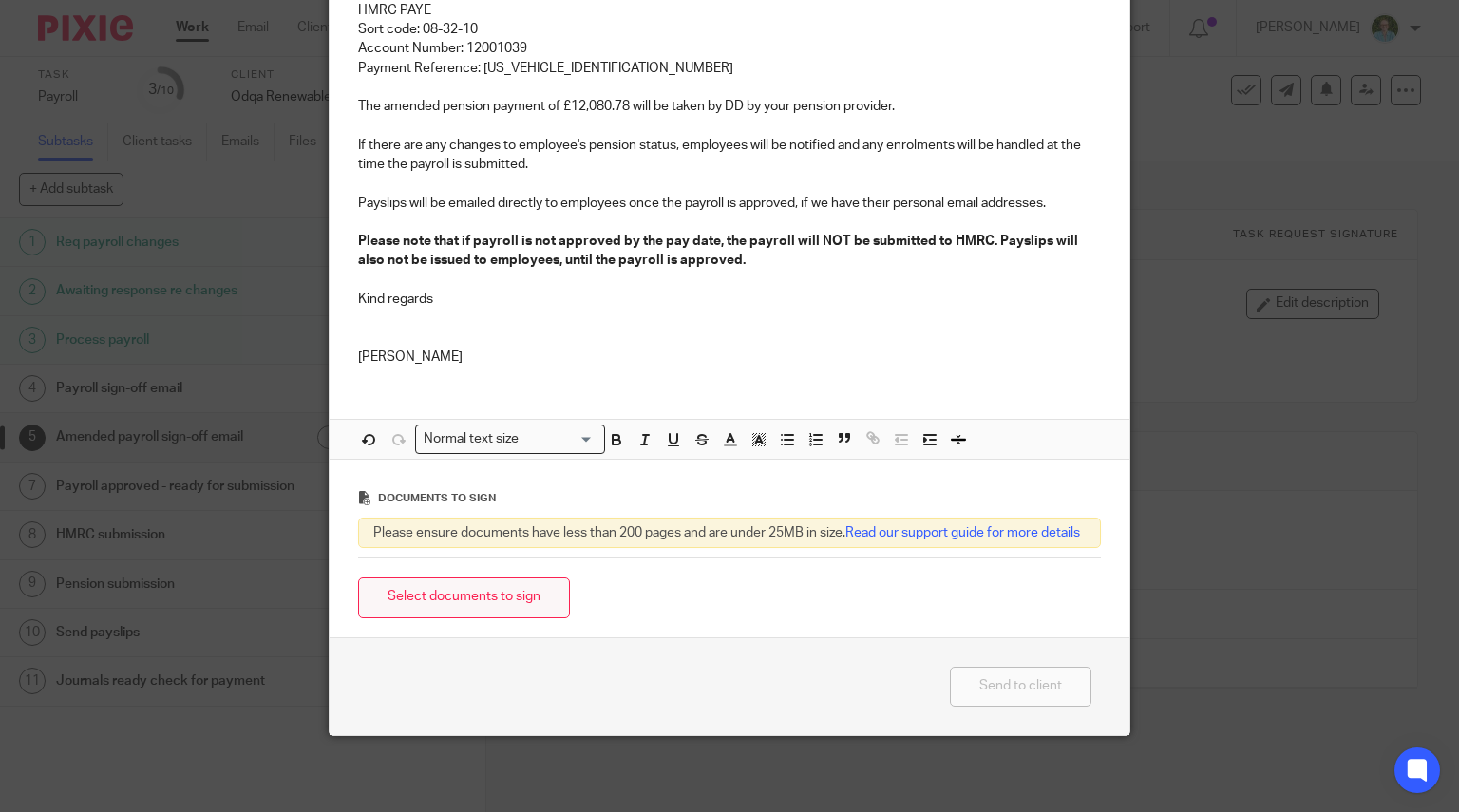
click at [501, 593] on button "Select documents to sign" at bounding box center [464, 597] width 212 height 41
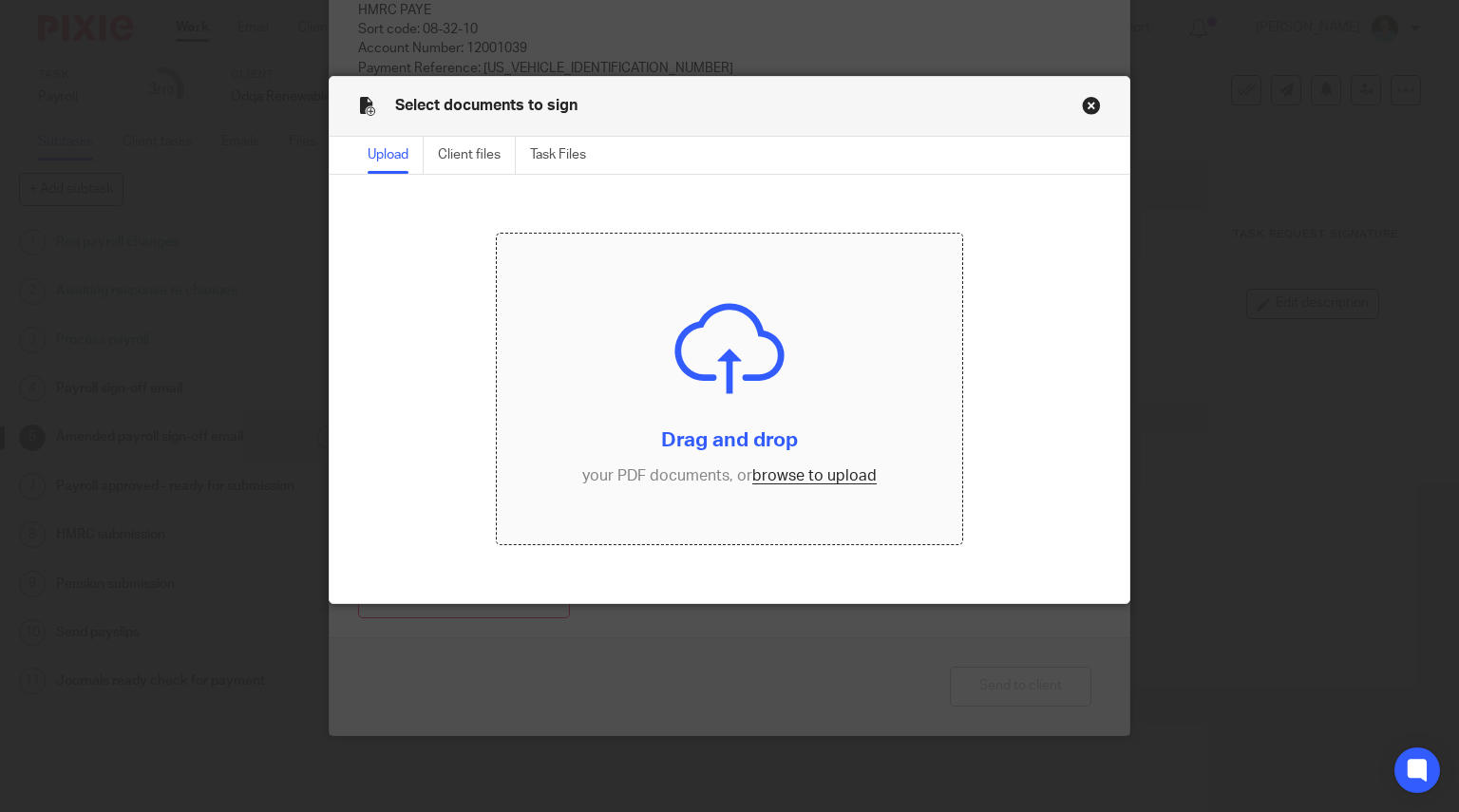
click at [701, 333] on input "file" at bounding box center [729, 389] width 465 height 311
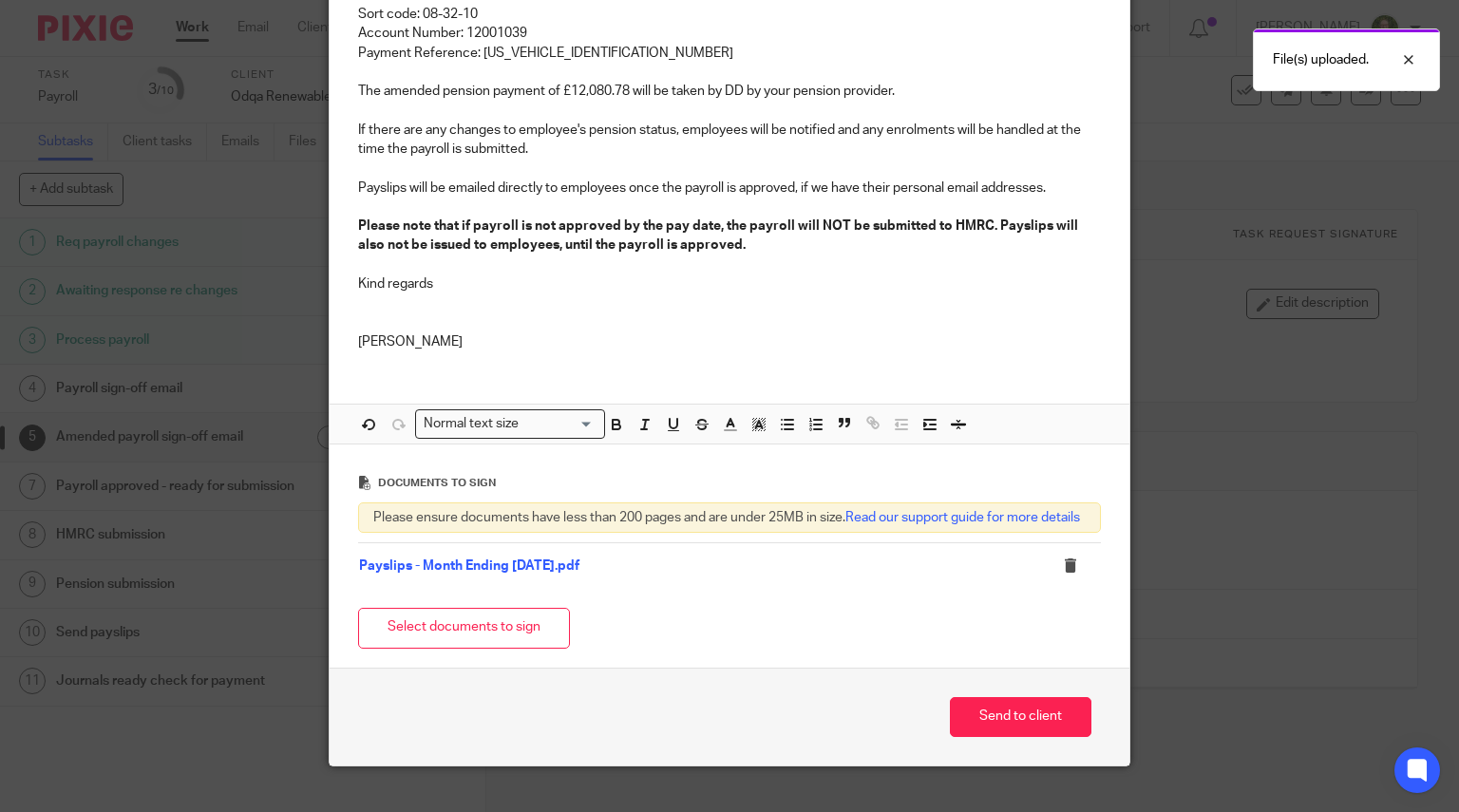
click at [452, 649] on button "Select documents to sign" at bounding box center [464, 628] width 212 height 41
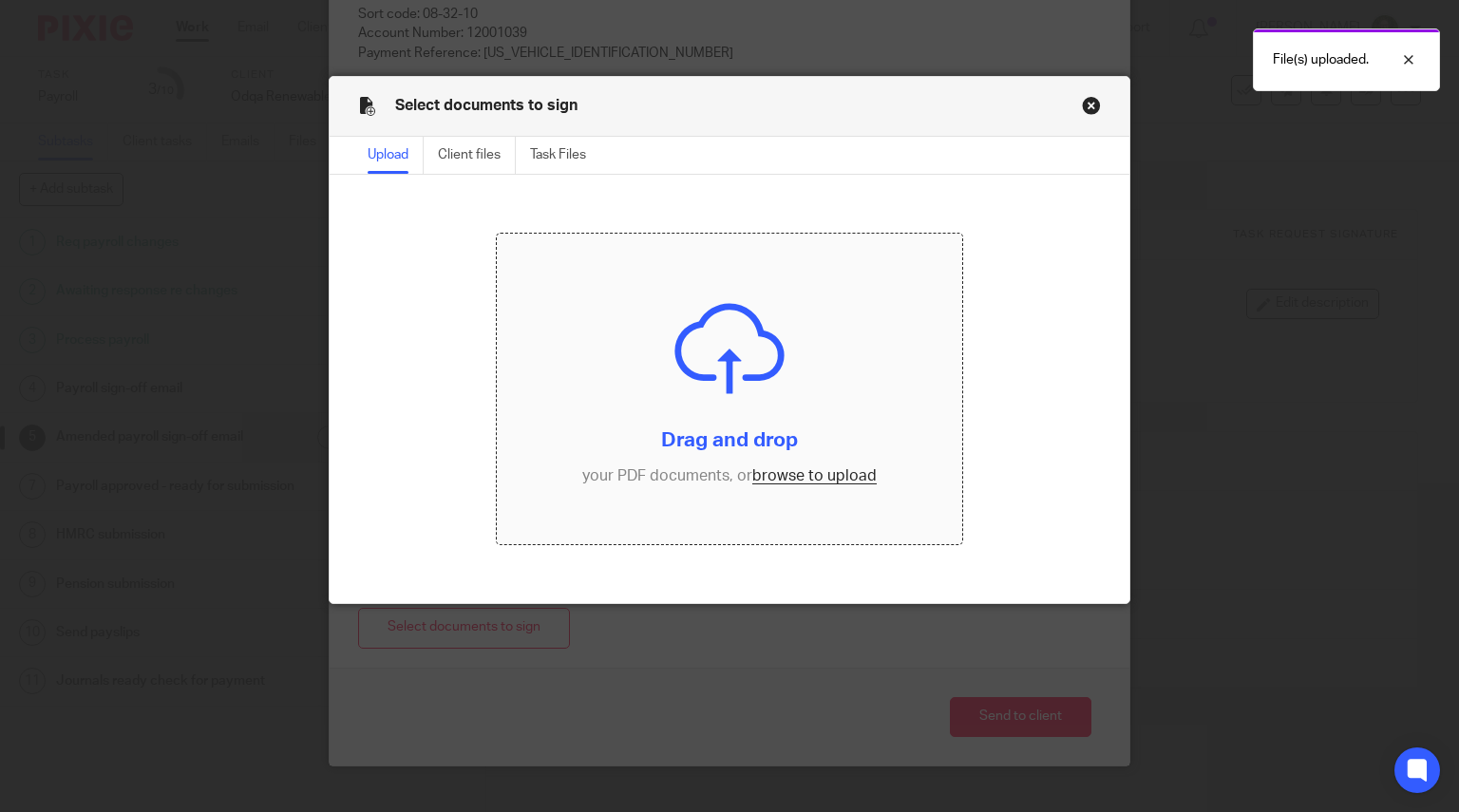
click at [661, 427] on input "file" at bounding box center [729, 389] width 465 height 311
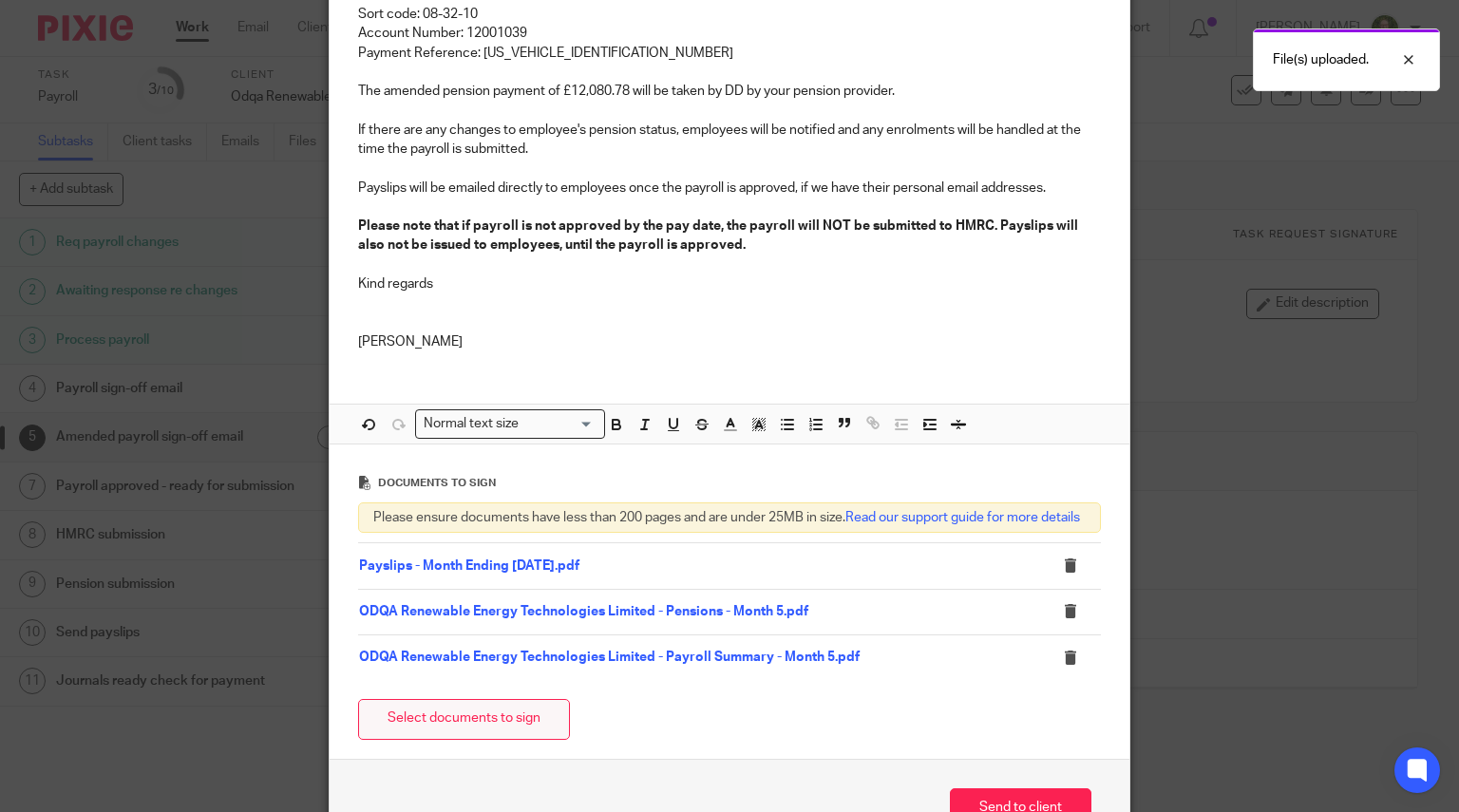
click at [495, 740] on button "Select documents to sign" at bounding box center [464, 719] width 212 height 41
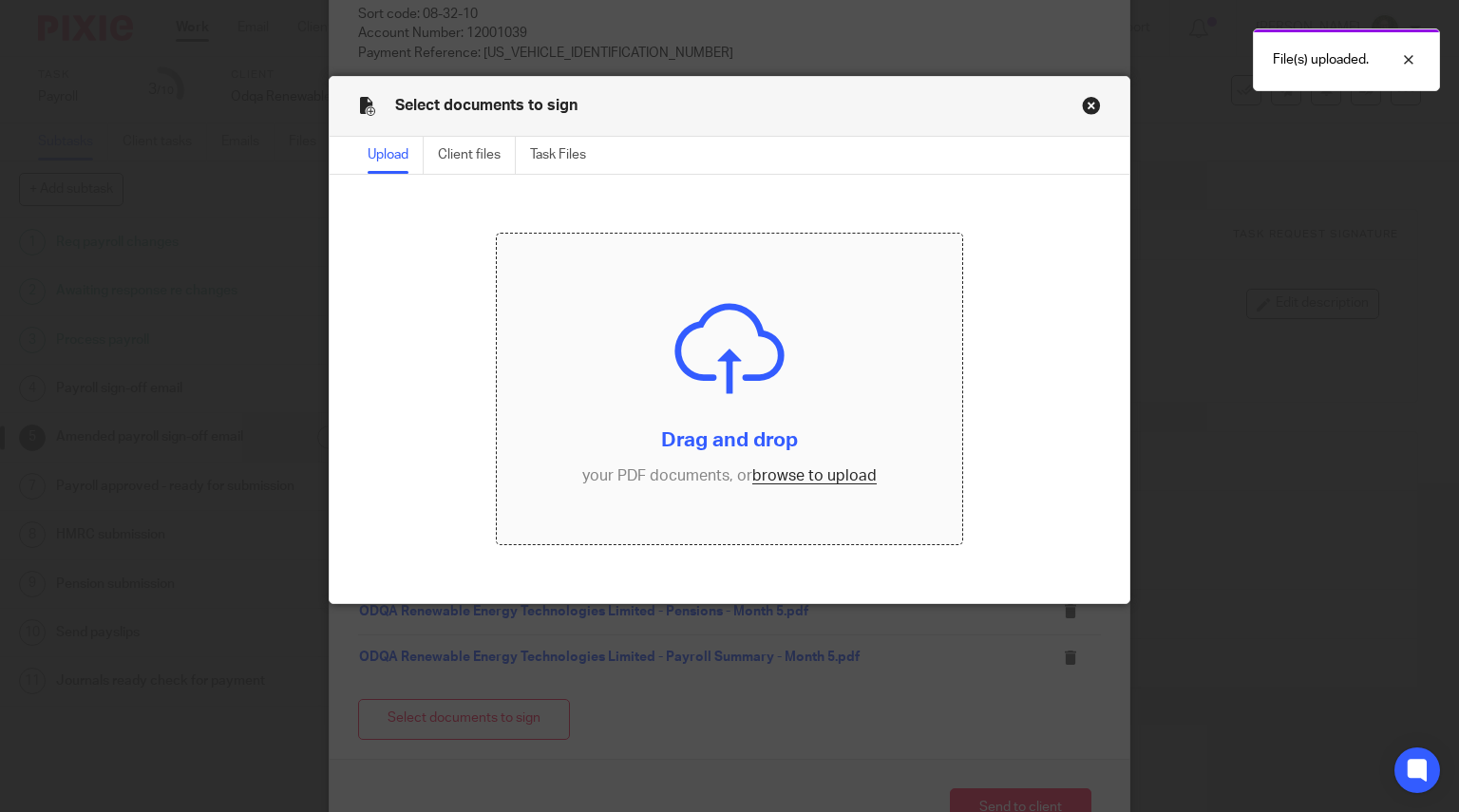
click at [687, 442] on input "file" at bounding box center [729, 389] width 465 height 311
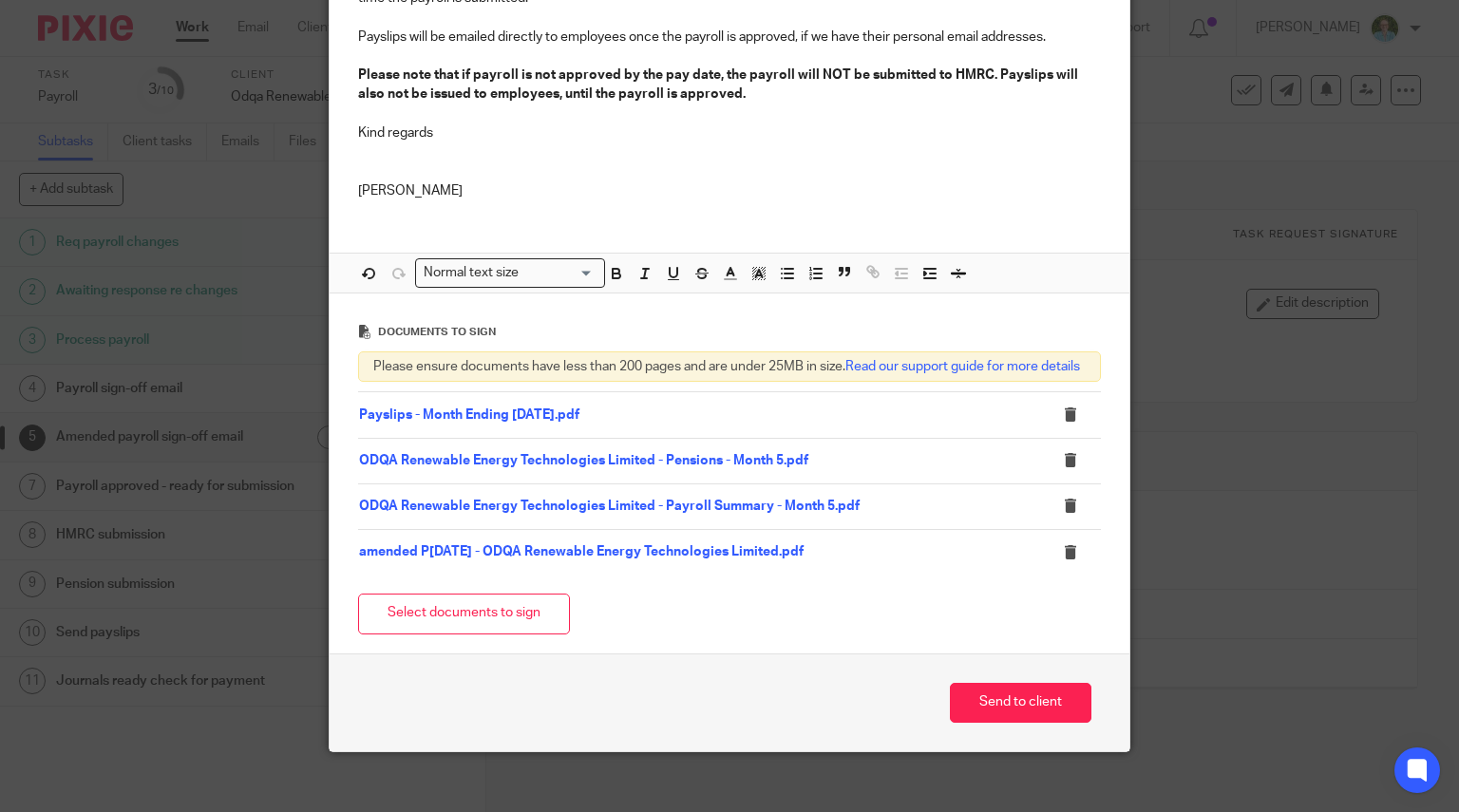
scroll to position [622, 0]
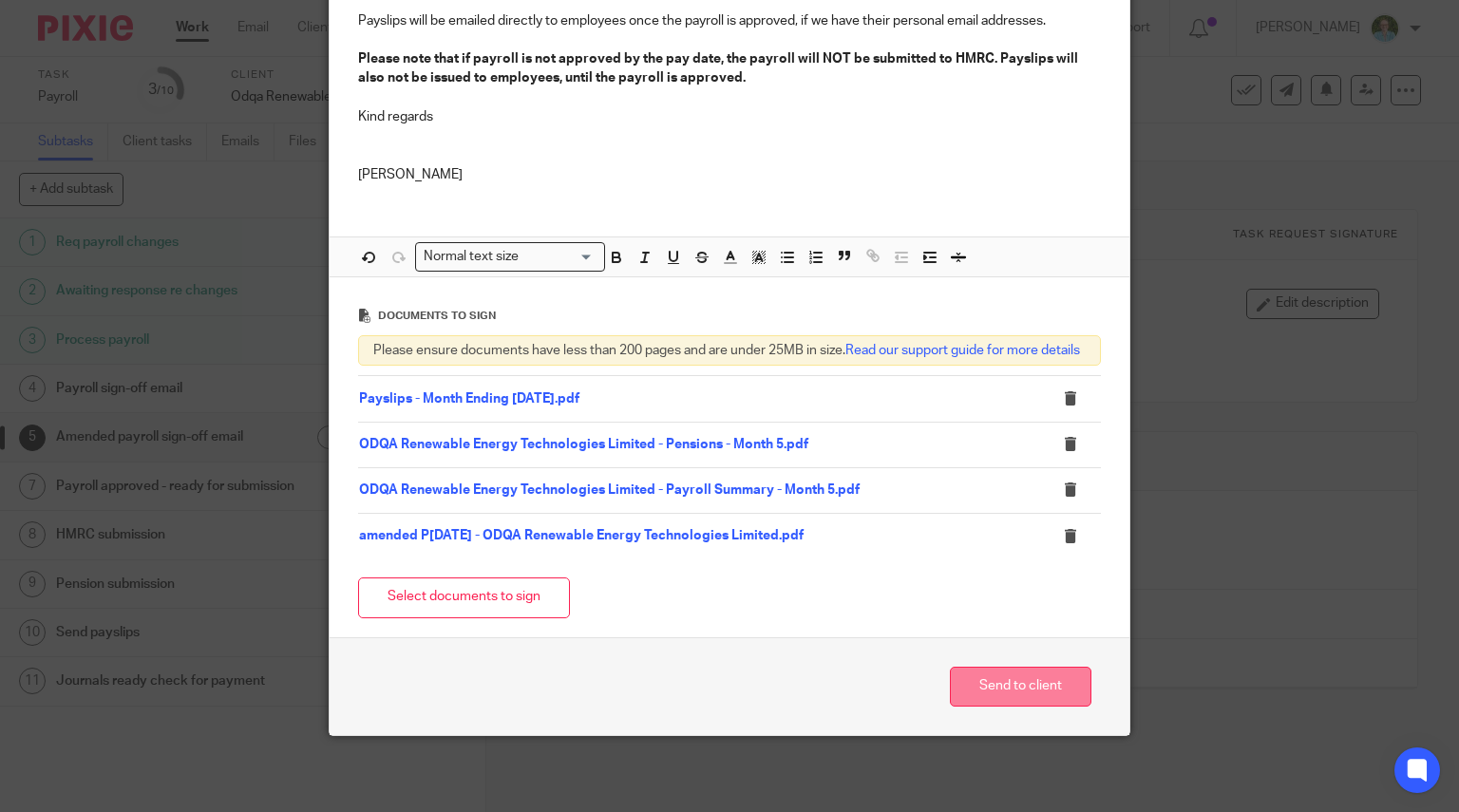
click at [991, 674] on button "Send to client" at bounding box center [1021, 687] width 142 height 41
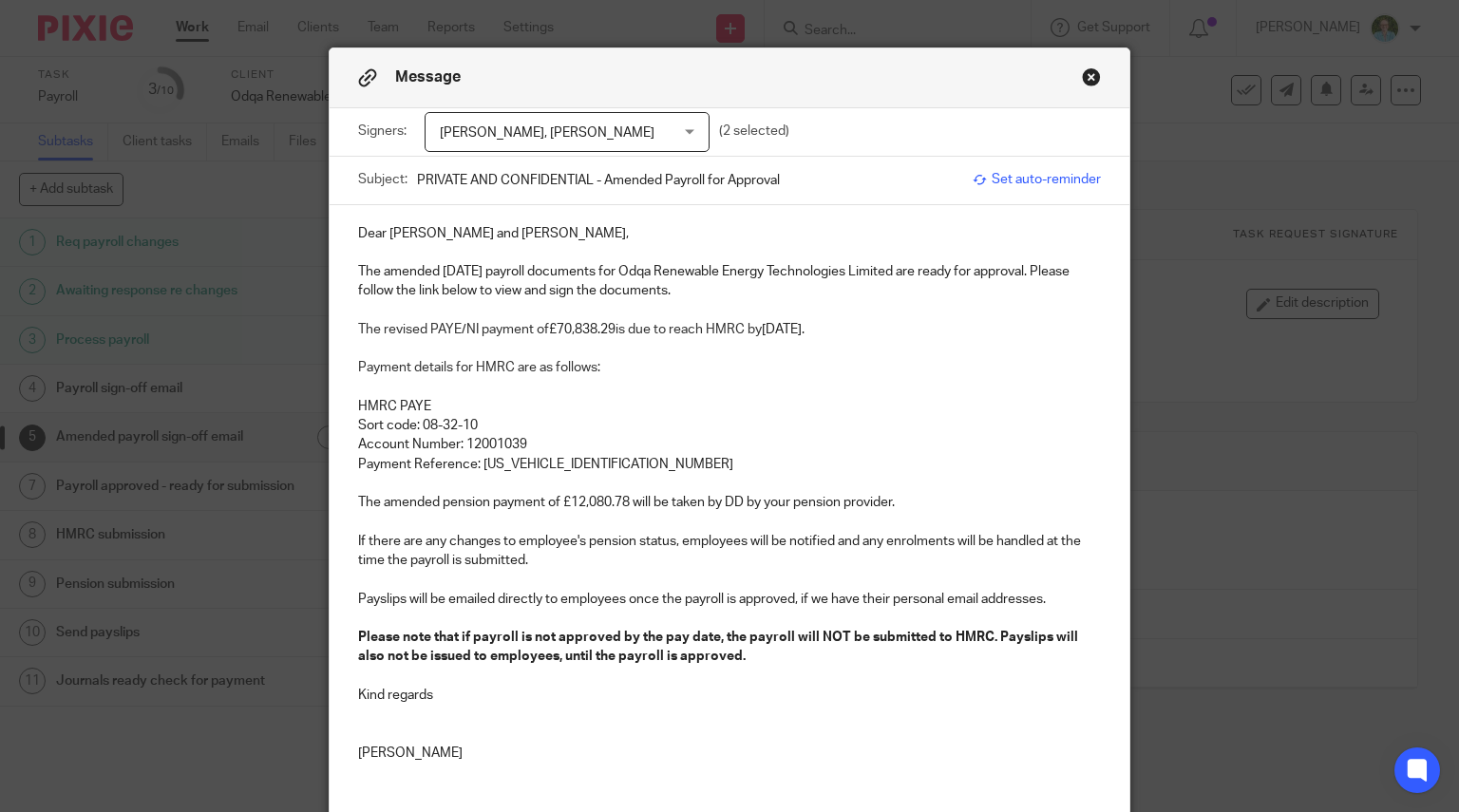
scroll to position [0, 0]
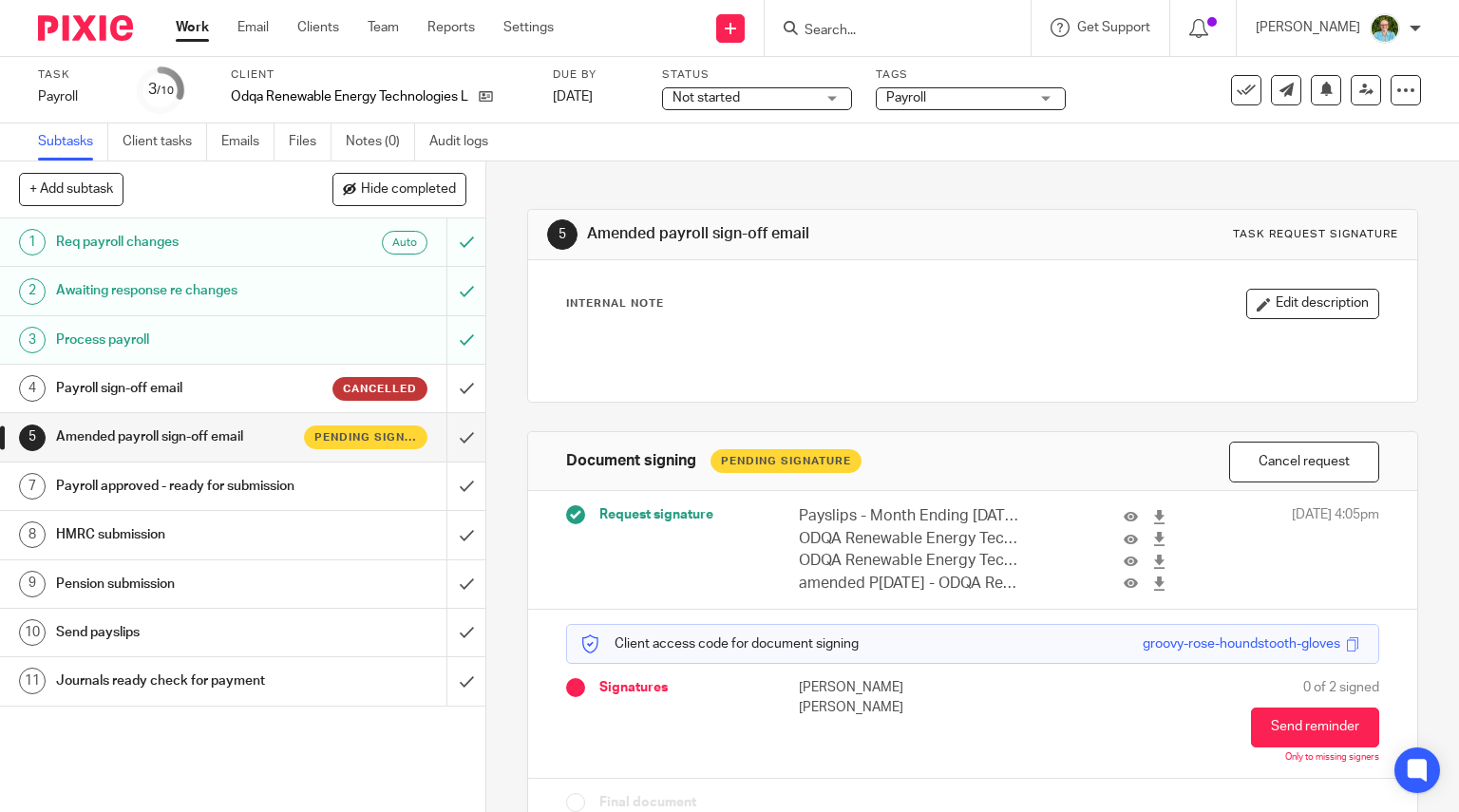
click at [76, 29] on img at bounding box center [85, 28] width 95 height 25
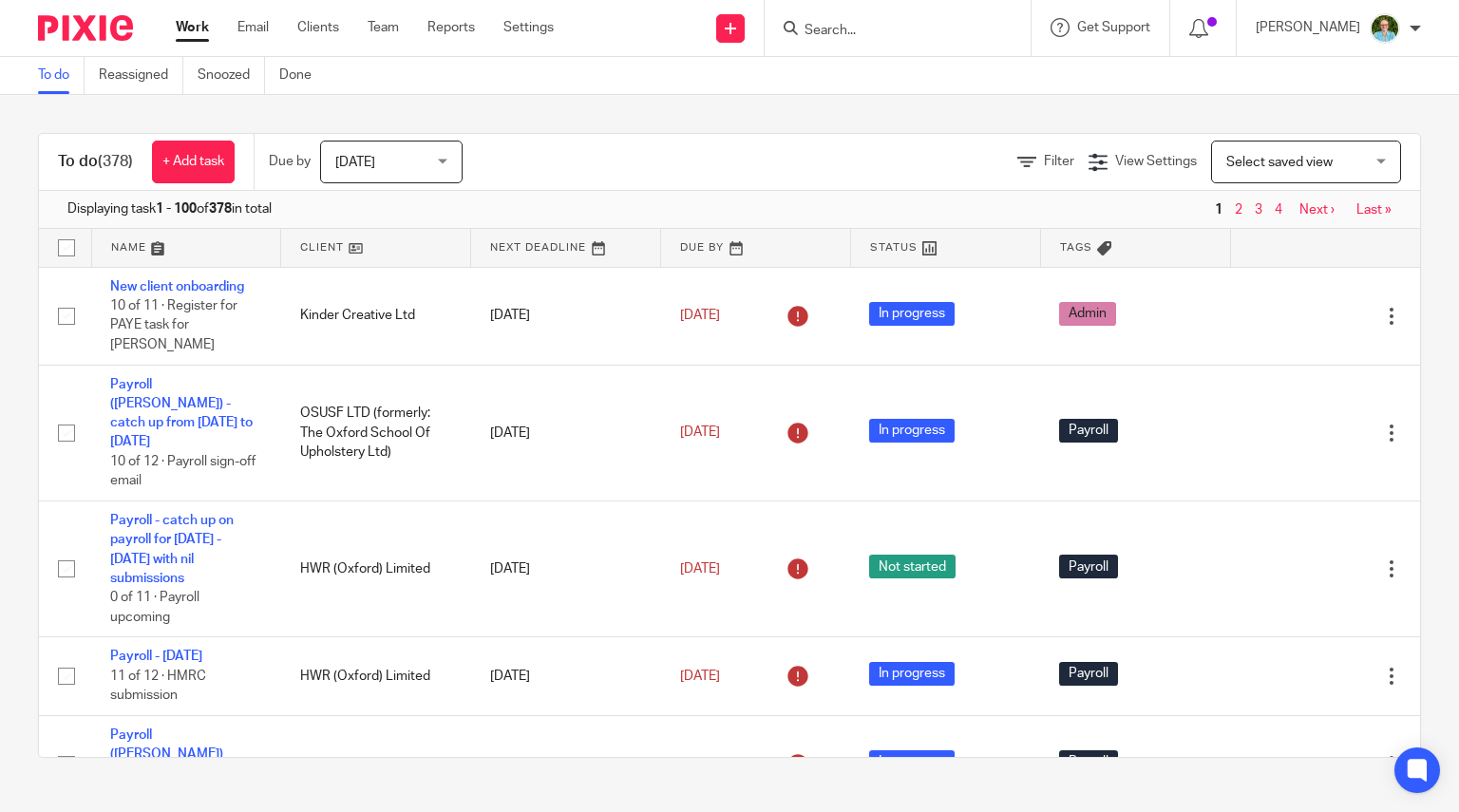
click at [849, 20] on form at bounding box center [903, 28] width 202 height 23
click at [855, 28] on input "Search" at bounding box center [888, 31] width 171 height 17
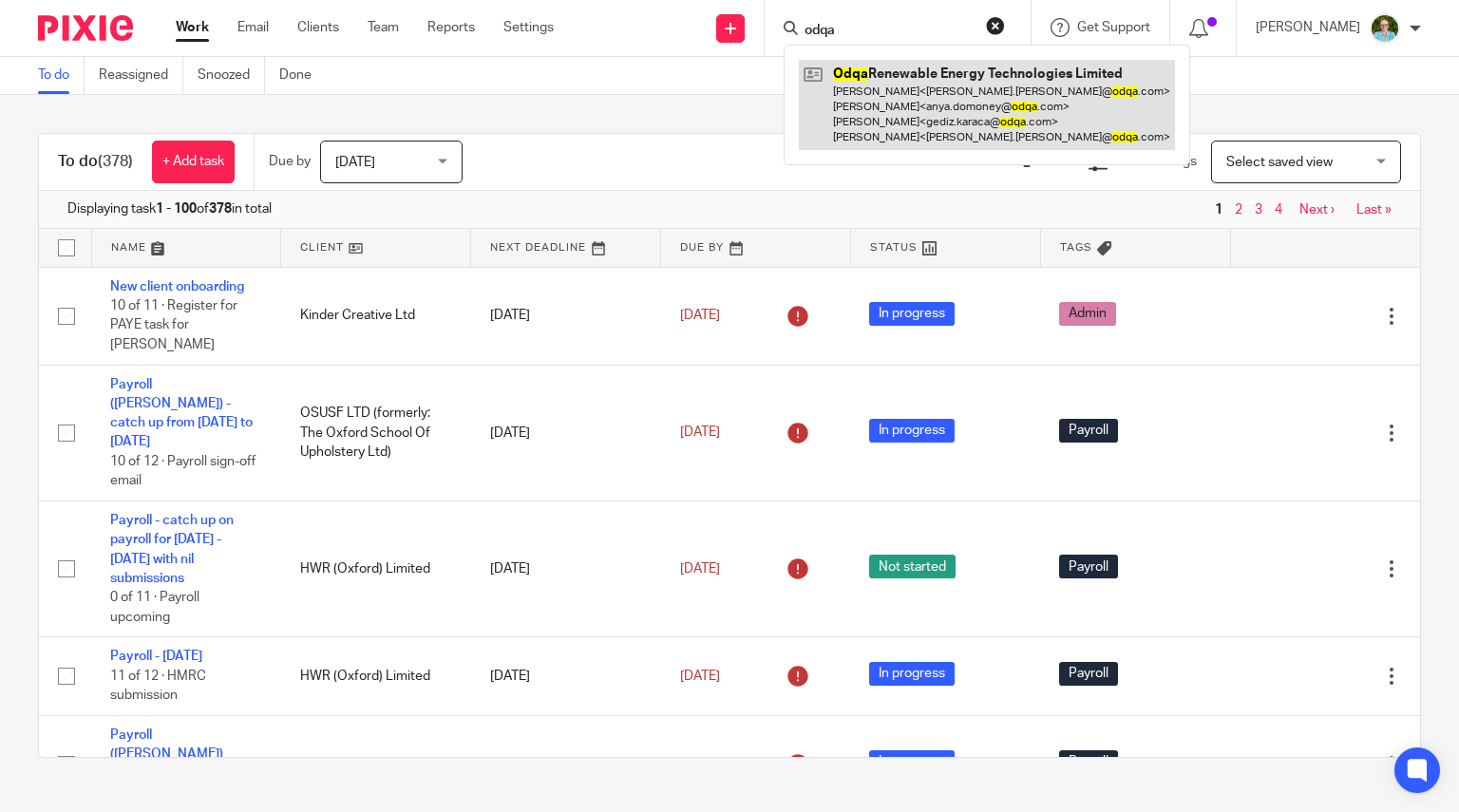
type input "odqa"
click at [905, 79] on link at bounding box center [986, 105] width 376 height 90
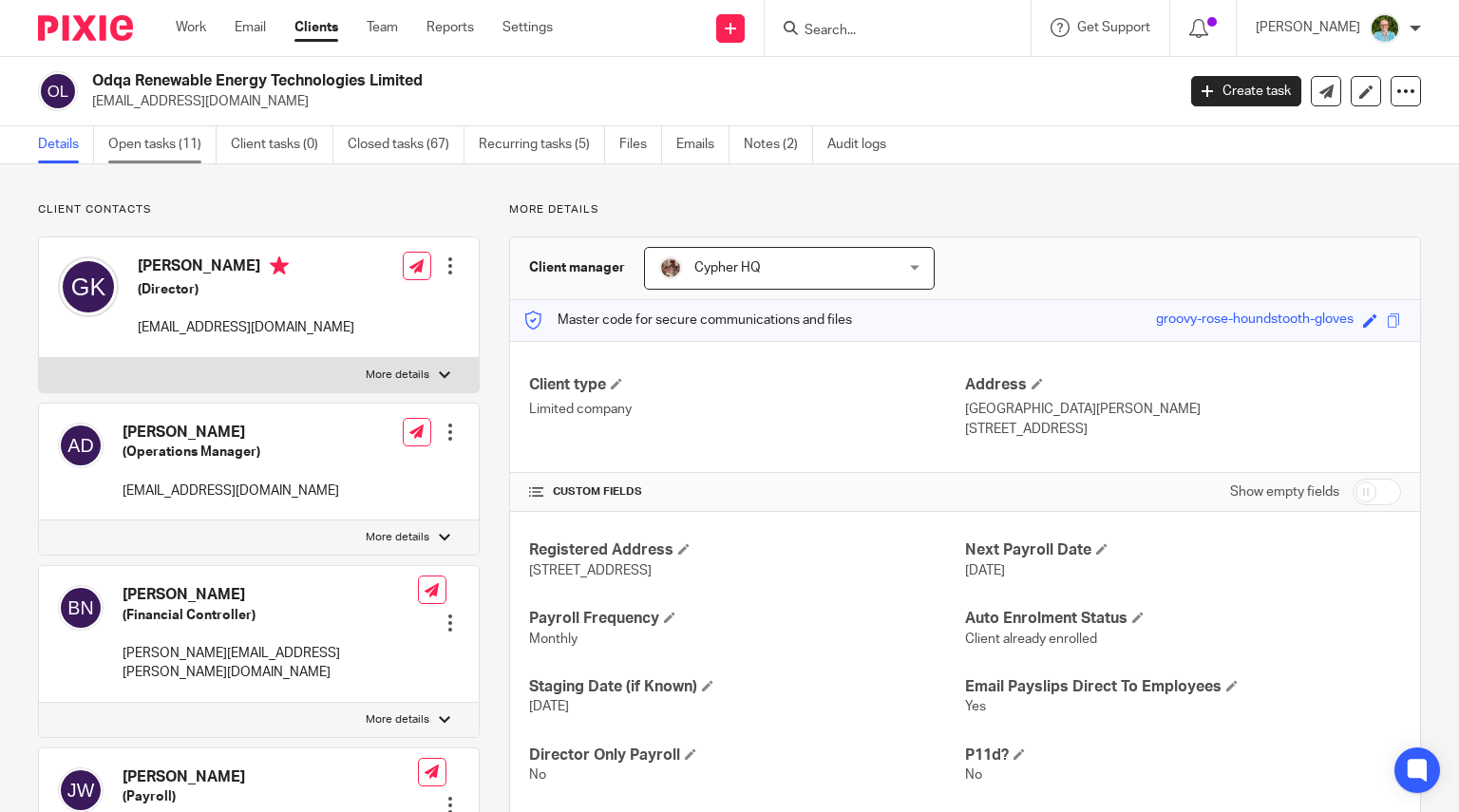
click at [161, 132] on link "Open tasks (11)" at bounding box center [161, 145] width 108 height 37
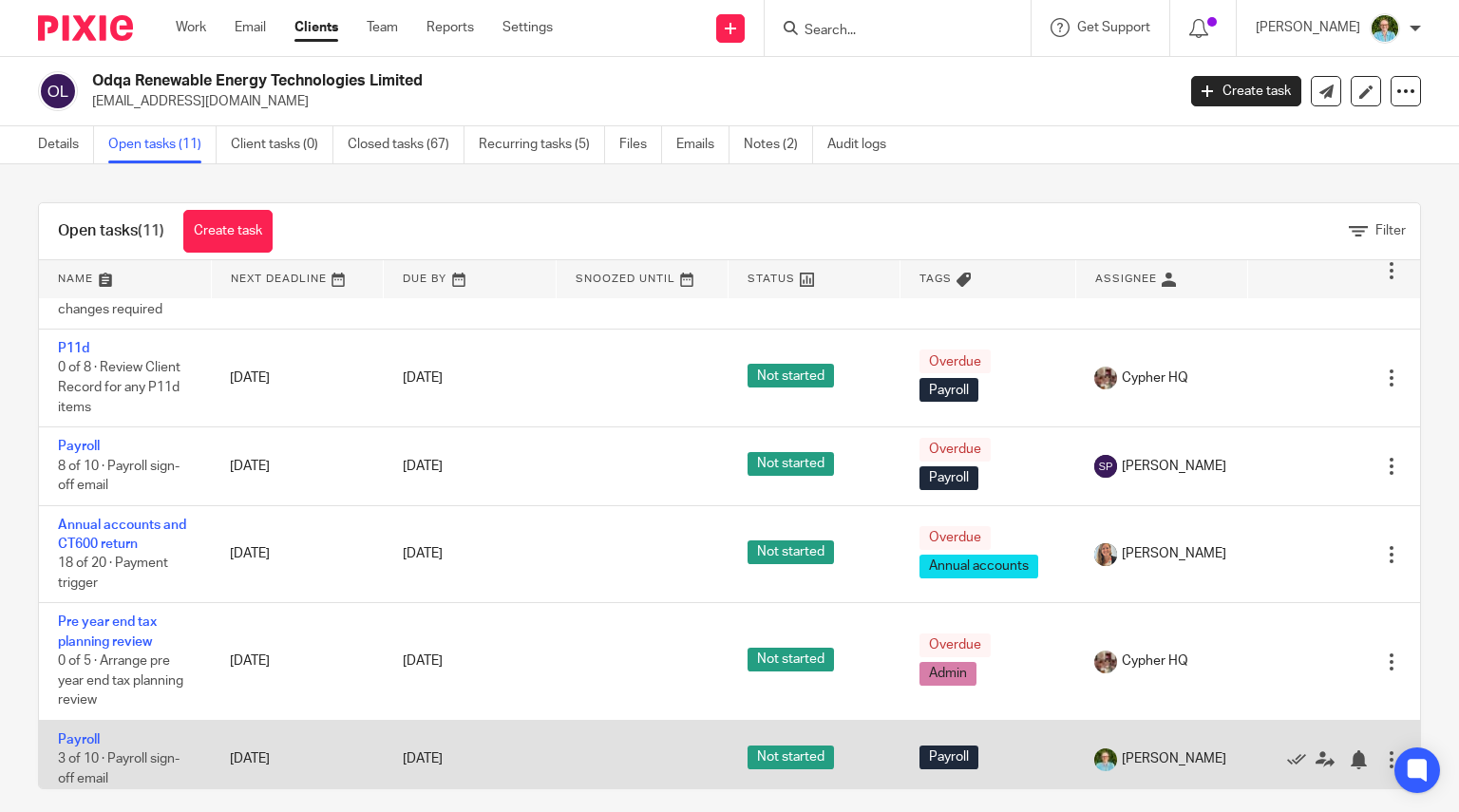
scroll to position [601, 0]
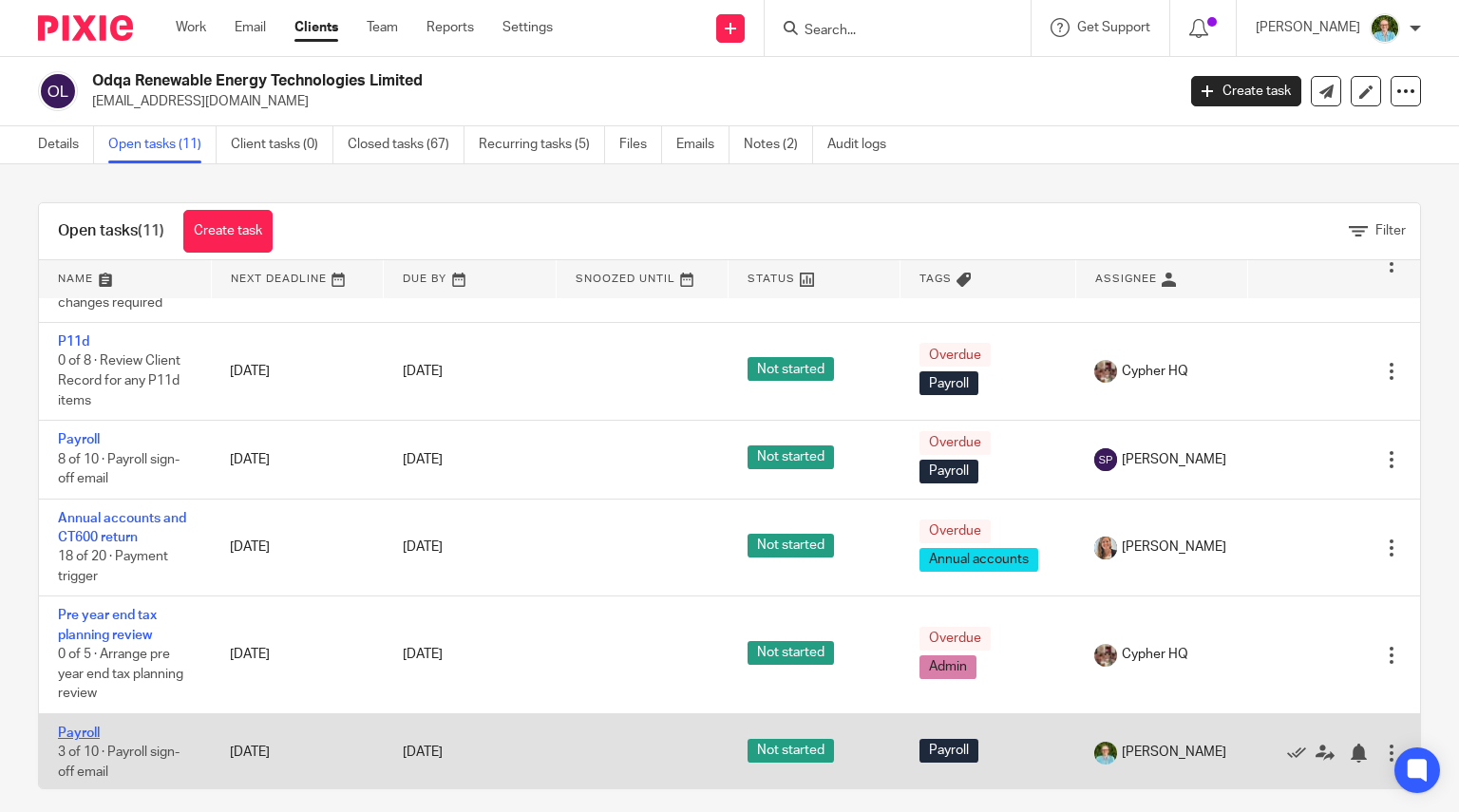
click at [89, 727] on link "Payroll" at bounding box center [79, 733] width 42 height 14
